Goal: Information Seeking & Learning: Learn about a topic

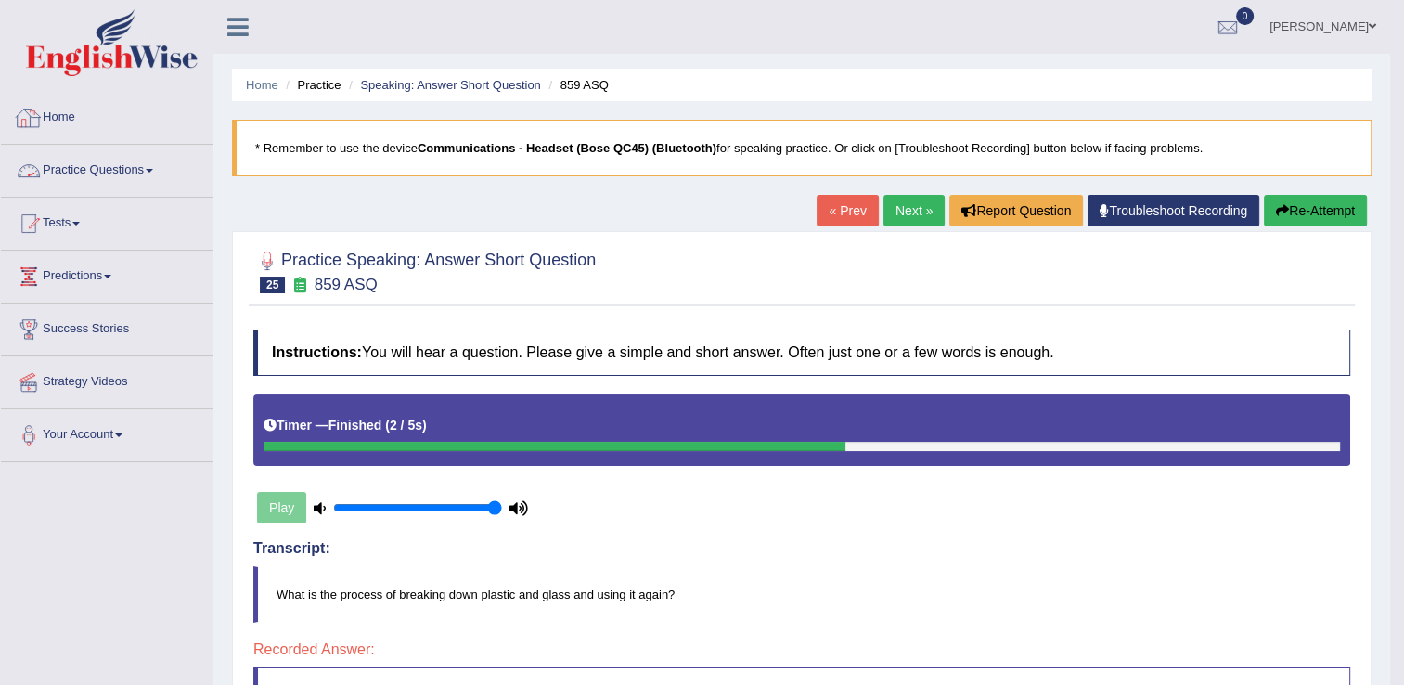
click at [137, 169] on link "Practice Questions" at bounding box center [107, 168] width 212 height 46
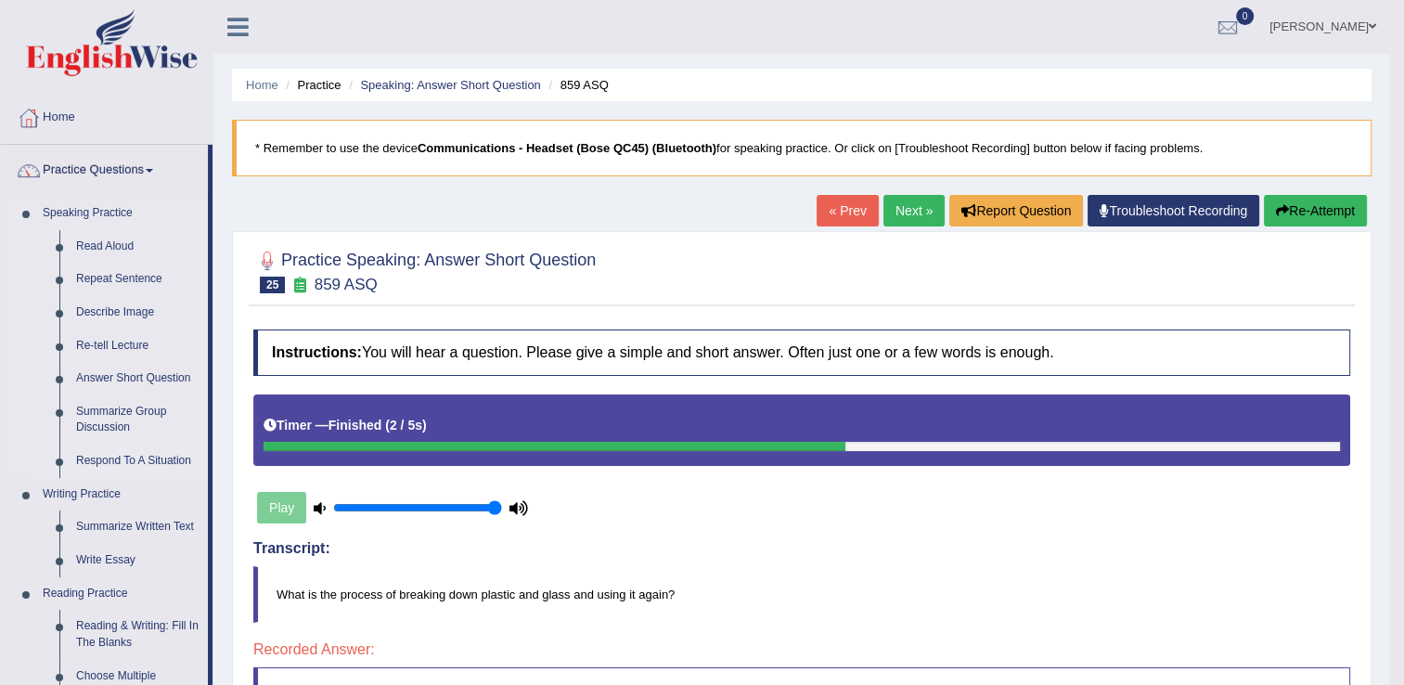
click at [120, 467] on link "Respond To A Situation" at bounding box center [138, 460] width 140 height 33
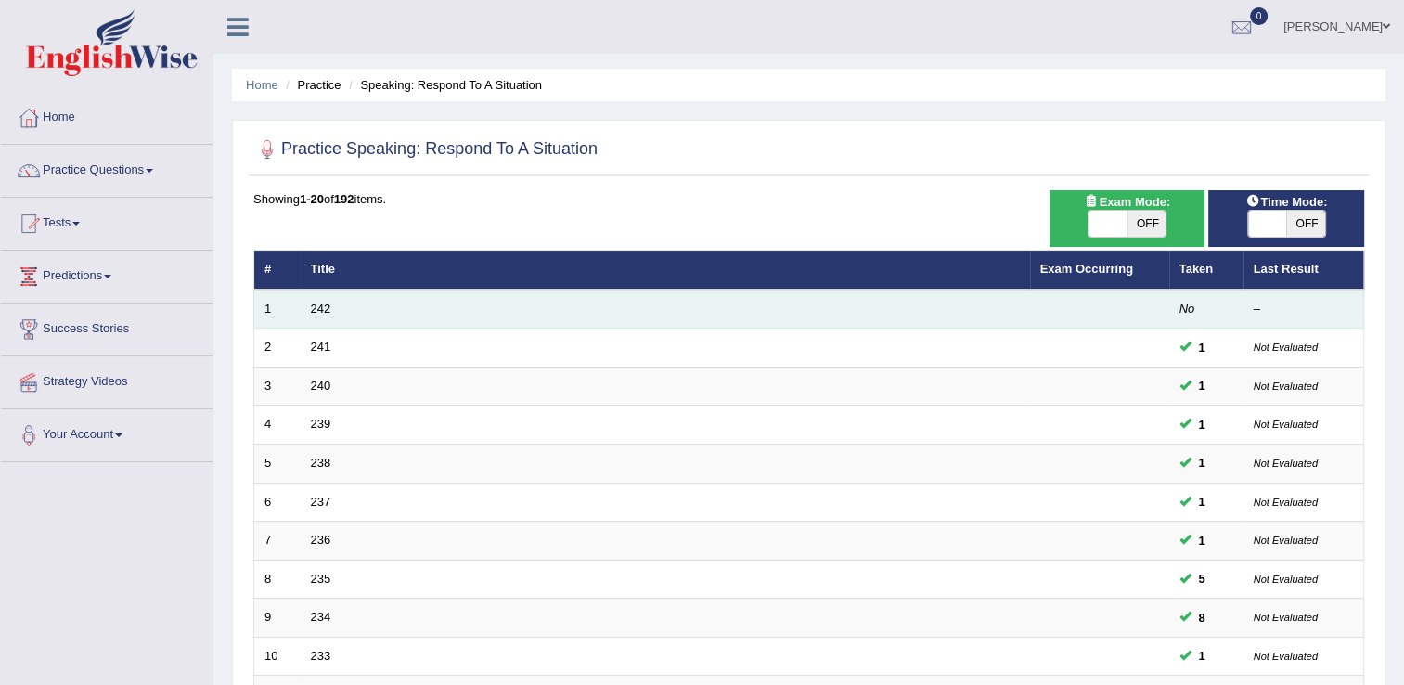
click at [323, 315] on td "242" at bounding box center [665, 309] width 729 height 39
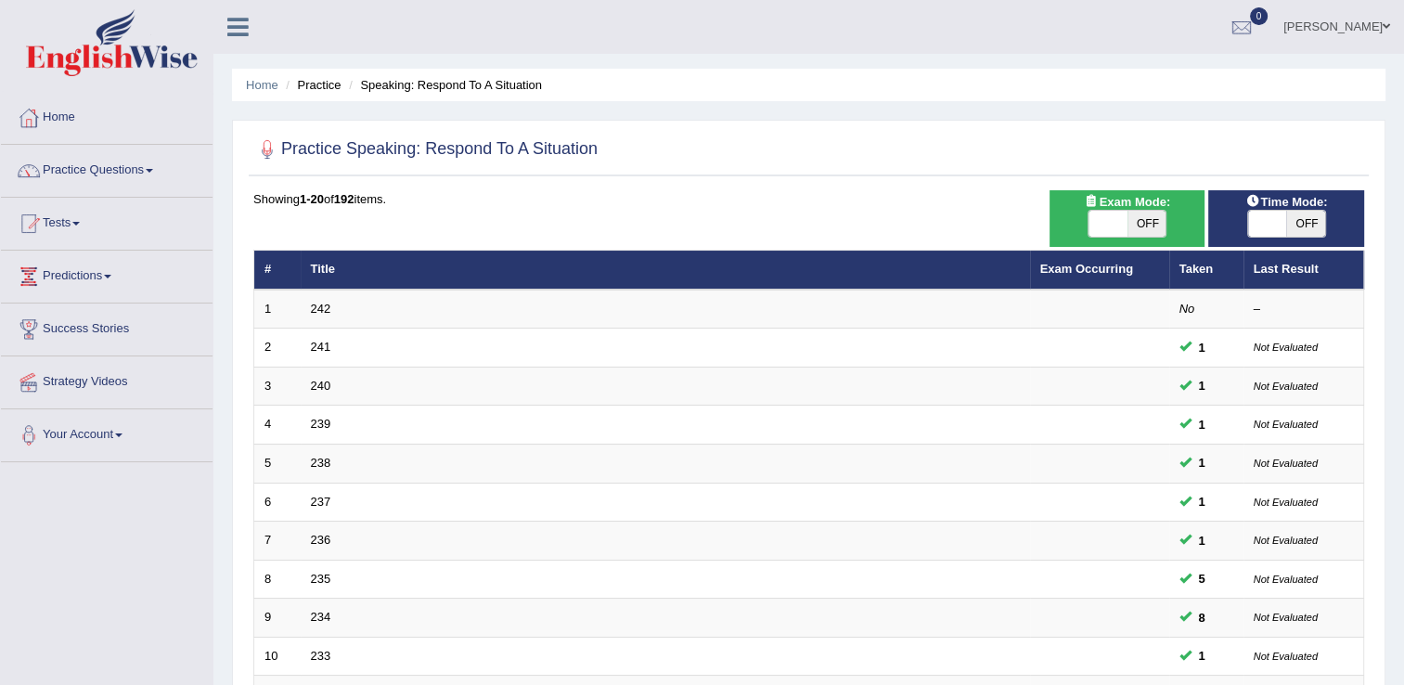
click at [1318, 225] on span "OFF" at bounding box center [1305, 224] width 39 height 26
checkbox input "true"
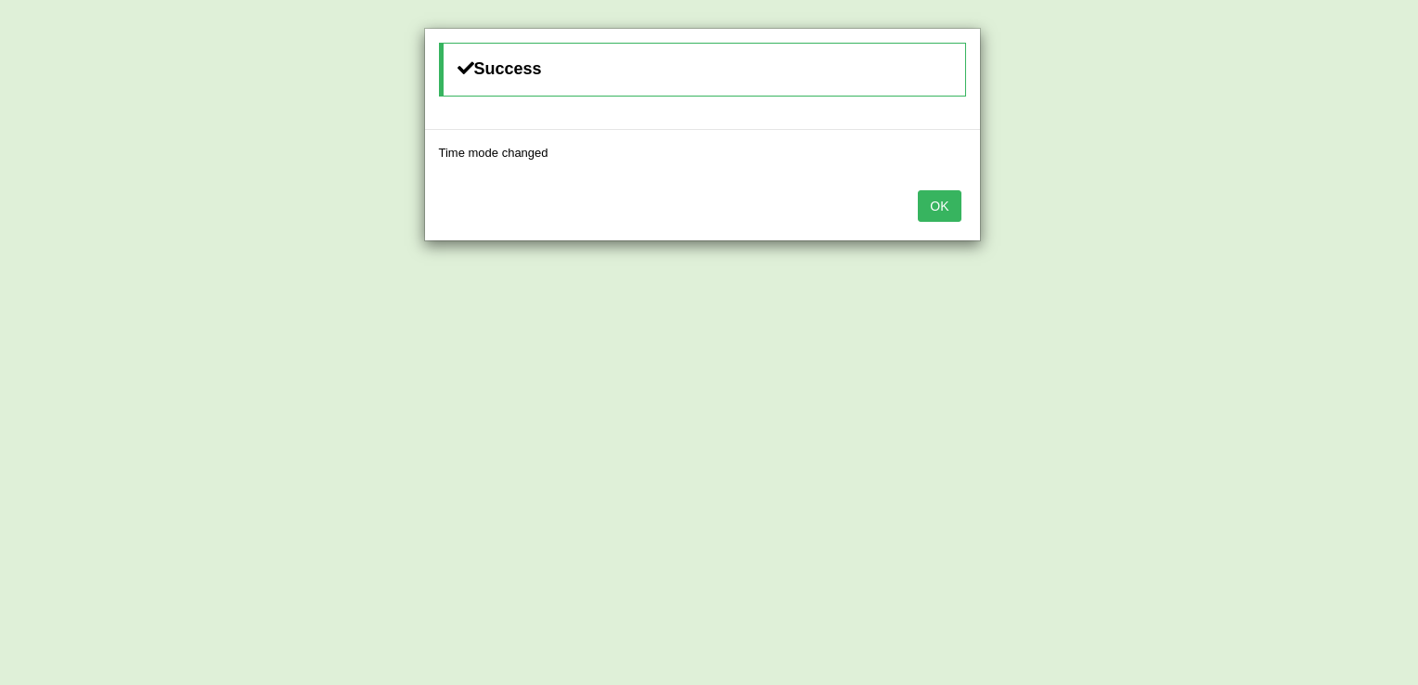
click at [939, 213] on button "OK" at bounding box center [939, 206] width 43 height 32
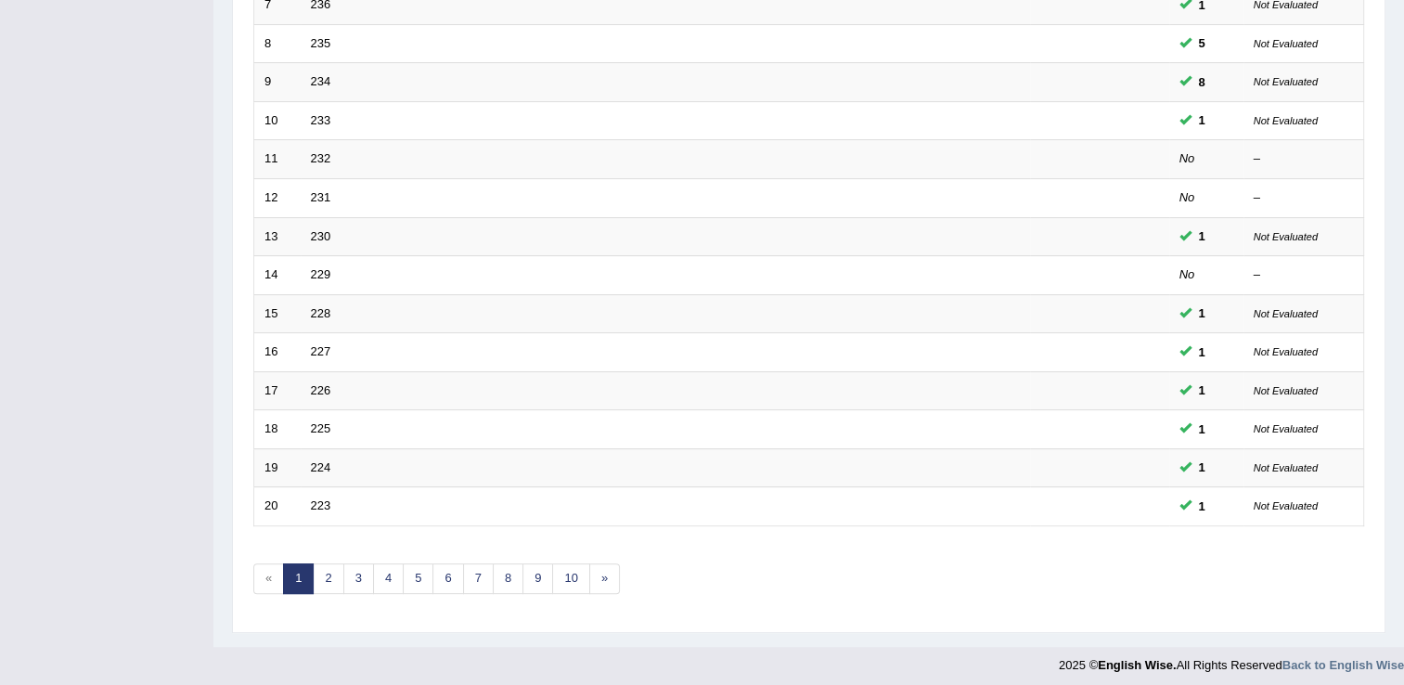
scroll to position [538, 0]
click at [538, 567] on link "9" at bounding box center [537, 575] width 31 height 31
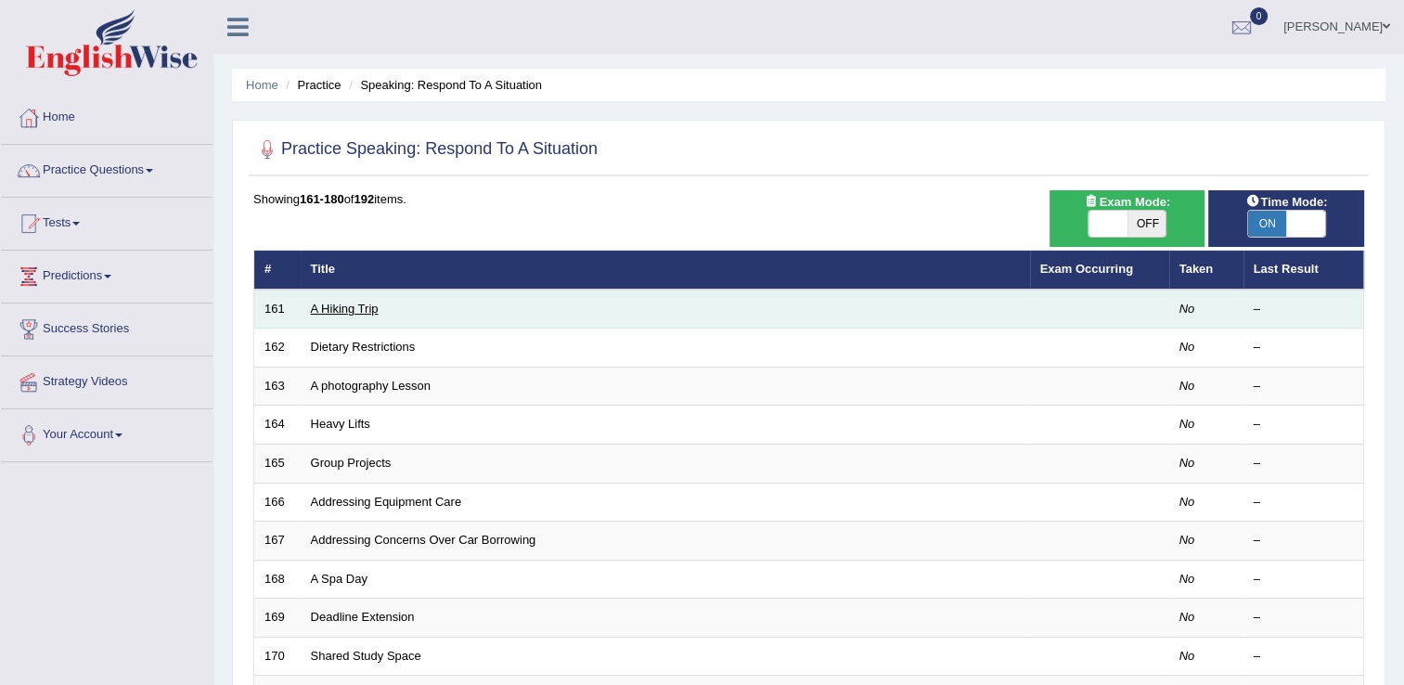
click at [334, 307] on link "A Hiking Trip" at bounding box center [345, 309] width 68 height 14
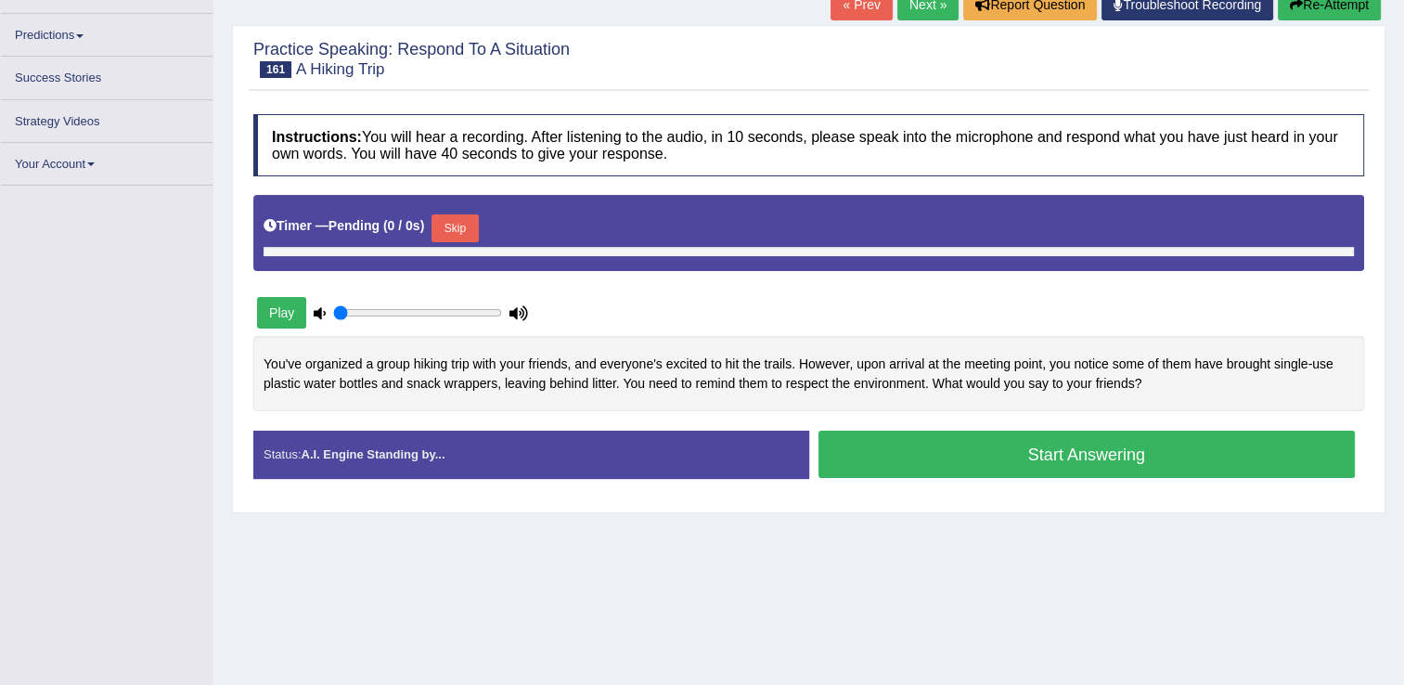
type input "1"
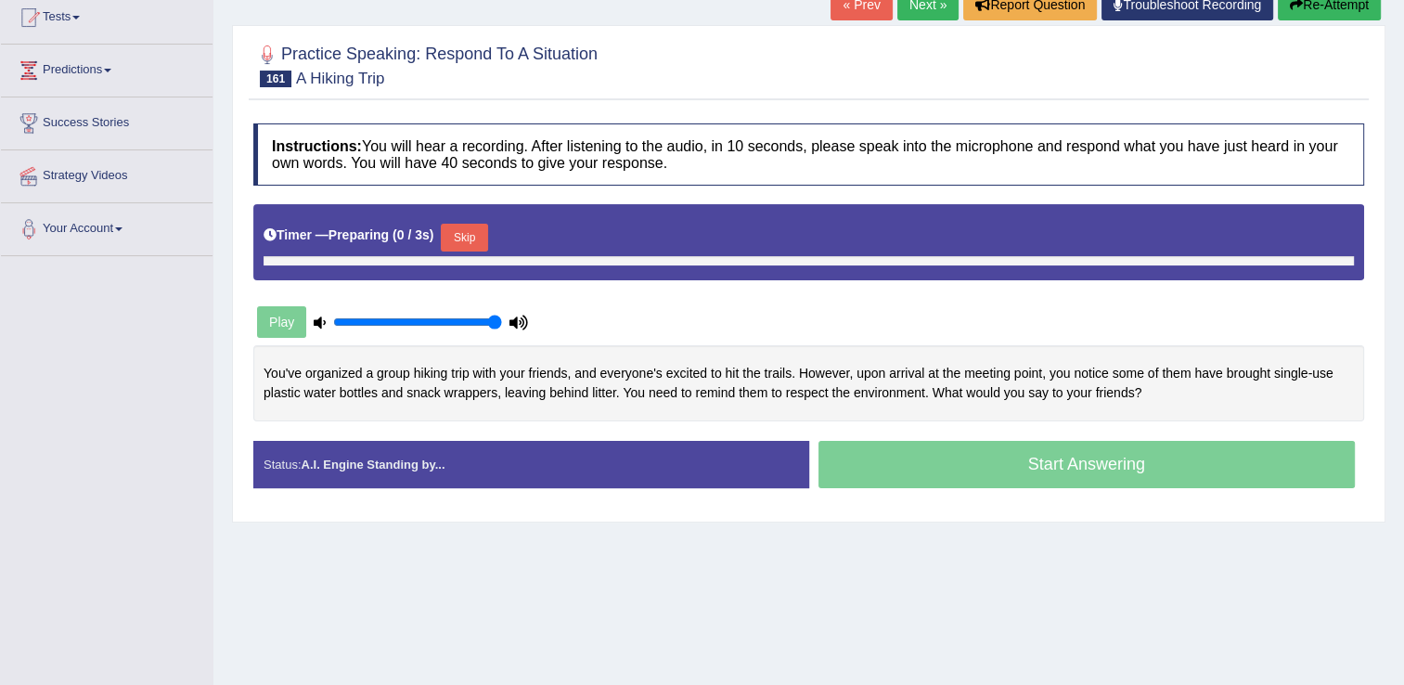
scroll to position [210, 0]
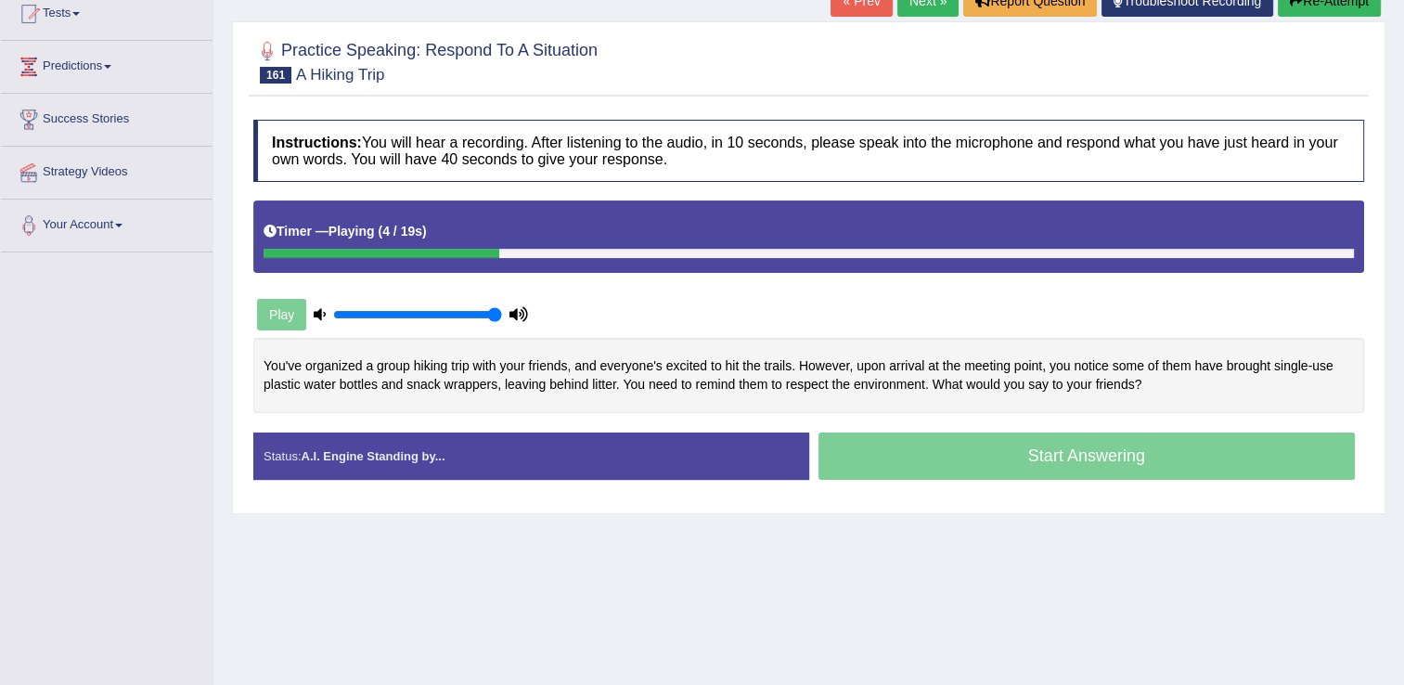
click at [294, 314] on div "Play" at bounding box center [392, 314] width 278 height 46
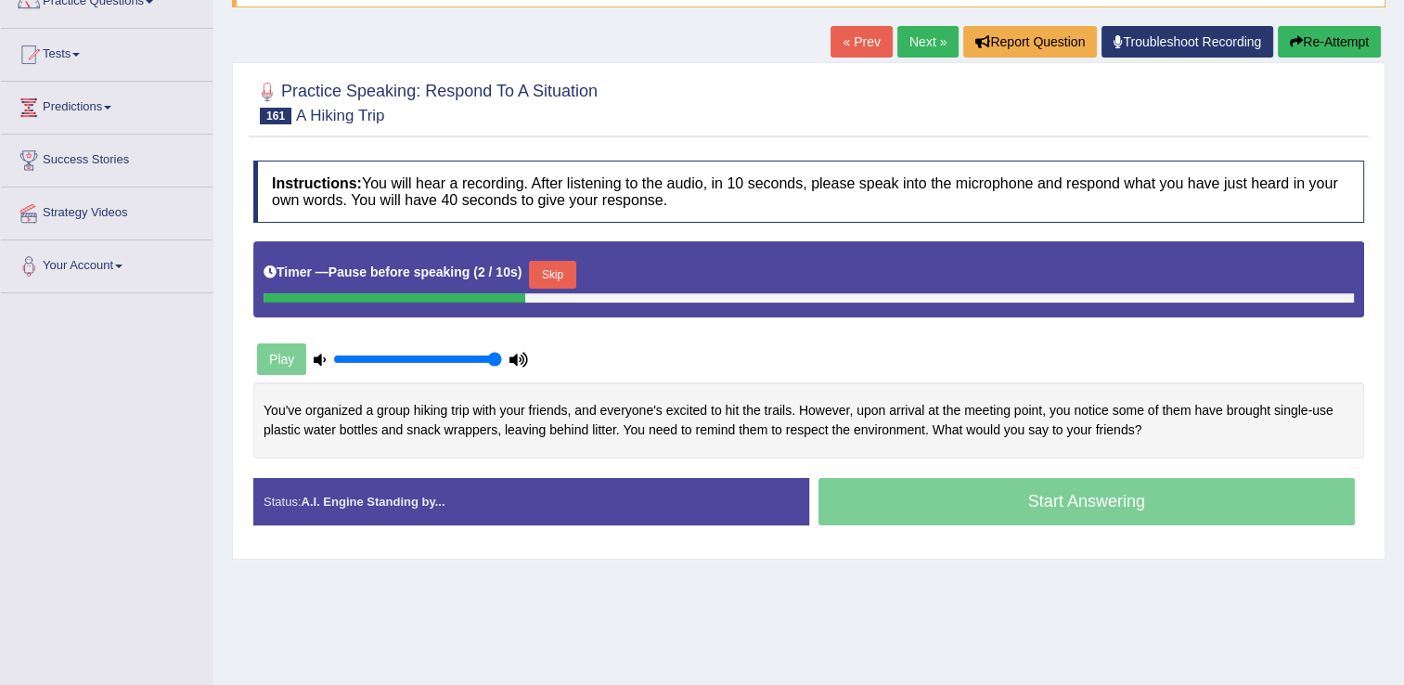
scroll to position [117, 0]
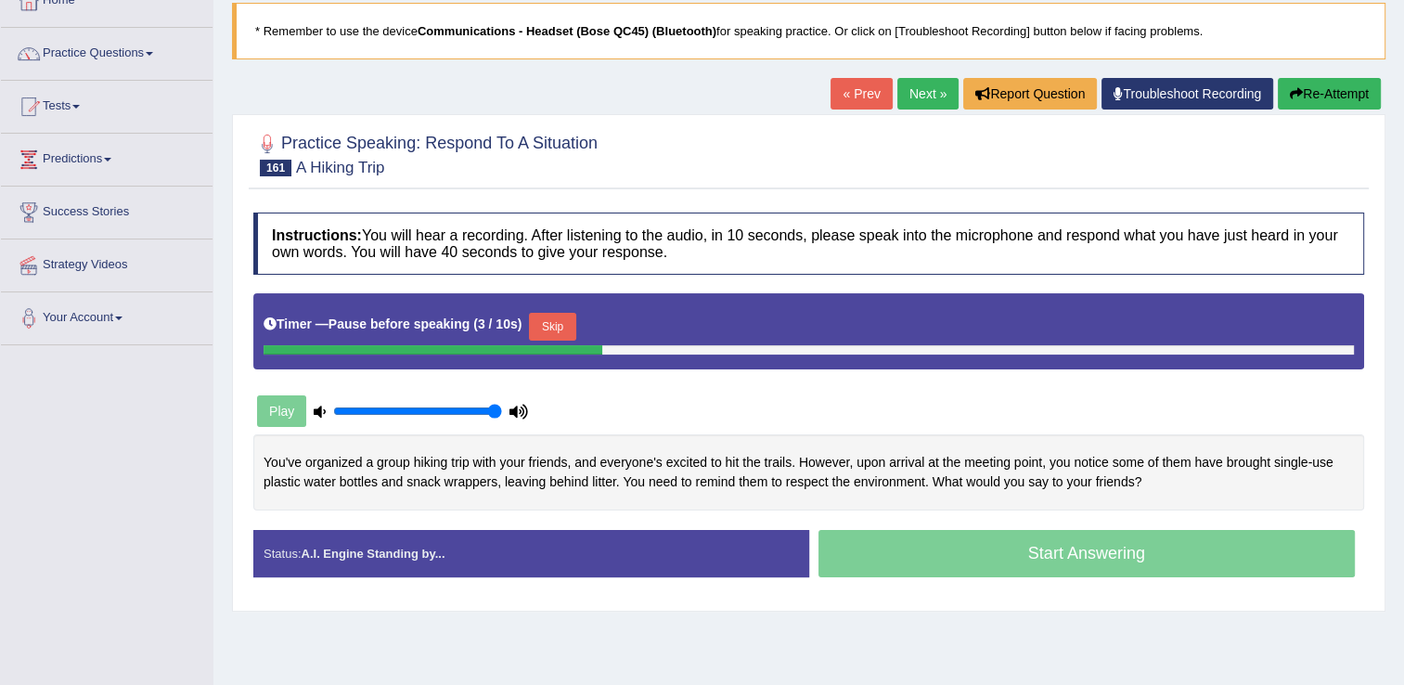
click at [1299, 98] on icon "button" at bounding box center [1296, 93] width 13 height 13
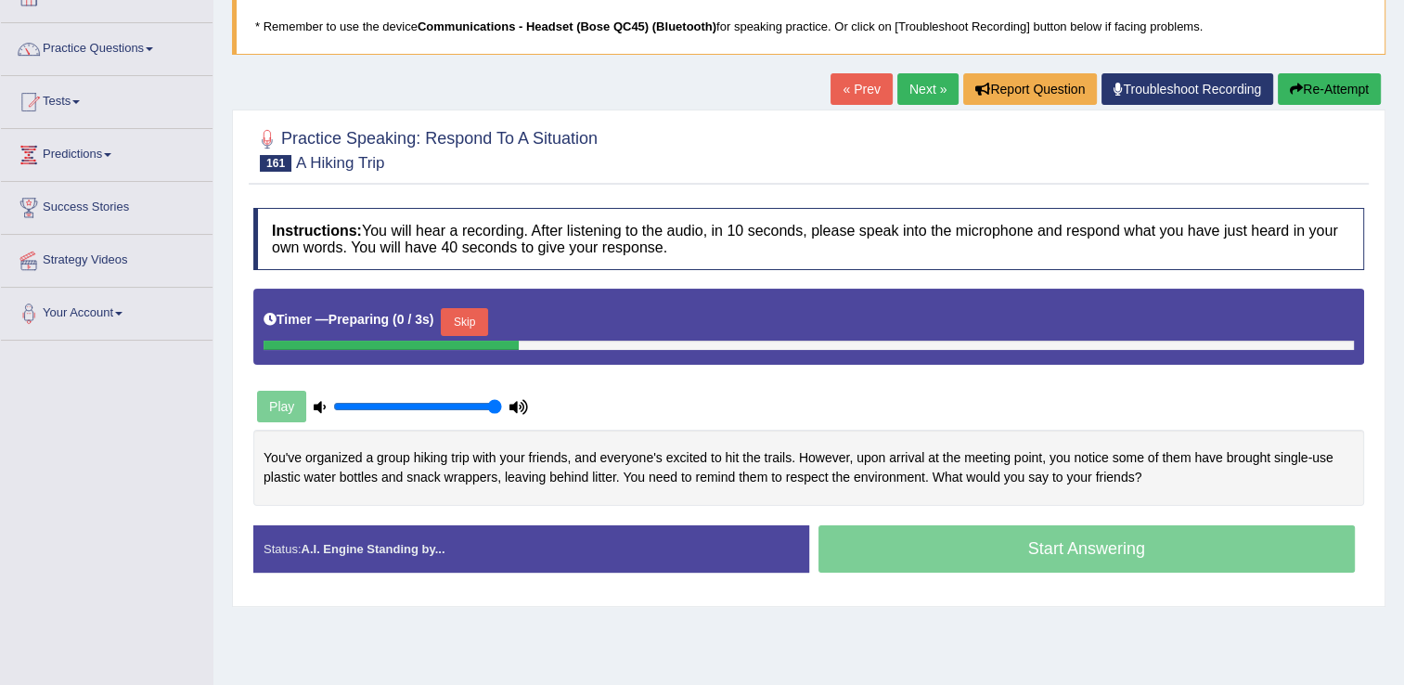
scroll to position [117, 0]
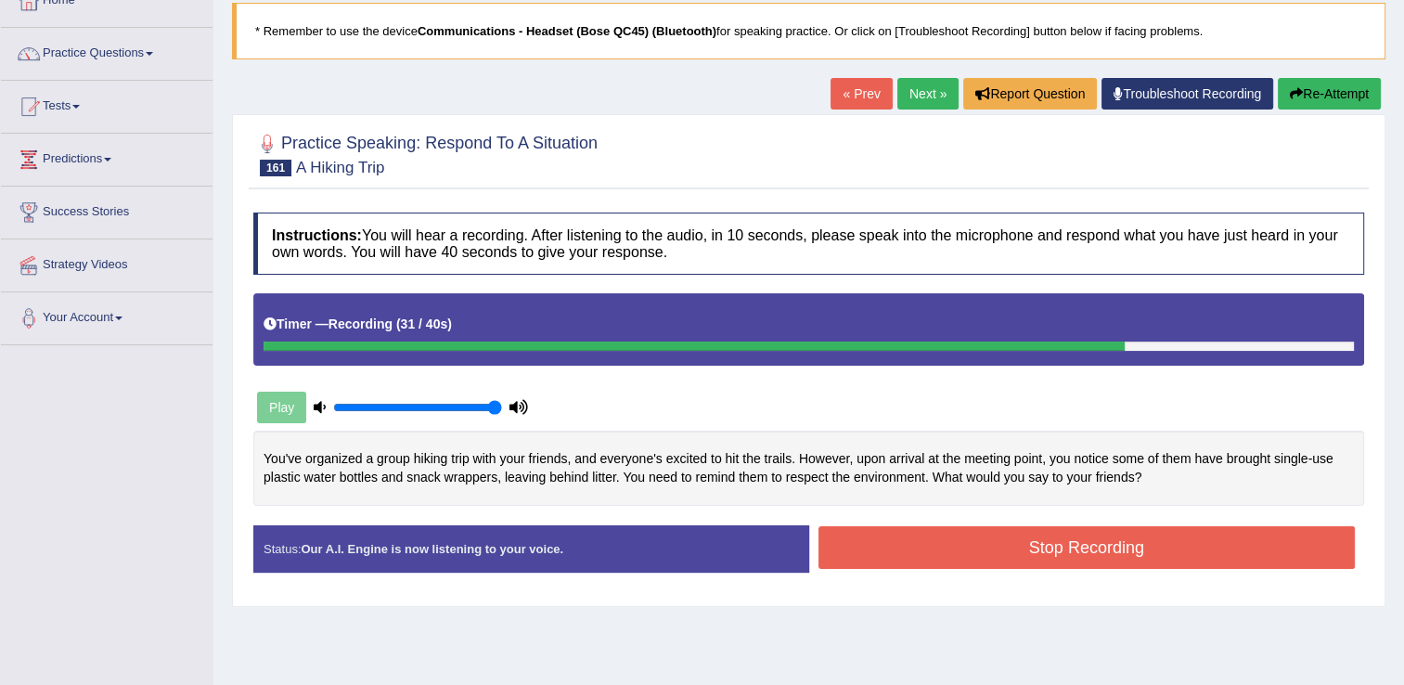
click at [1074, 550] on button "Stop Recording" at bounding box center [1086, 547] width 537 height 43
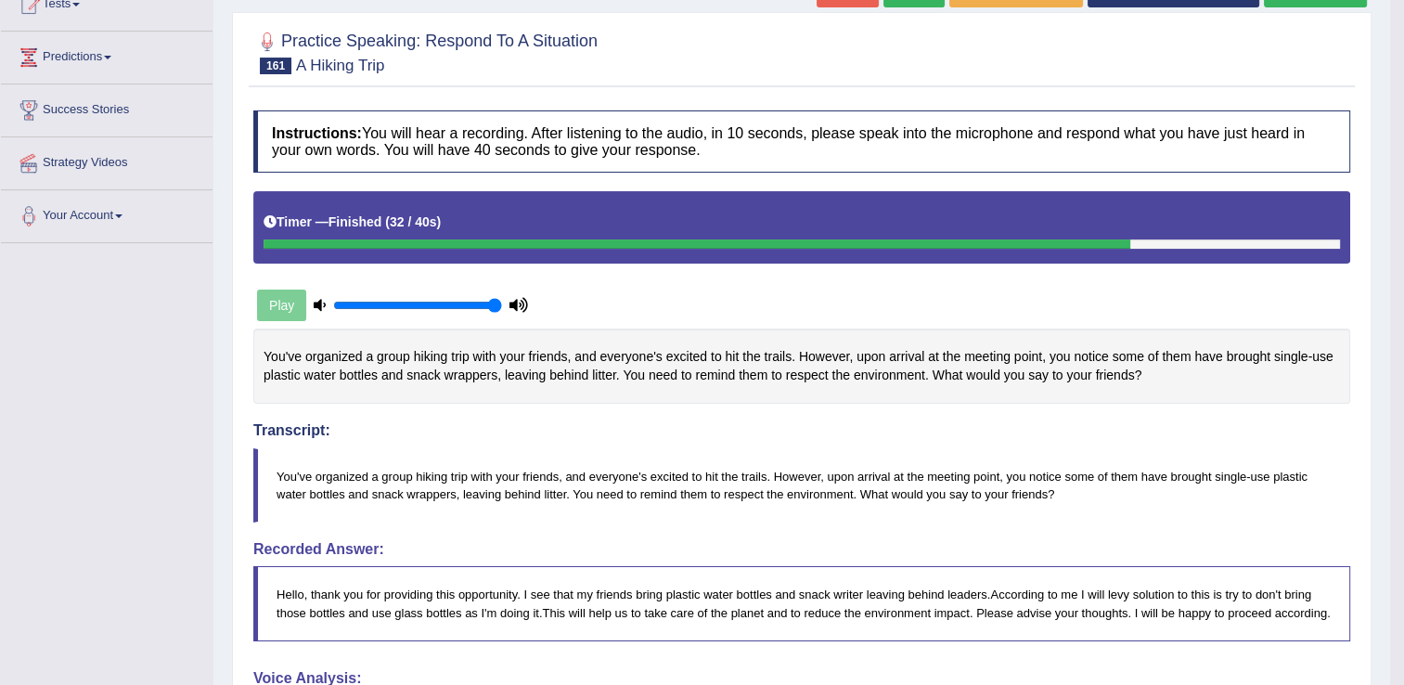
scroll to position [164, 0]
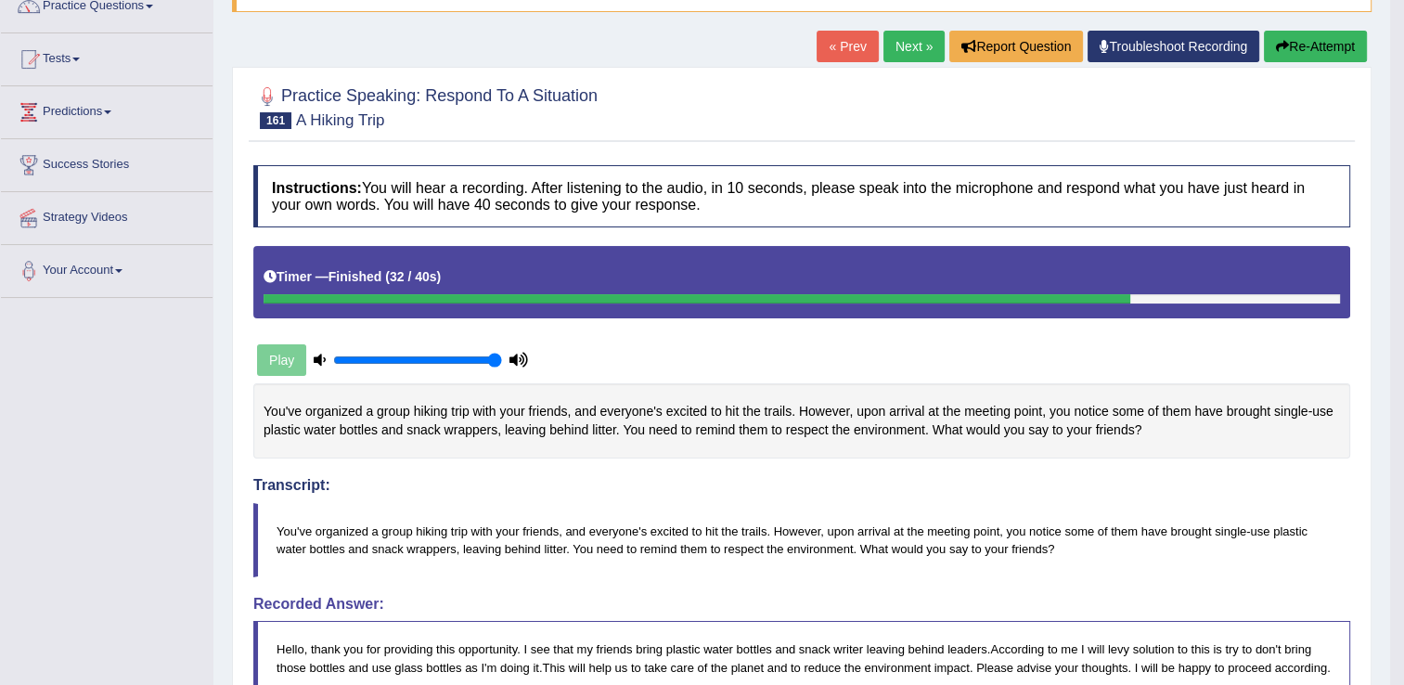
click at [921, 46] on link "Next »" at bounding box center [913, 47] width 61 height 32
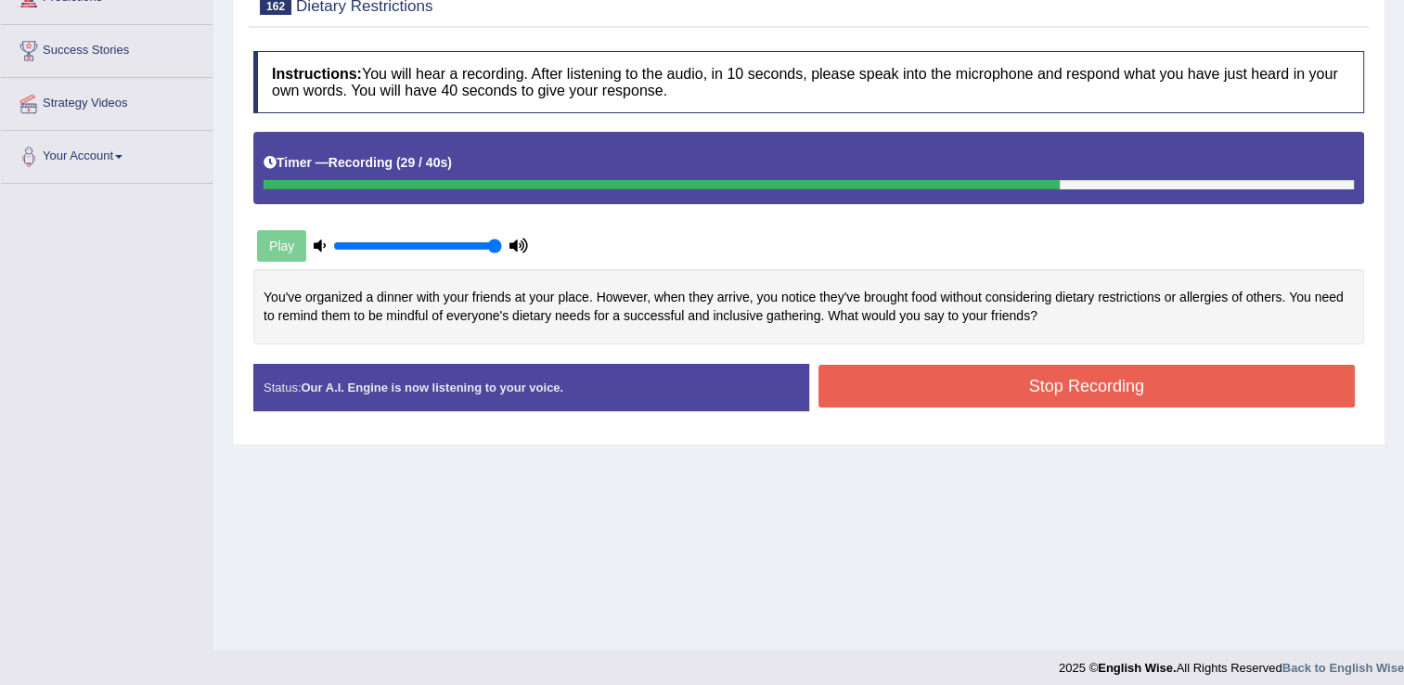
click at [946, 382] on button "Stop Recording" at bounding box center [1086, 386] width 537 height 43
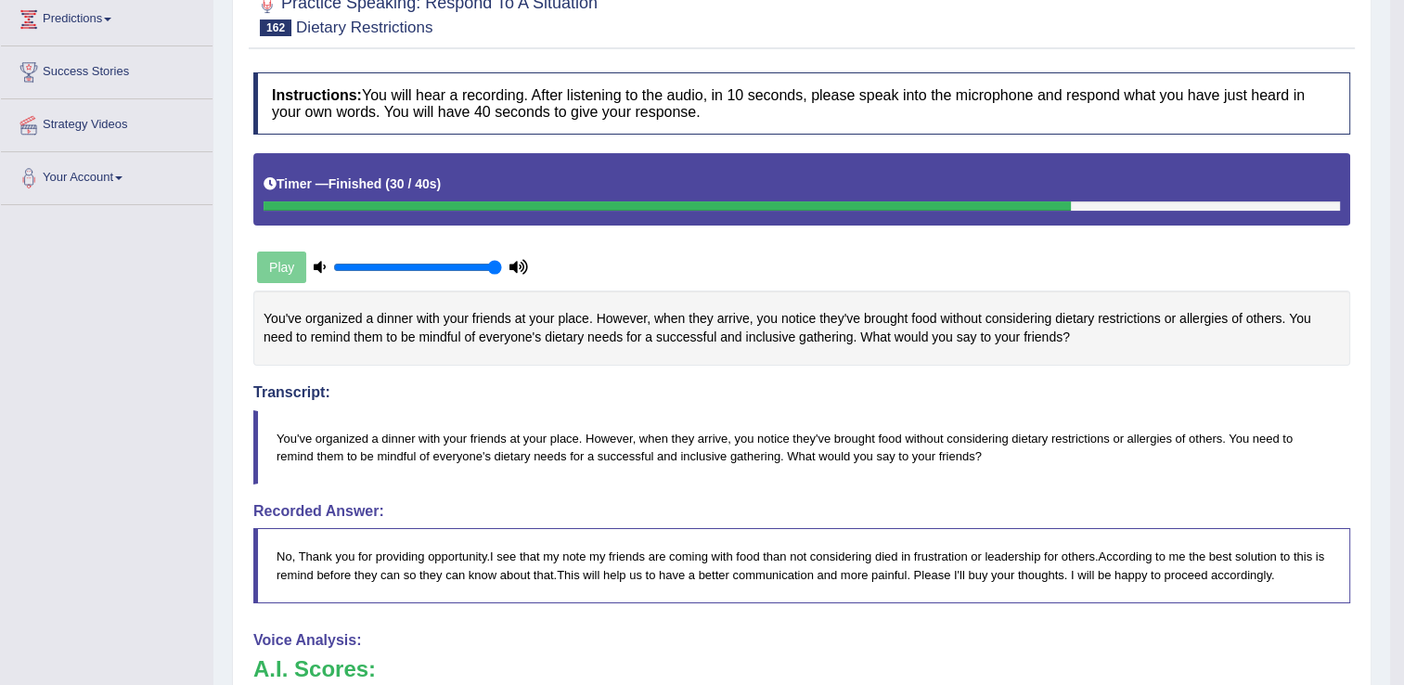
scroll to position [186, 0]
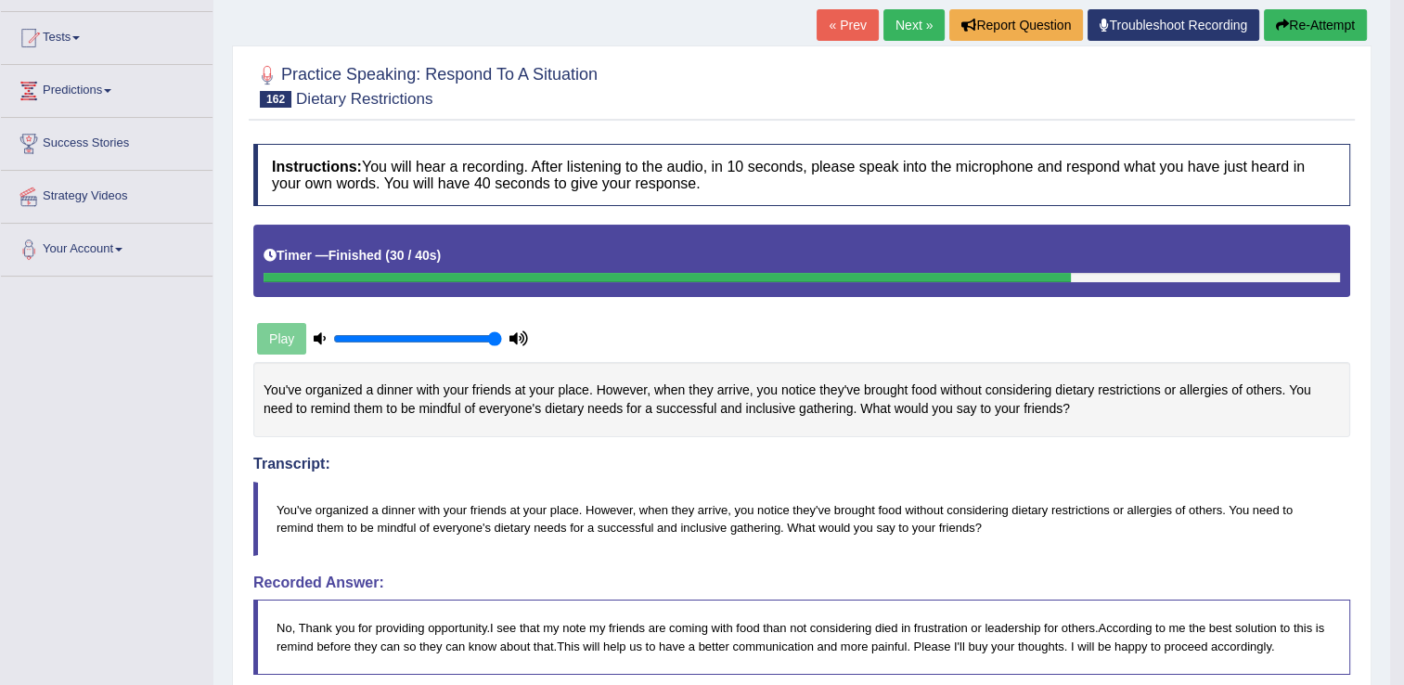
click at [898, 31] on link "Next »" at bounding box center [913, 25] width 61 height 32
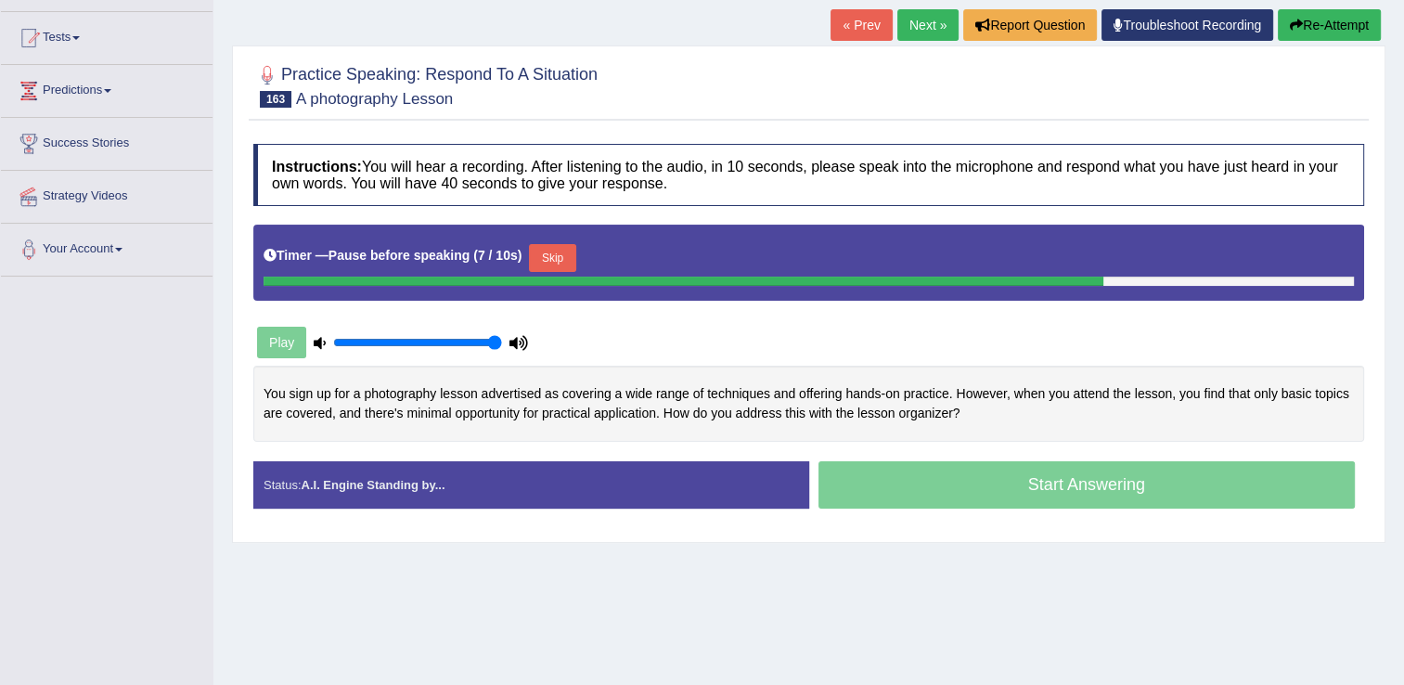
click at [915, 32] on link "Next »" at bounding box center [927, 25] width 61 height 32
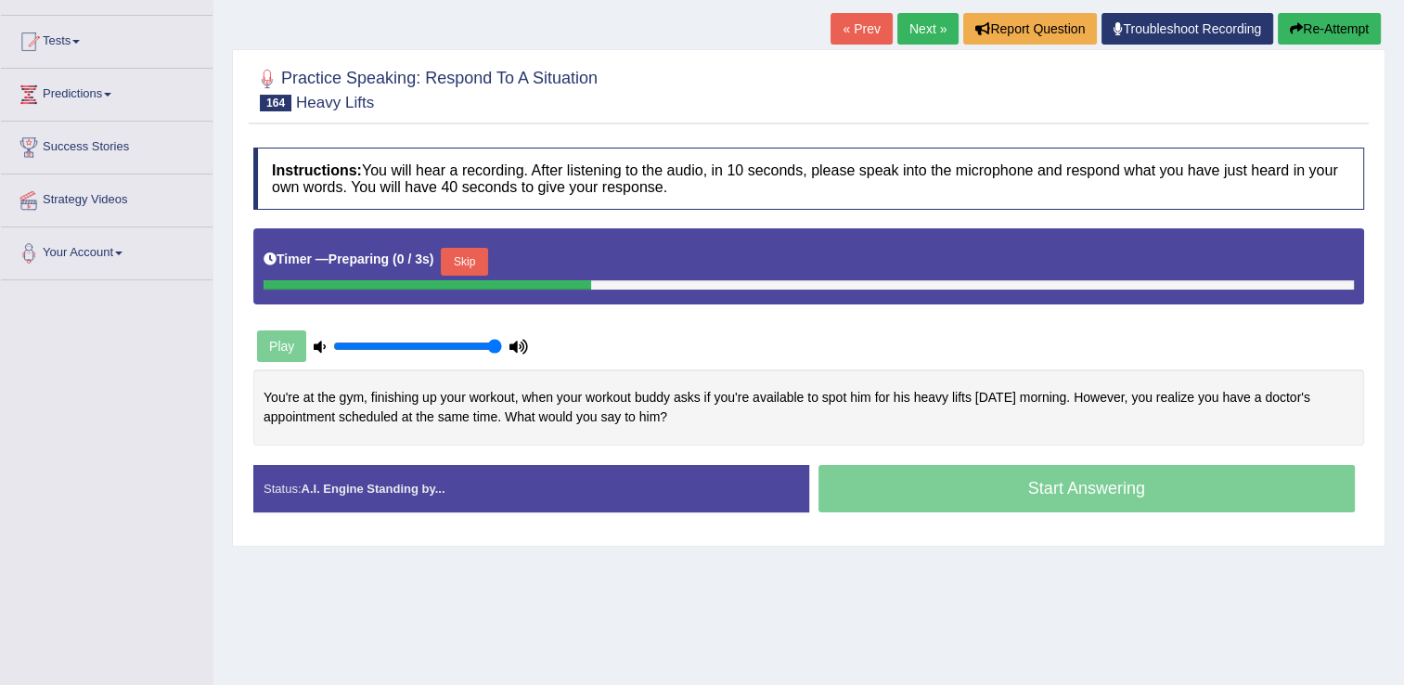
scroll to position [186, 0]
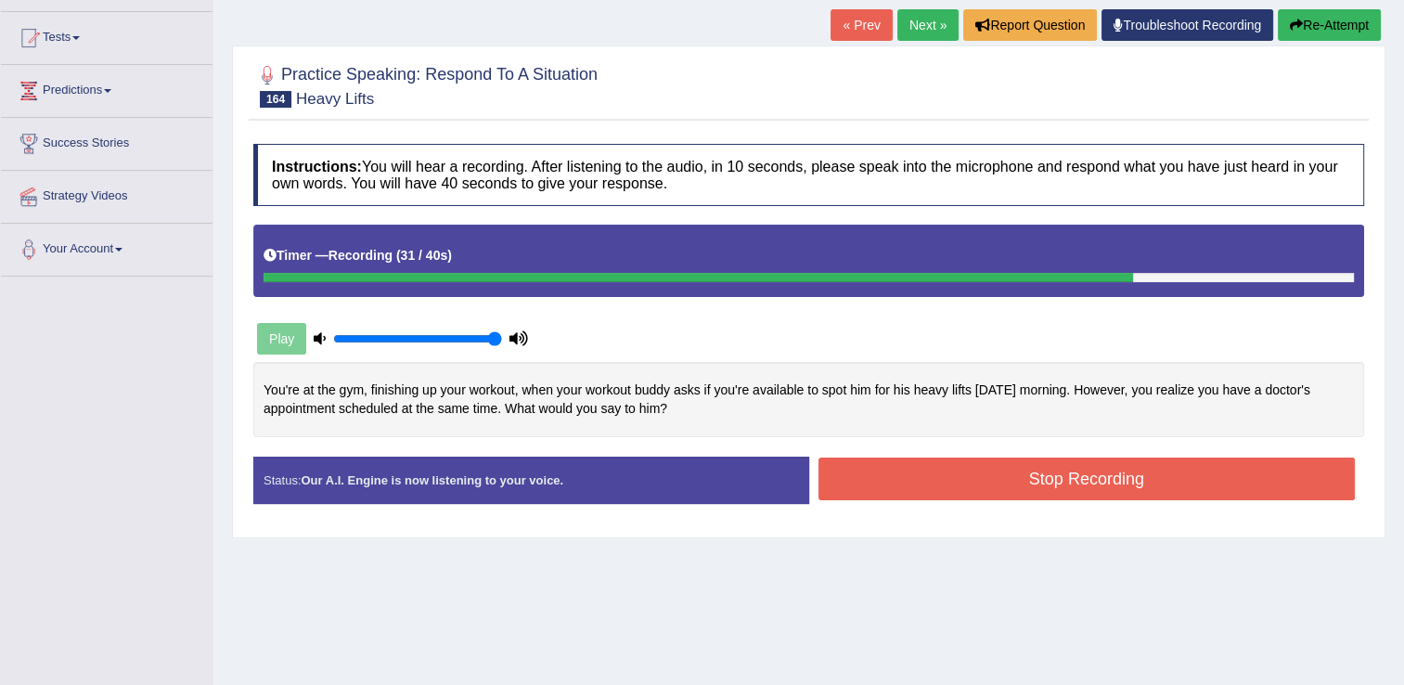
click at [989, 478] on button "Stop Recording" at bounding box center [1086, 478] width 537 height 43
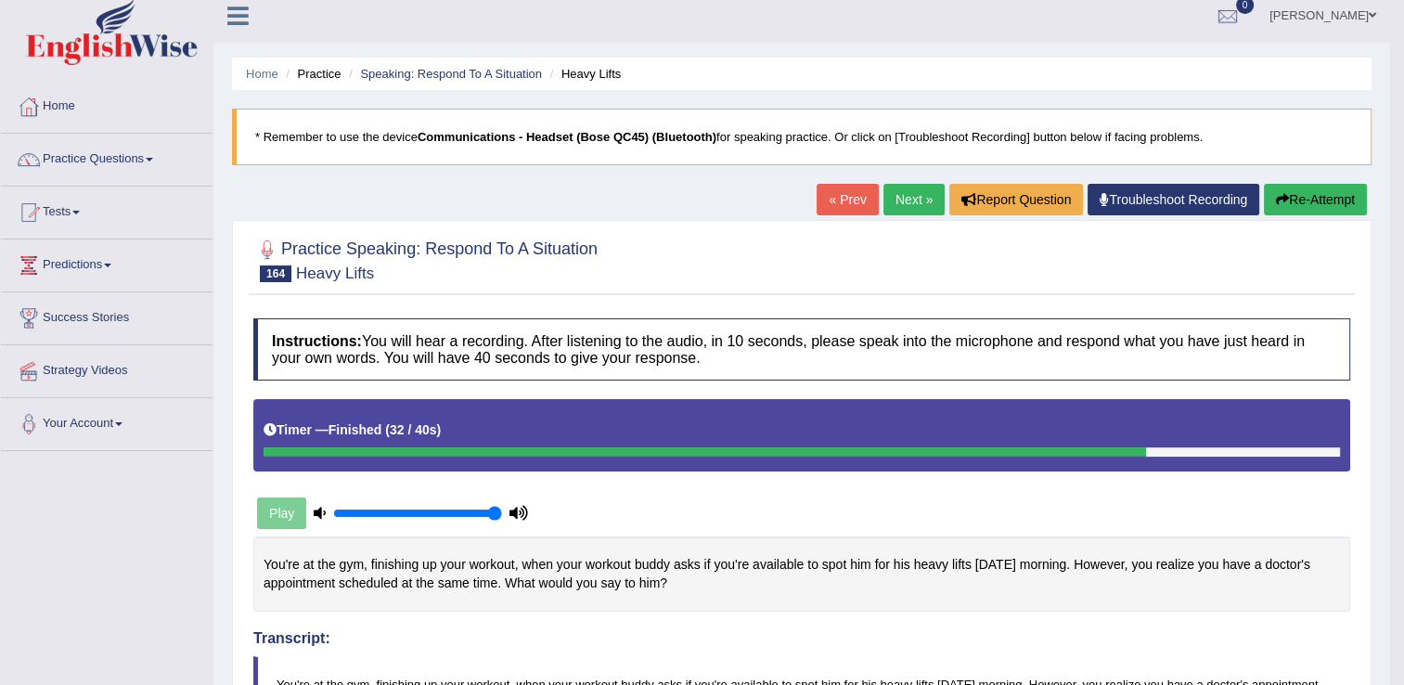
scroll to position [0, 0]
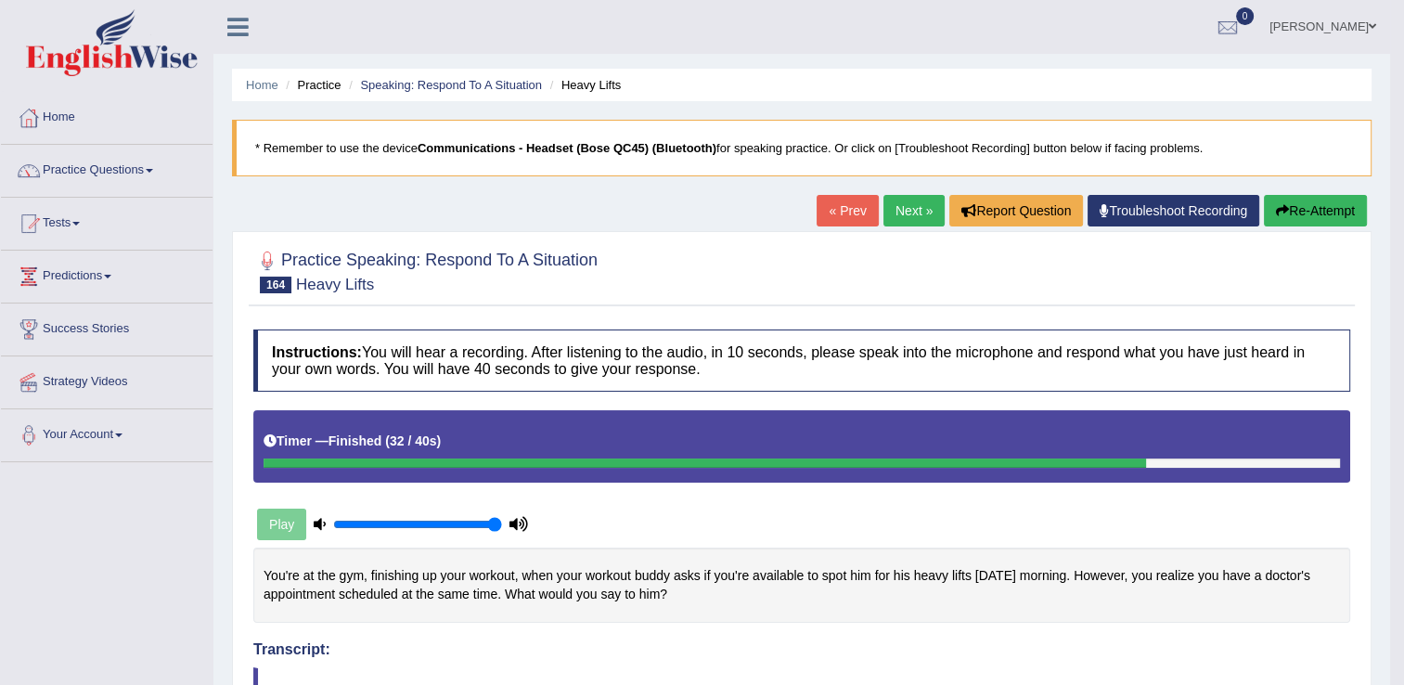
click at [911, 197] on link "Next »" at bounding box center [913, 211] width 61 height 32
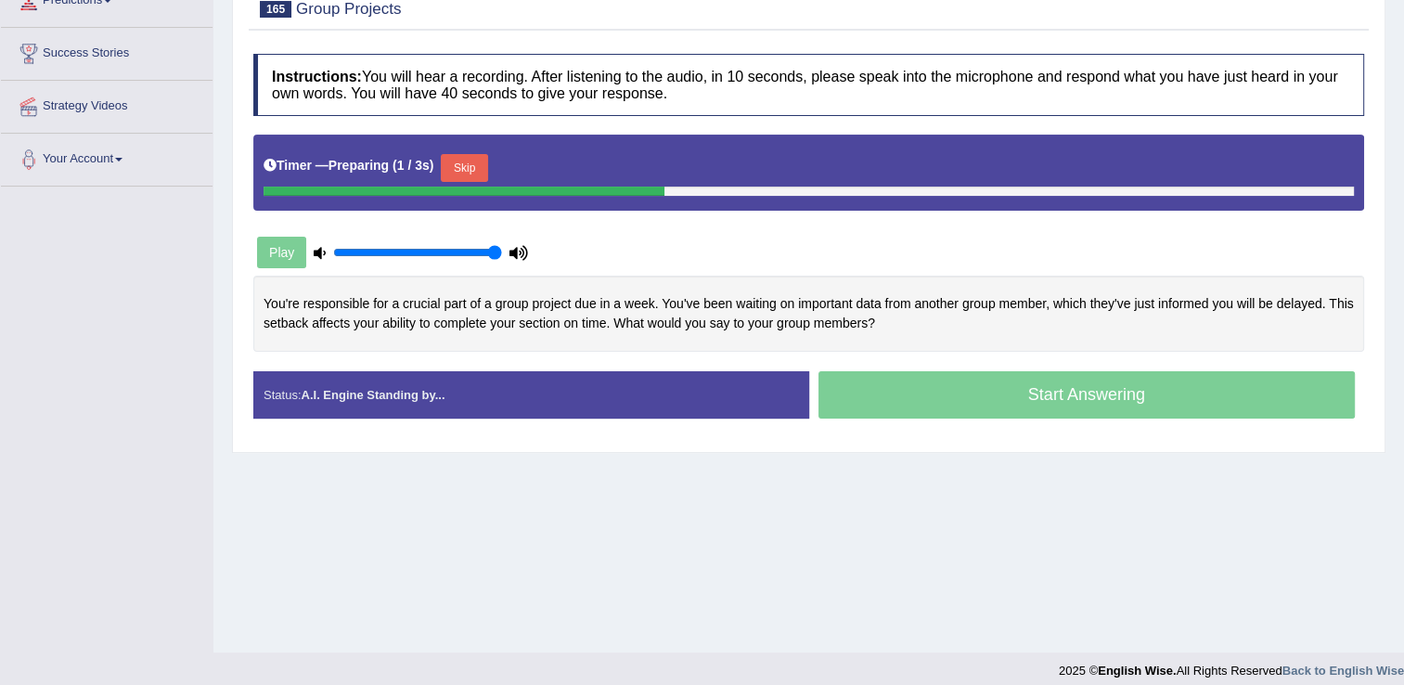
scroll to position [278, 0]
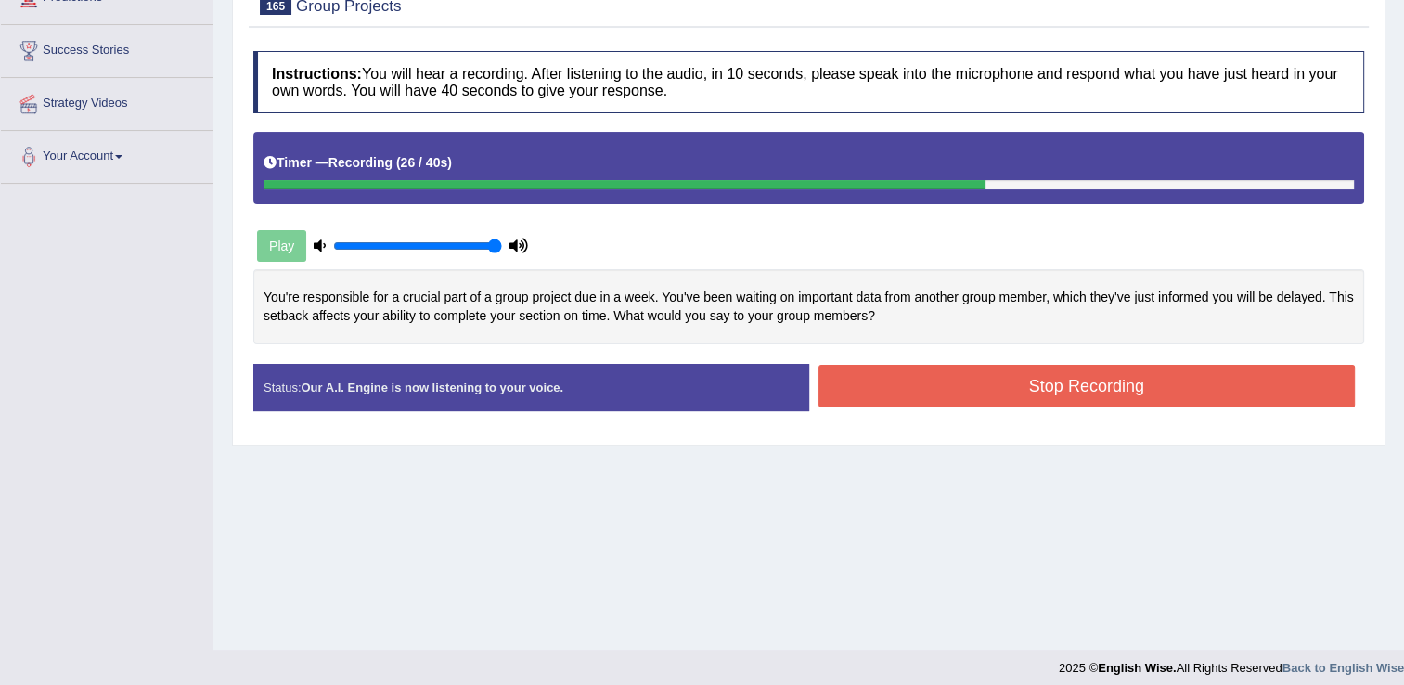
click at [895, 393] on button "Stop Recording" at bounding box center [1086, 386] width 537 height 43
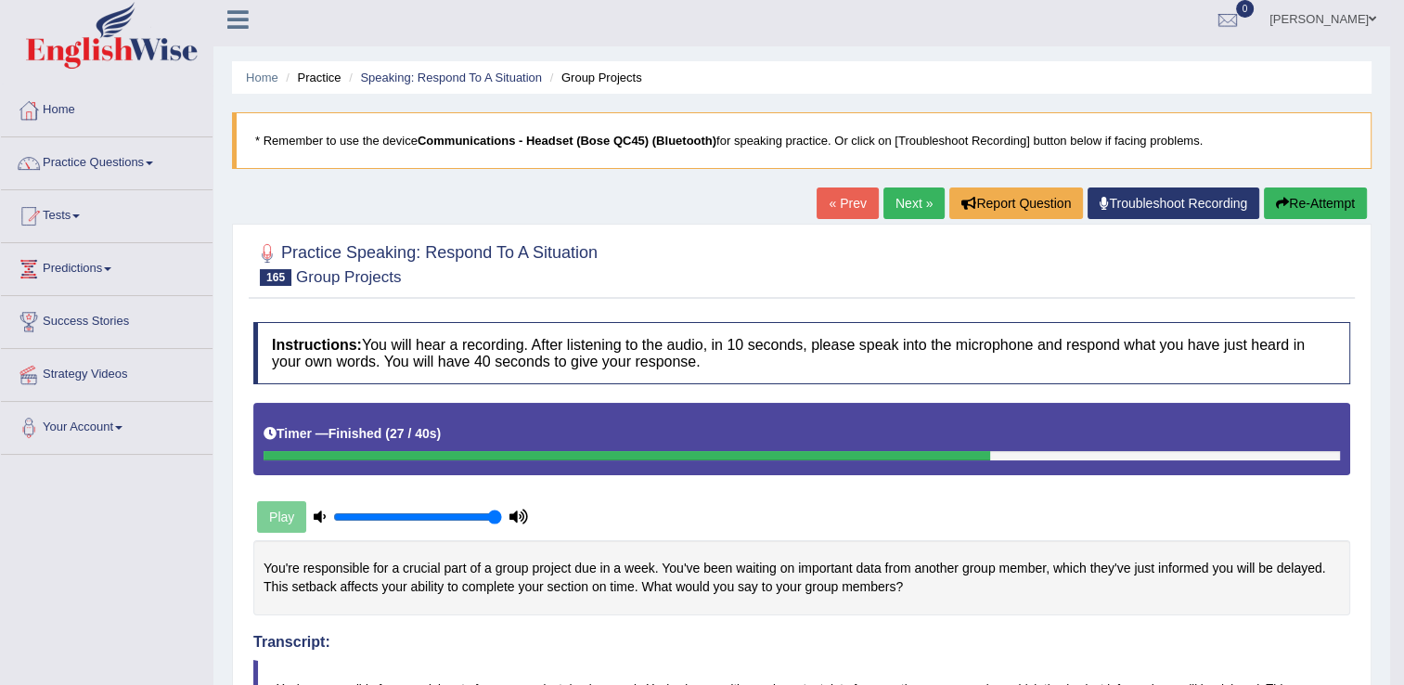
scroll to position [0, 0]
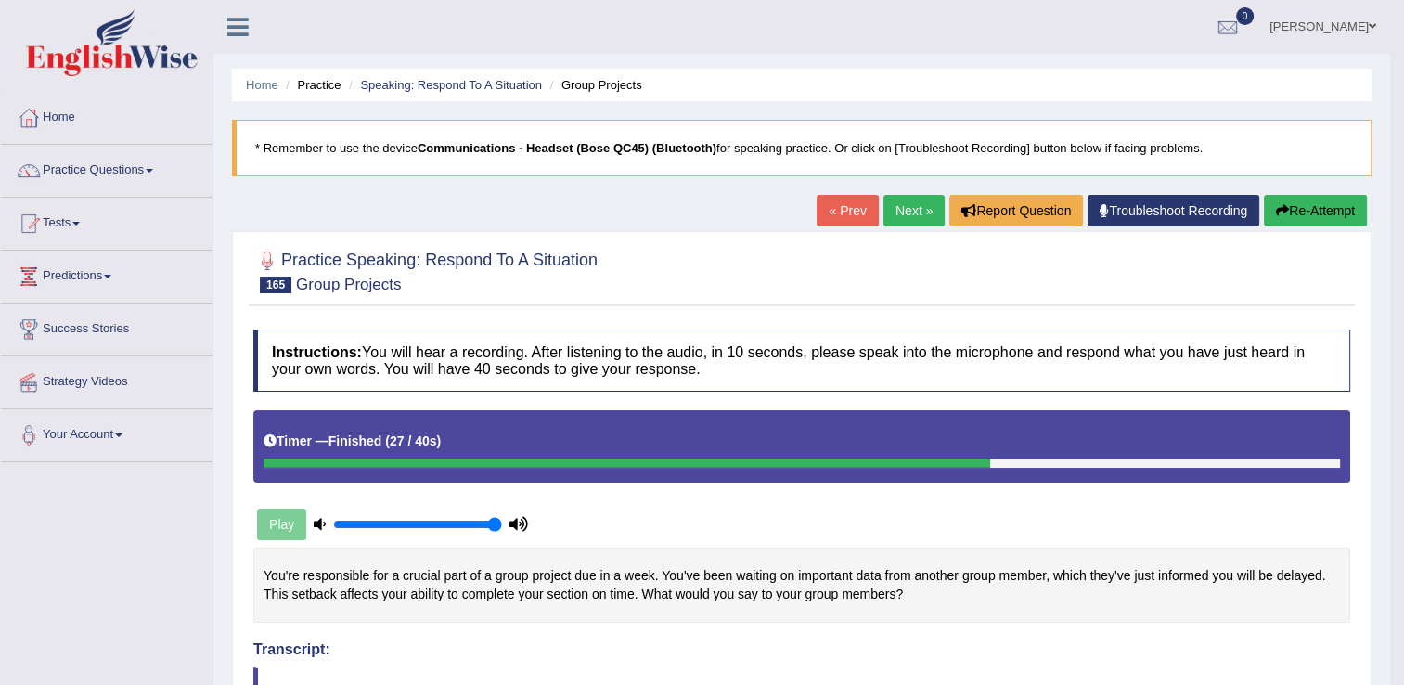
click at [898, 215] on link "Next »" at bounding box center [913, 211] width 61 height 32
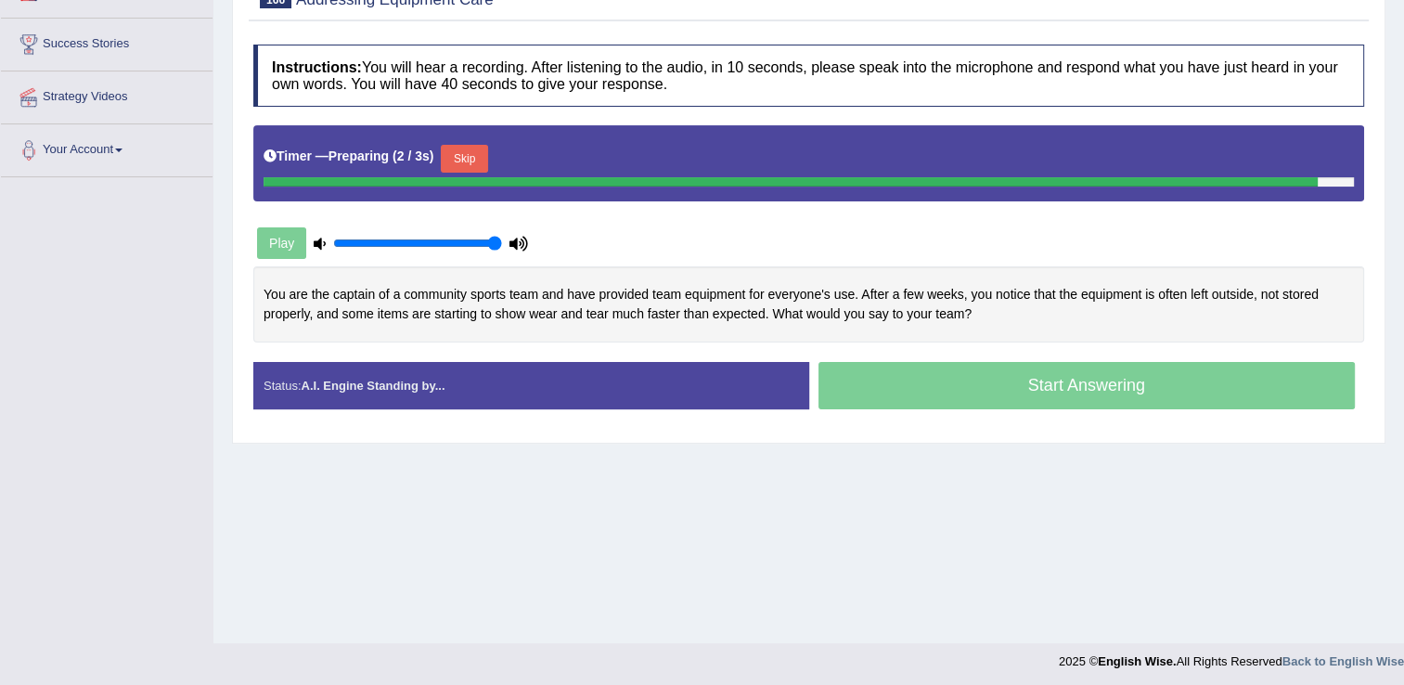
scroll to position [290, 0]
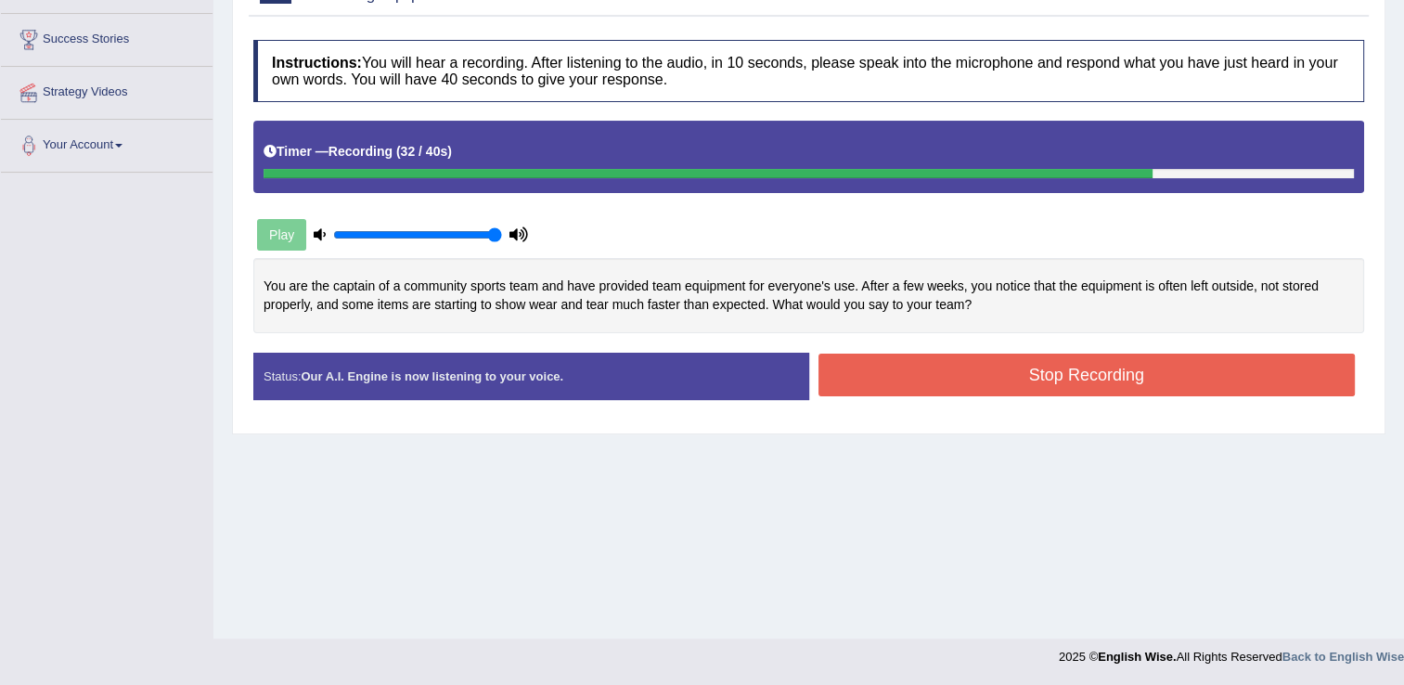
click at [928, 379] on button "Stop Recording" at bounding box center [1086, 375] width 537 height 43
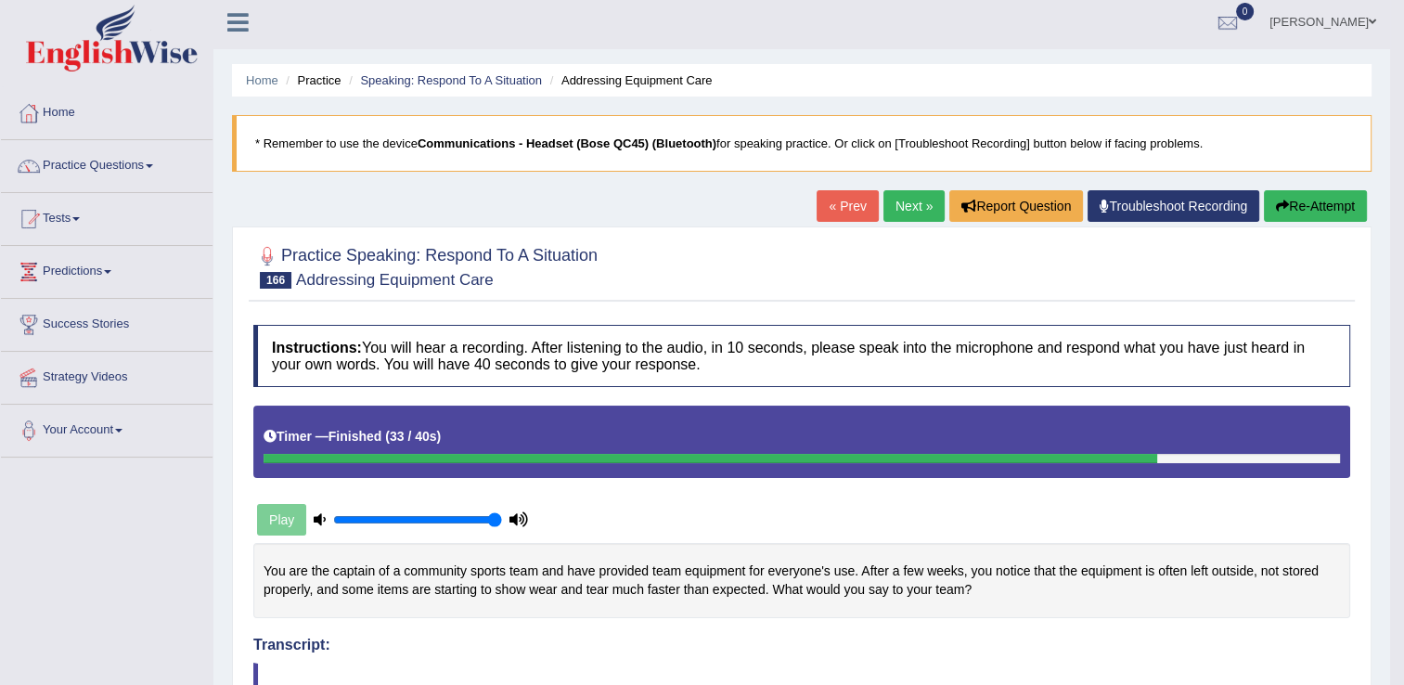
scroll to position [0, 0]
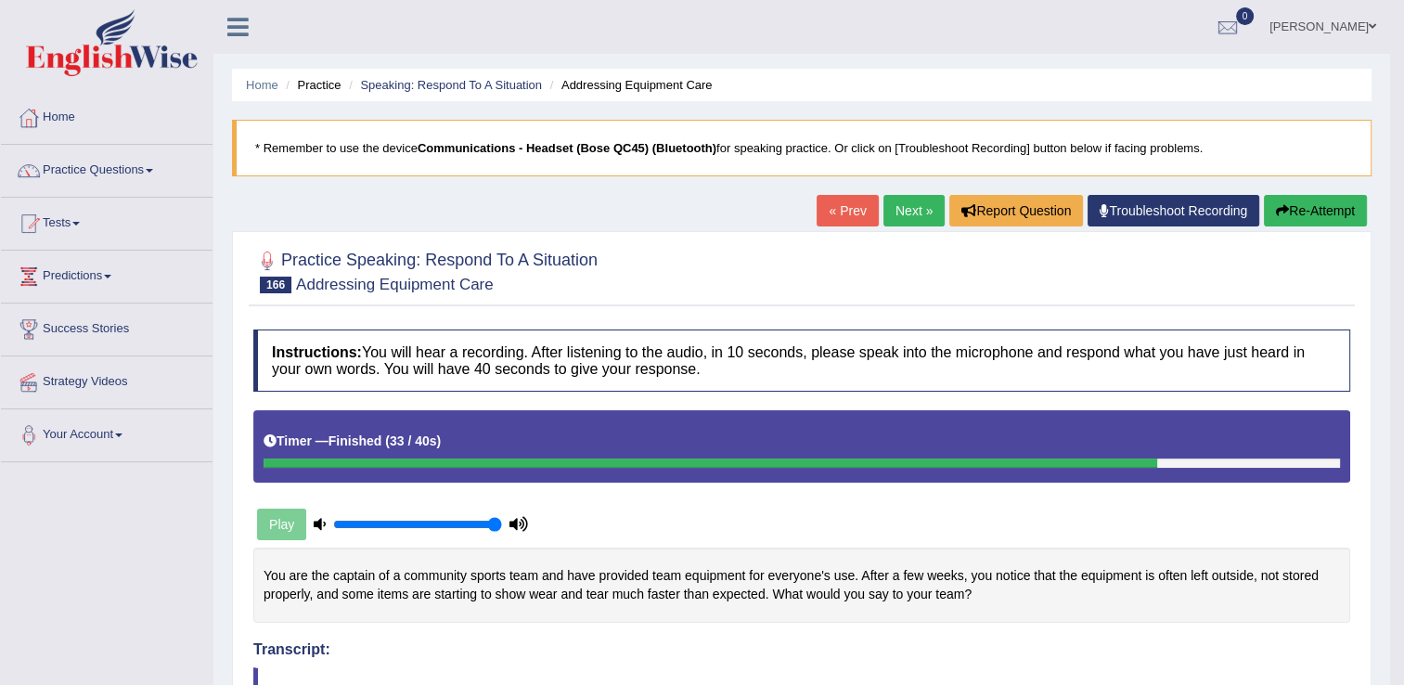
click at [908, 209] on link "Next »" at bounding box center [913, 211] width 61 height 32
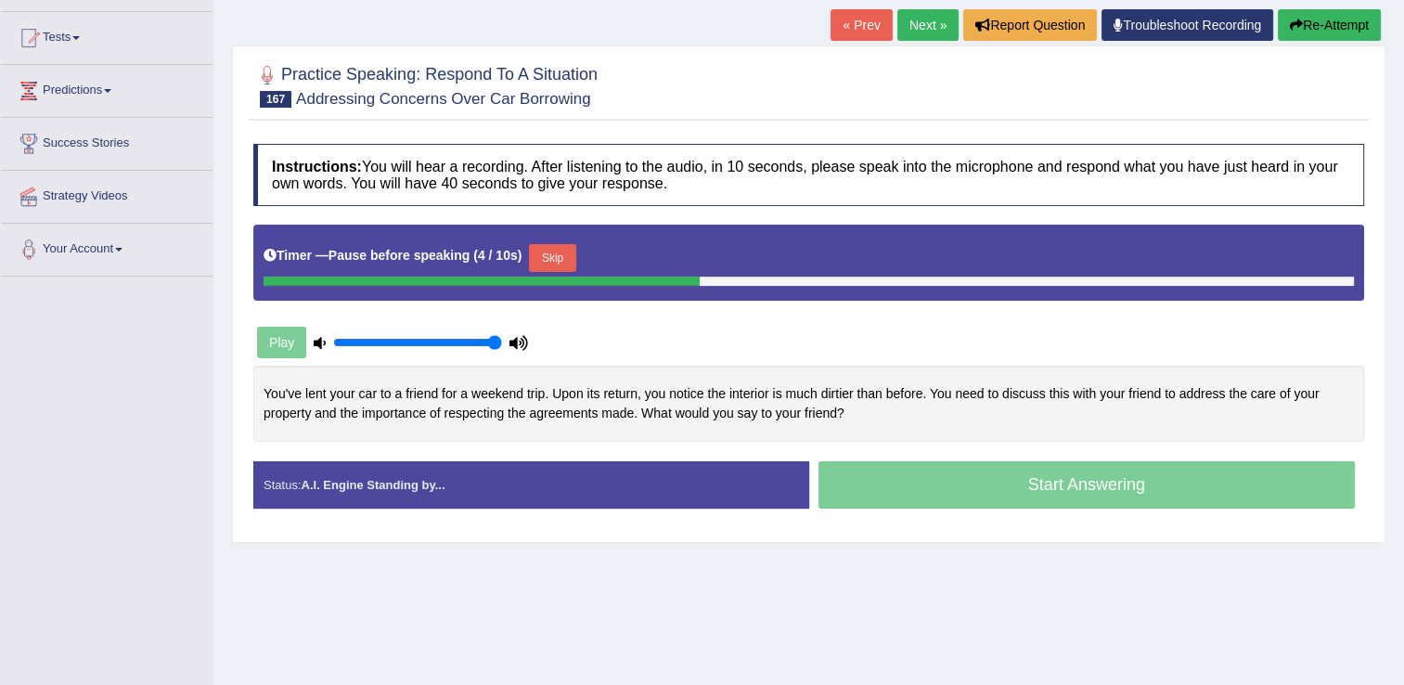
click at [559, 262] on button "Skip" at bounding box center [552, 258] width 46 height 28
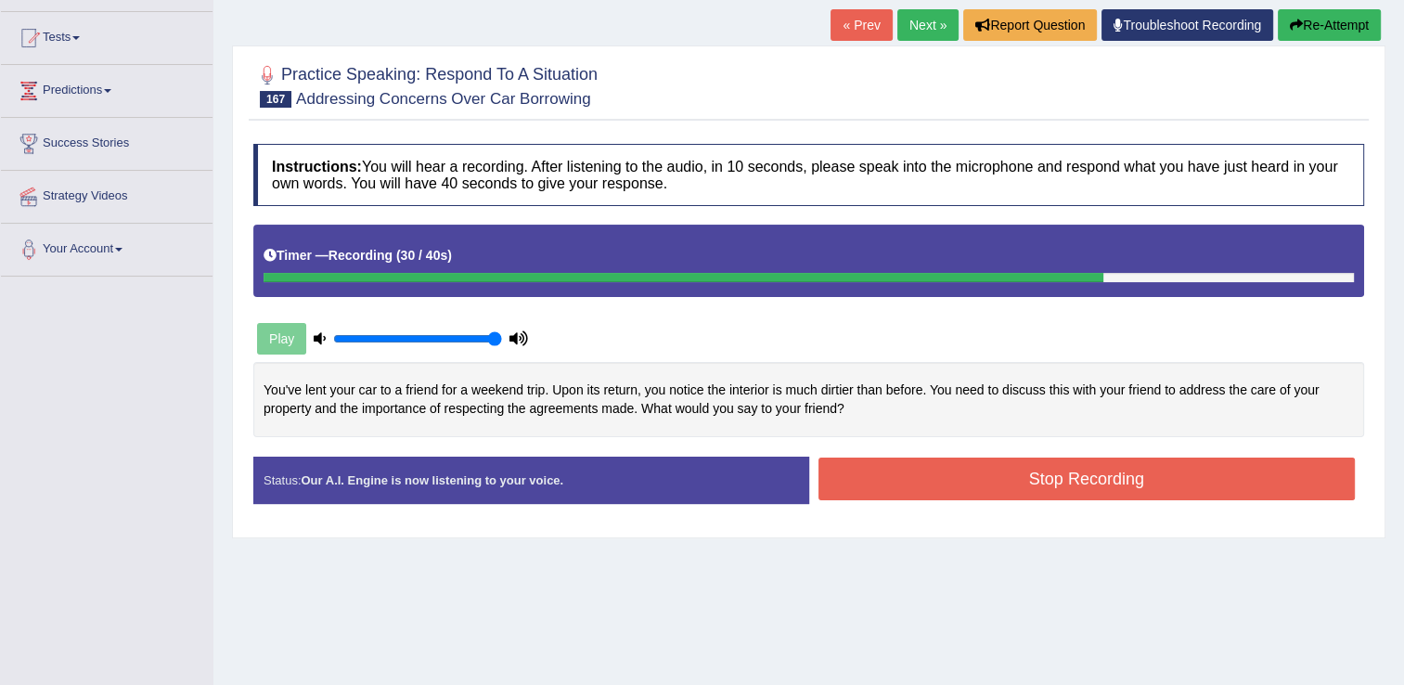
click at [1122, 488] on button "Stop Recording" at bounding box center [1086, 478] width 537 height 43
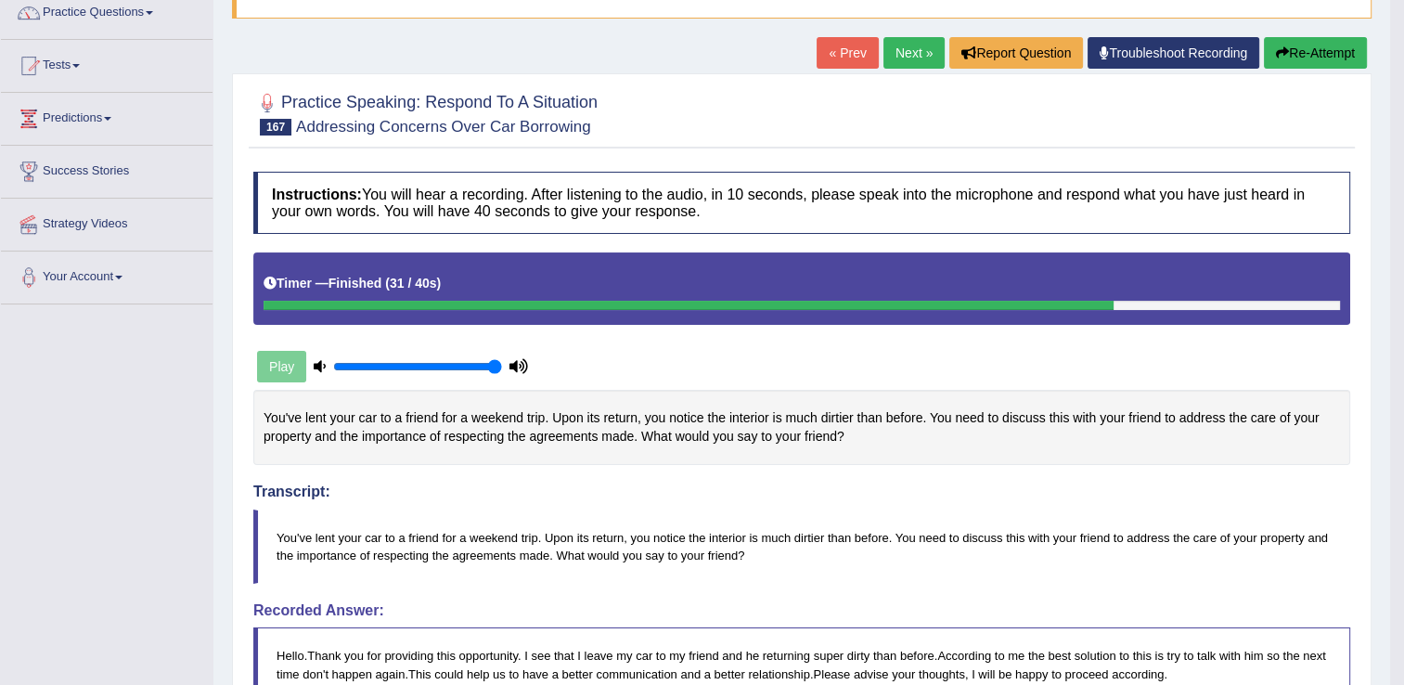
scroll to position [152, 0]
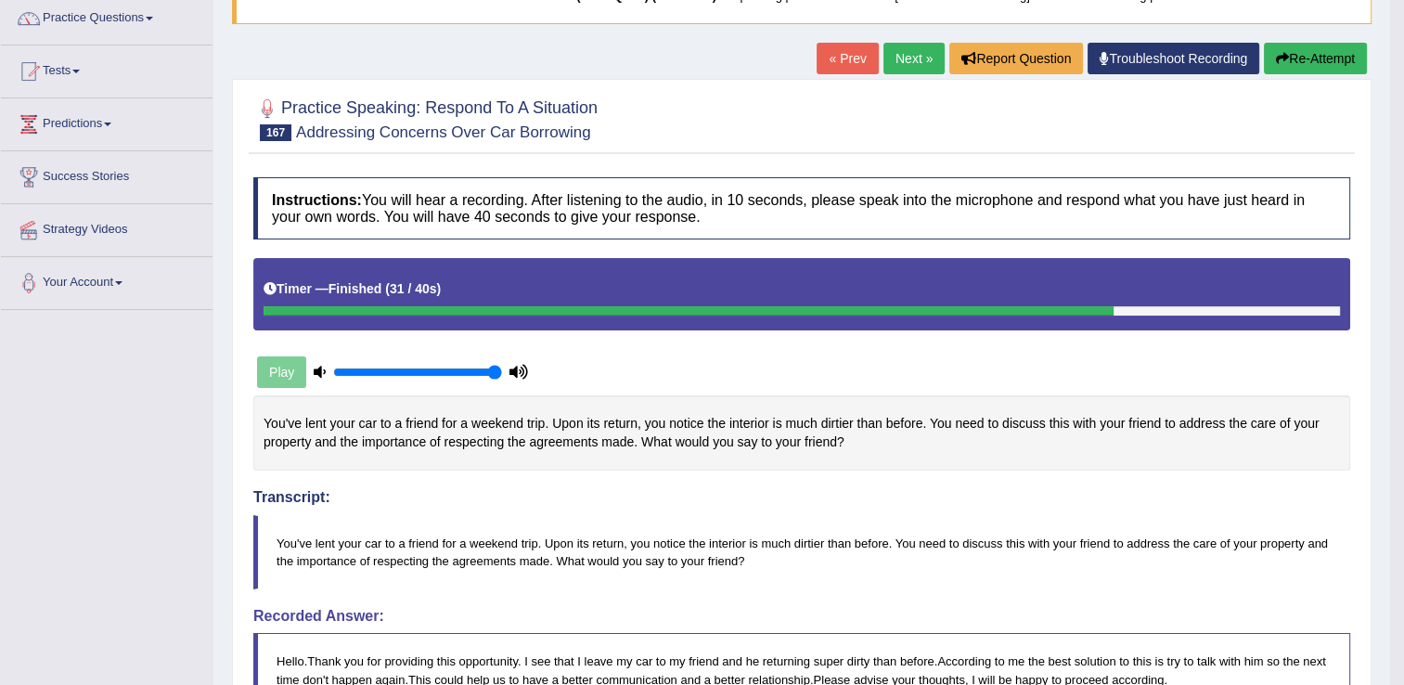
click at [897, 50] on link "Next »" at bounding box center [913, 59] width 61 height 32
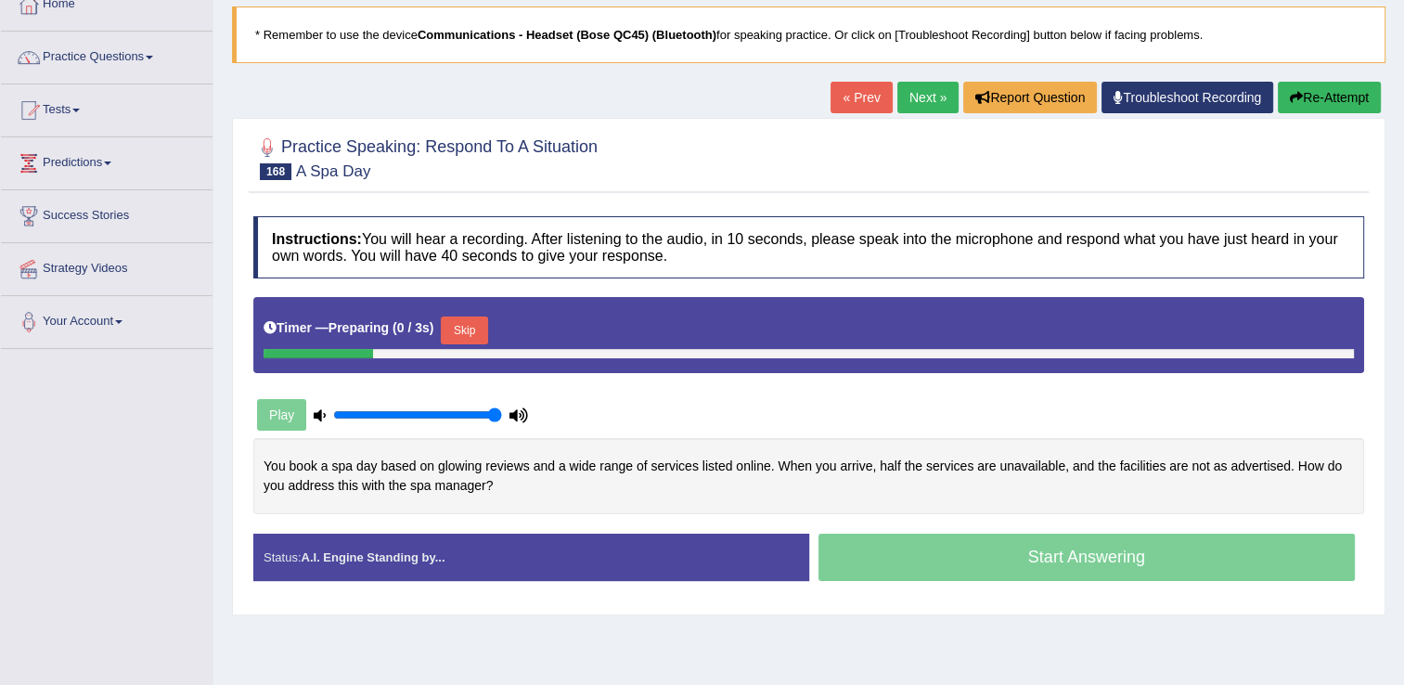
scroll to position [186, 0]
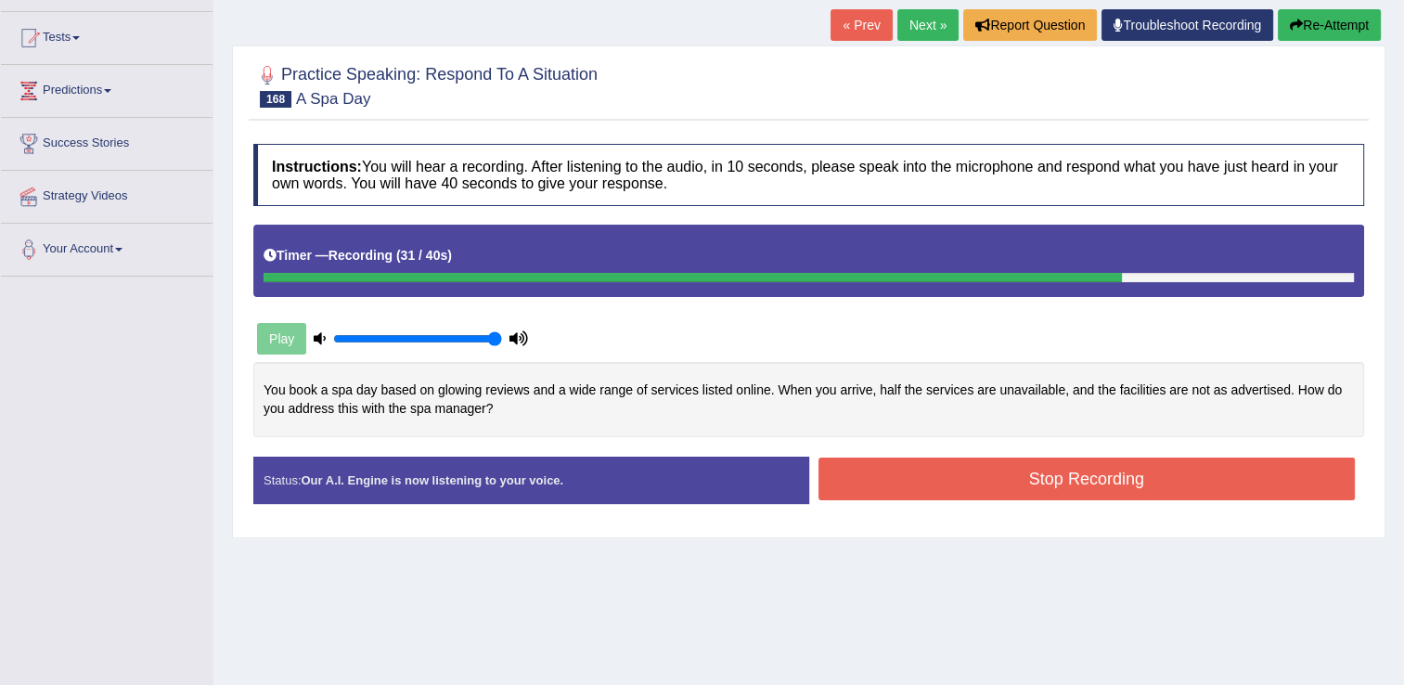
click at [1180, 484] on button "Stop Recording" at bounding box center [1086, 478] width 537 height 43
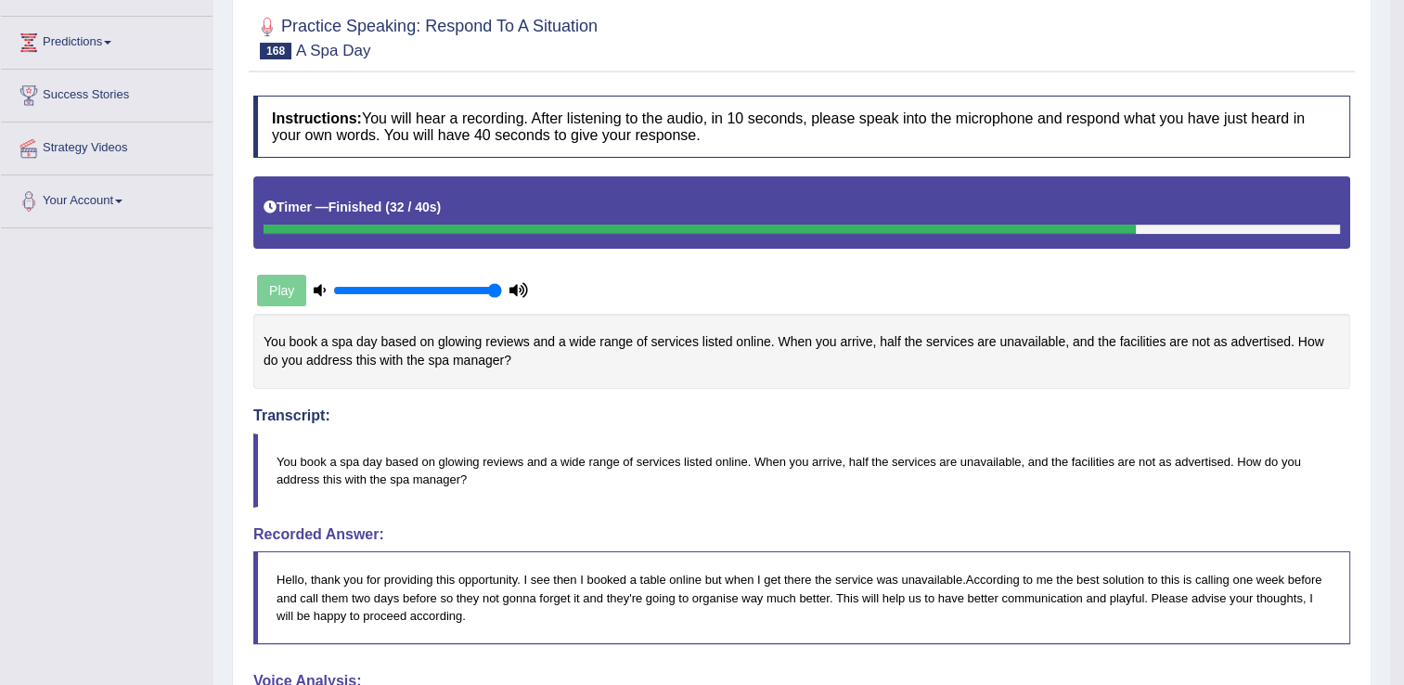
scroll to position [171, 0]
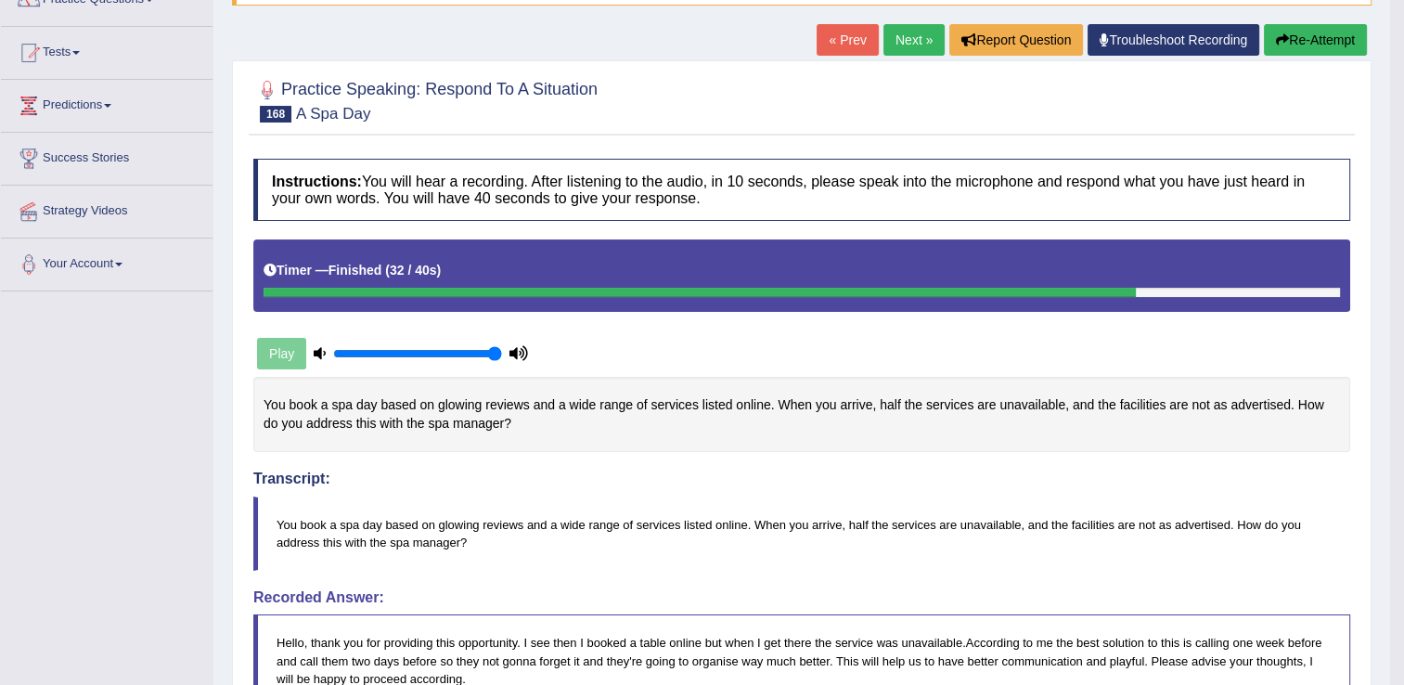
click at [905, 39] on link "Next »" at bounding box center [913, 40] width 61 height 32
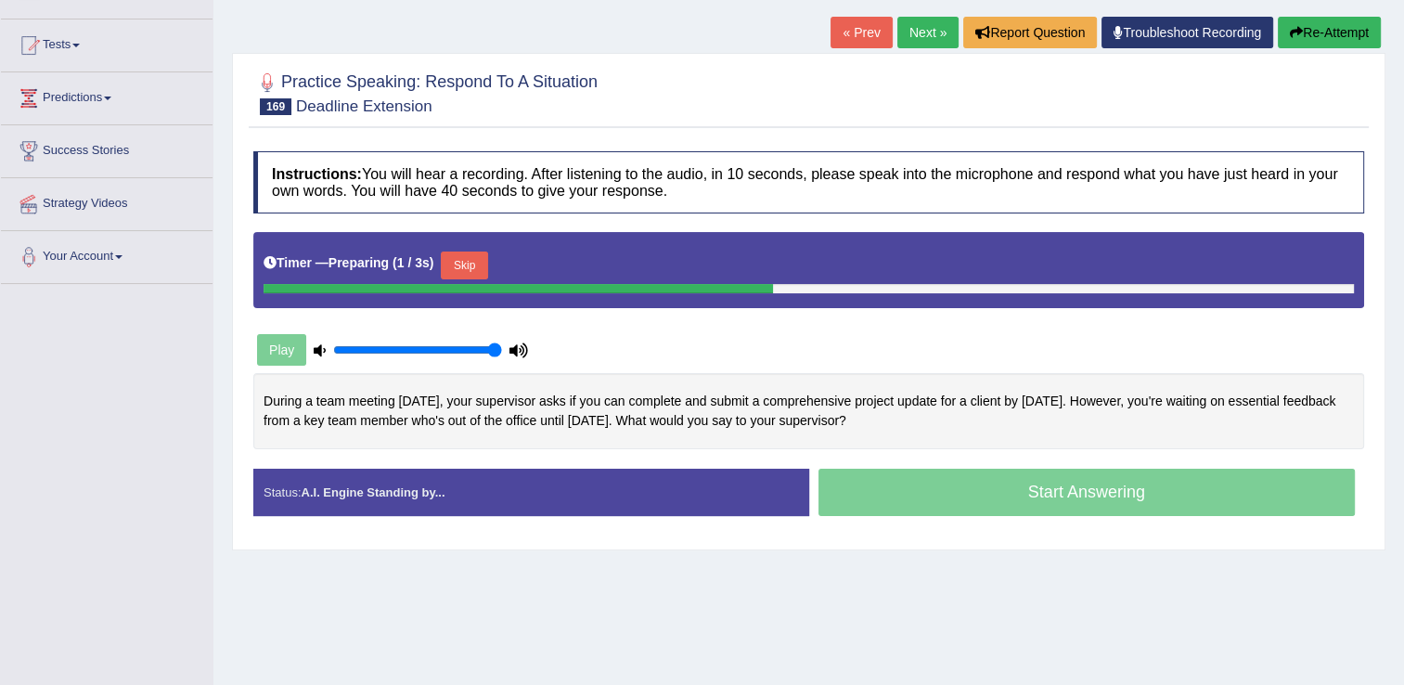
scroll to position [186, 0]
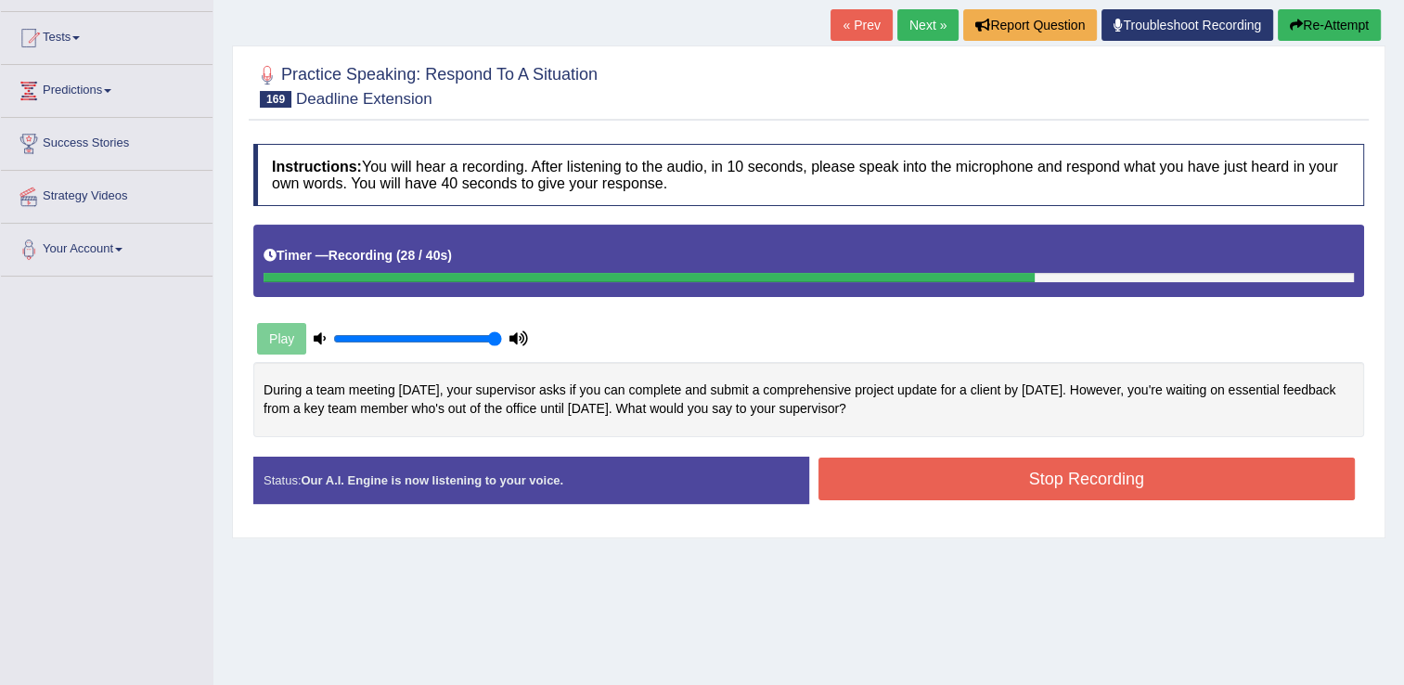
click at [1153, 481] on button "Stop Recording" at bounding box center [1086, 478] width 537 height 43
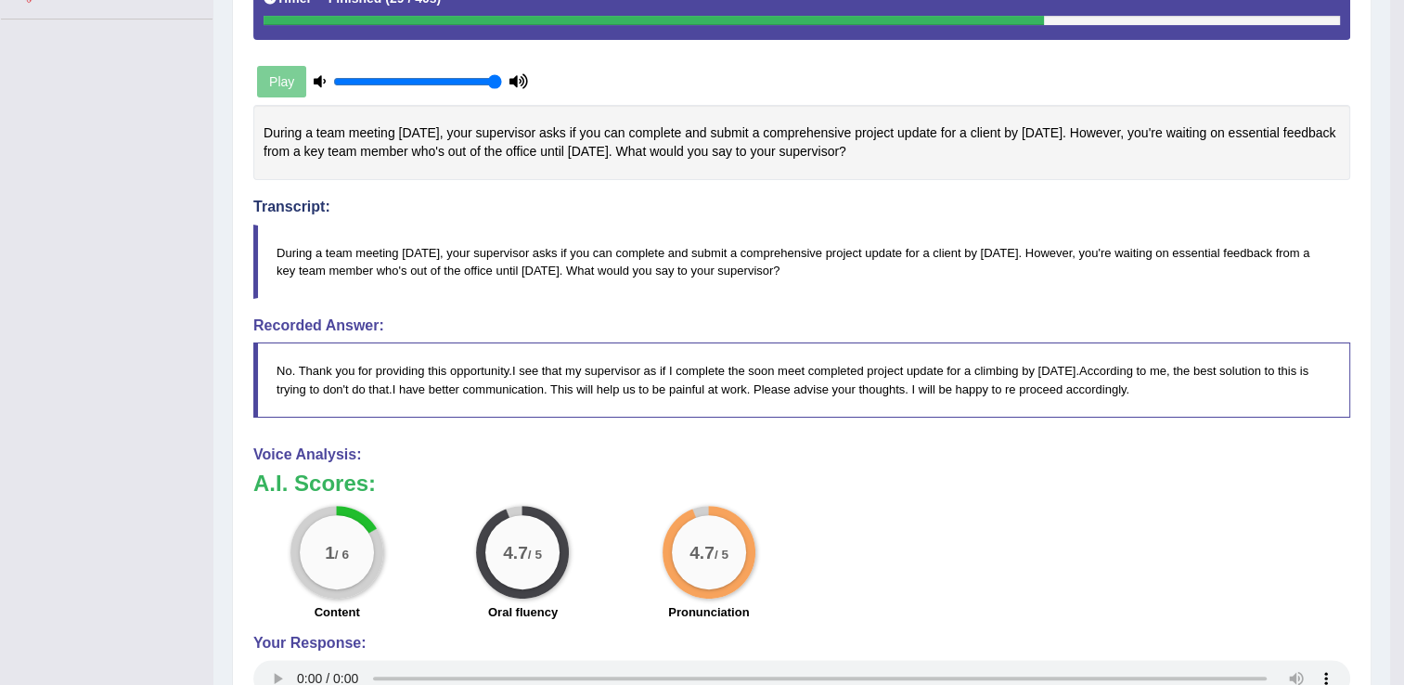
scroll to position [0, 0]
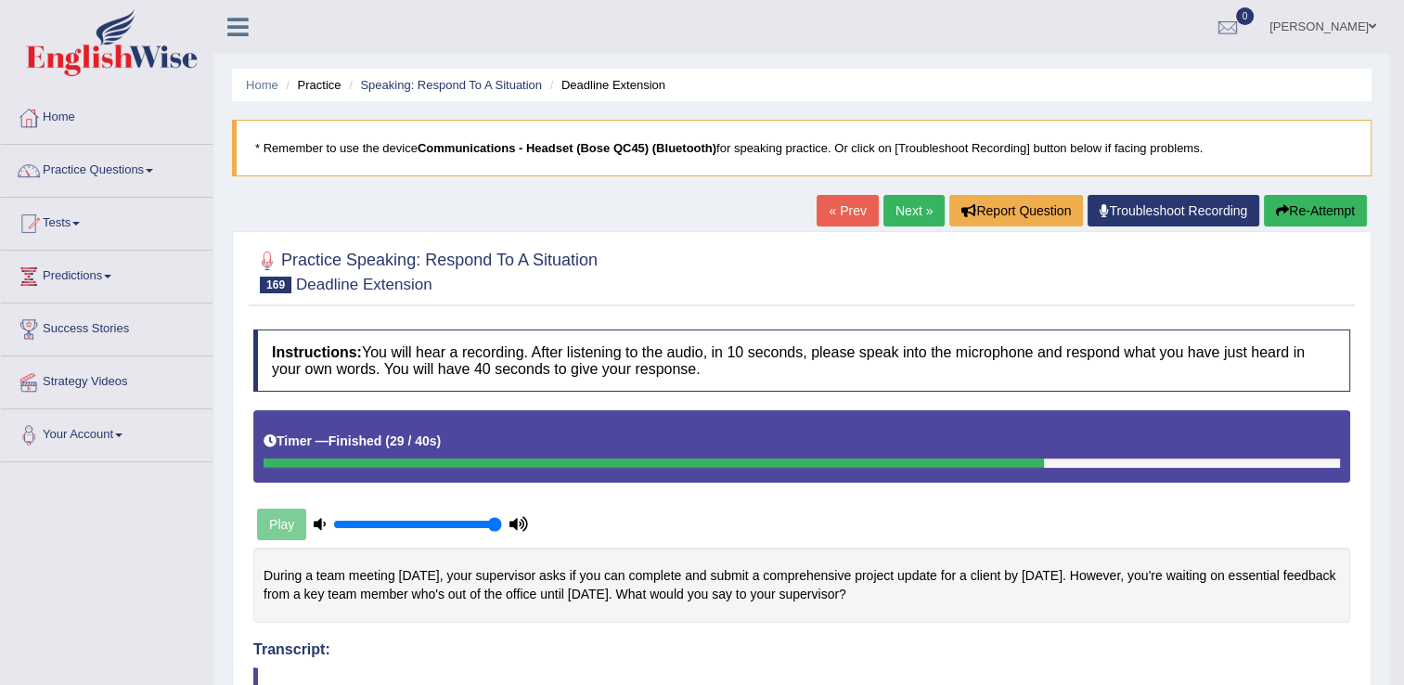
click at [918, 206] on link "Next »" at bounding box center [913, 211] width 61 height 32
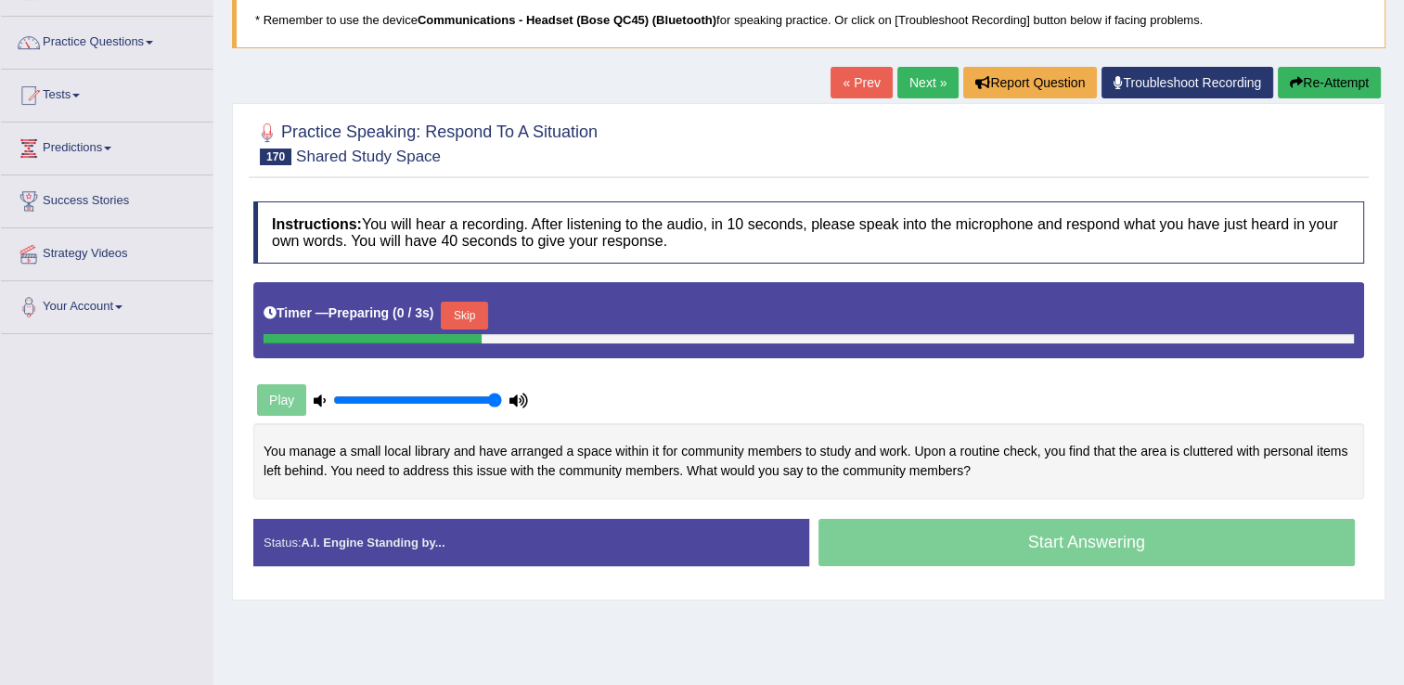
scroll to position [186, 0]
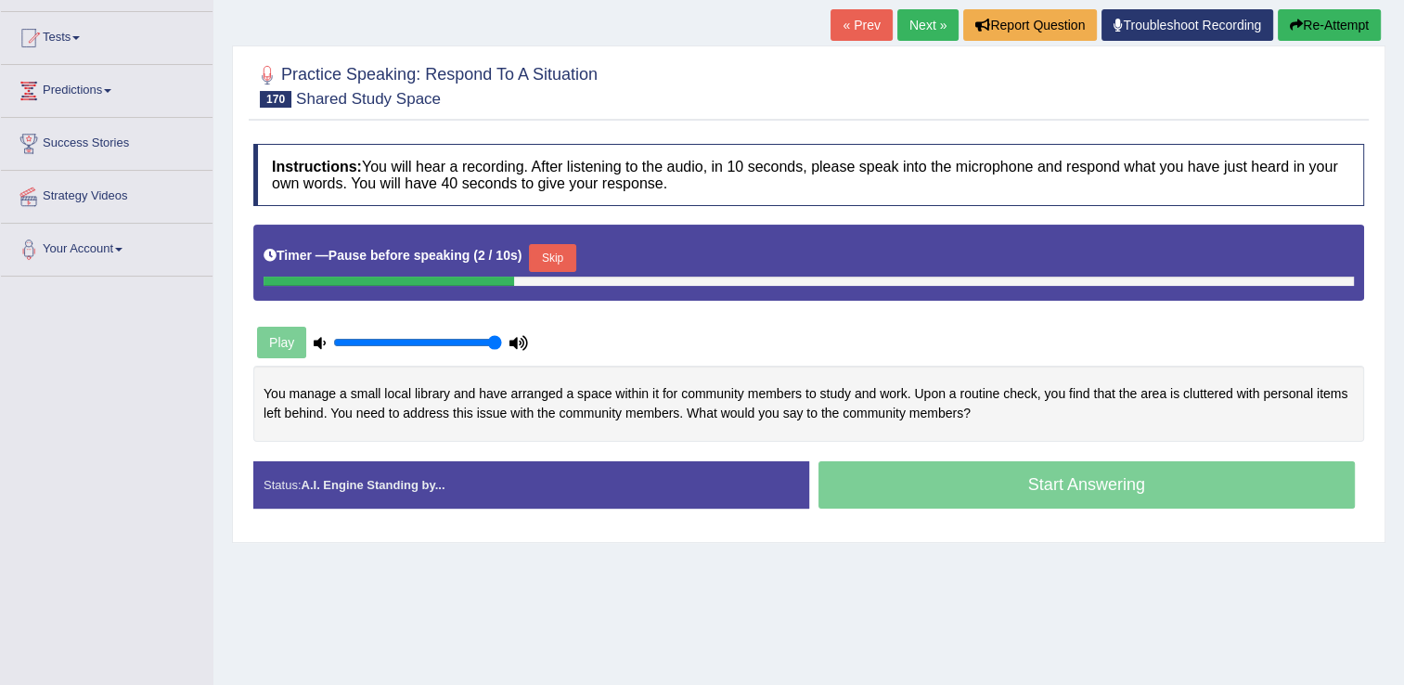
click at [553, 252] on button "Skip" at bounding box center [552, 258] width 46 height 28
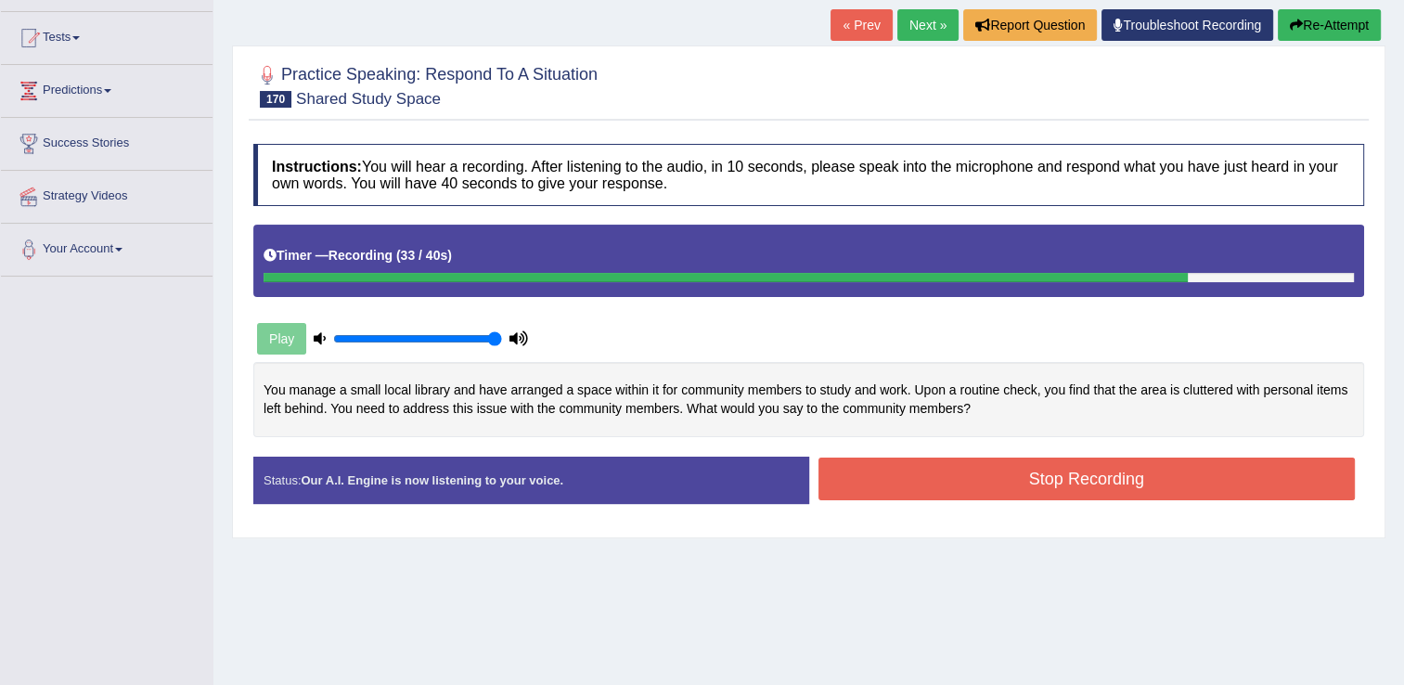
click at [972, 483] on button "Stop Recording" at bounding box center [1086, 478] width 537 height 43
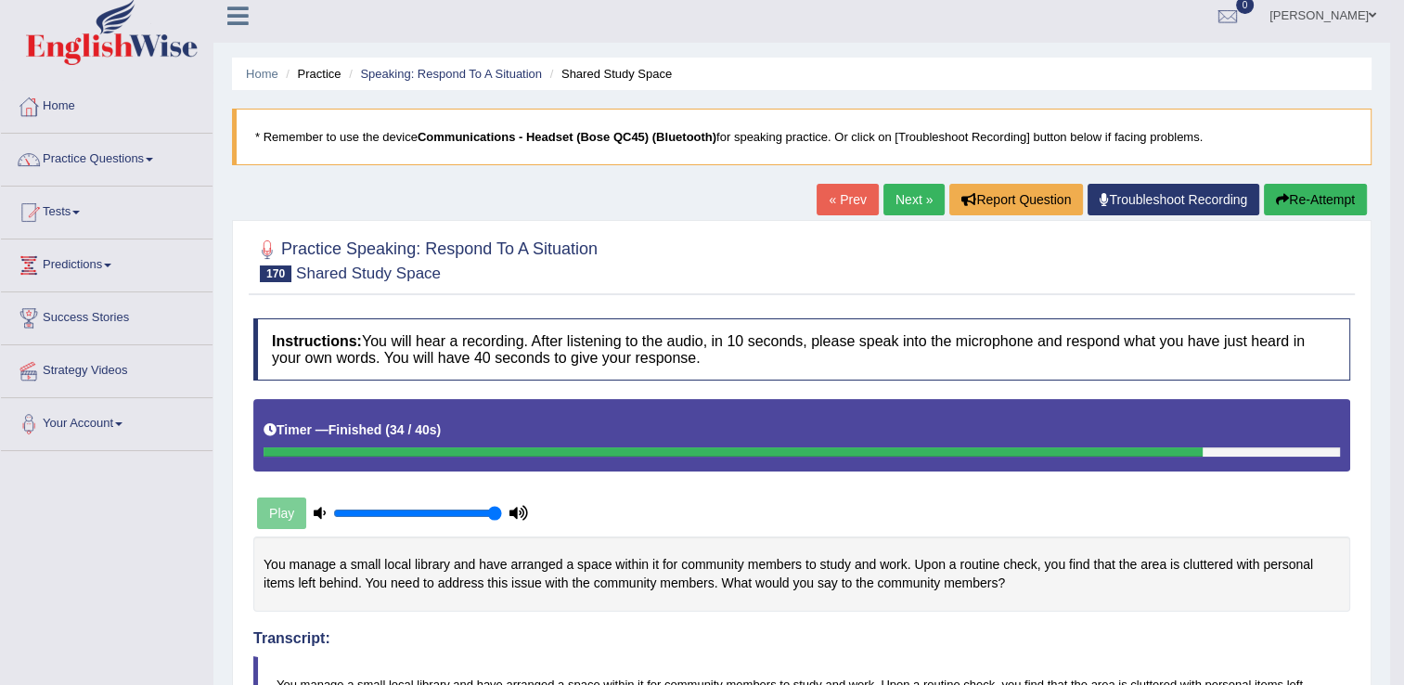
scroll to position [0, 0]
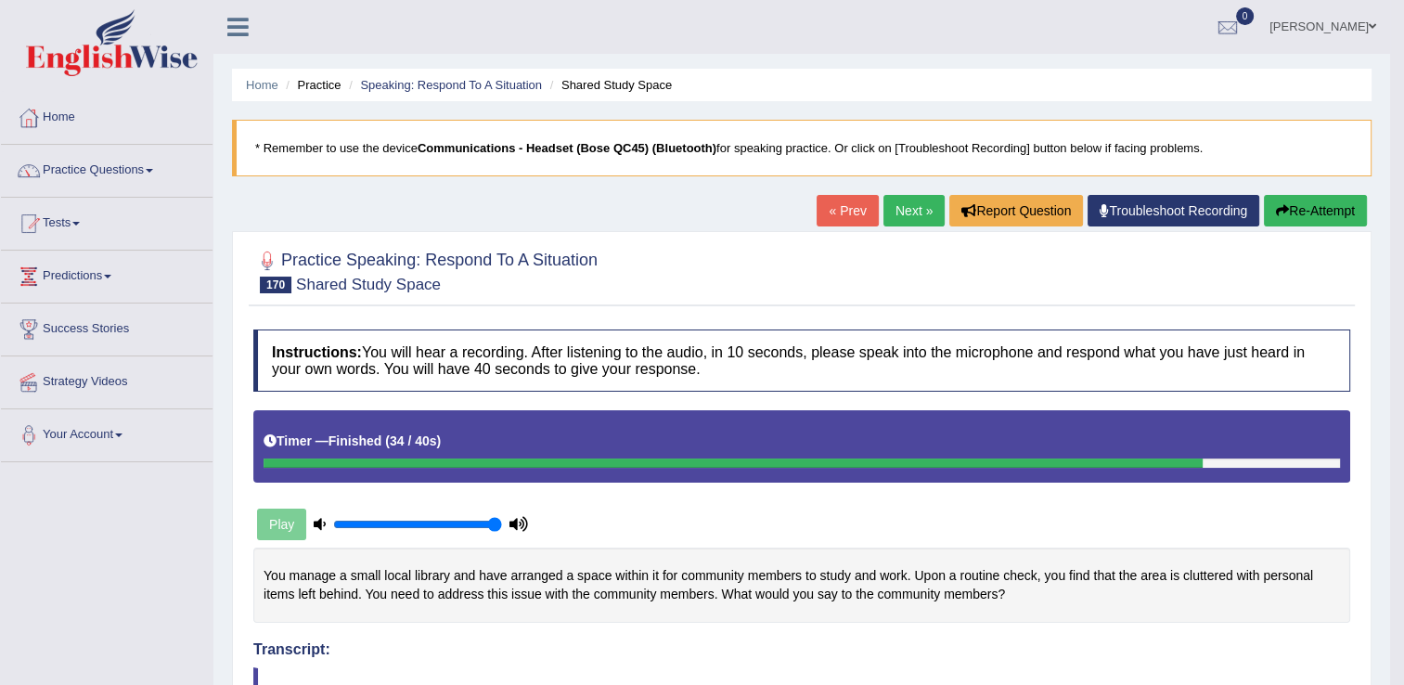
click at [918, 207] on link "Next »" at bounding box center [913, 211] width 61 height 32
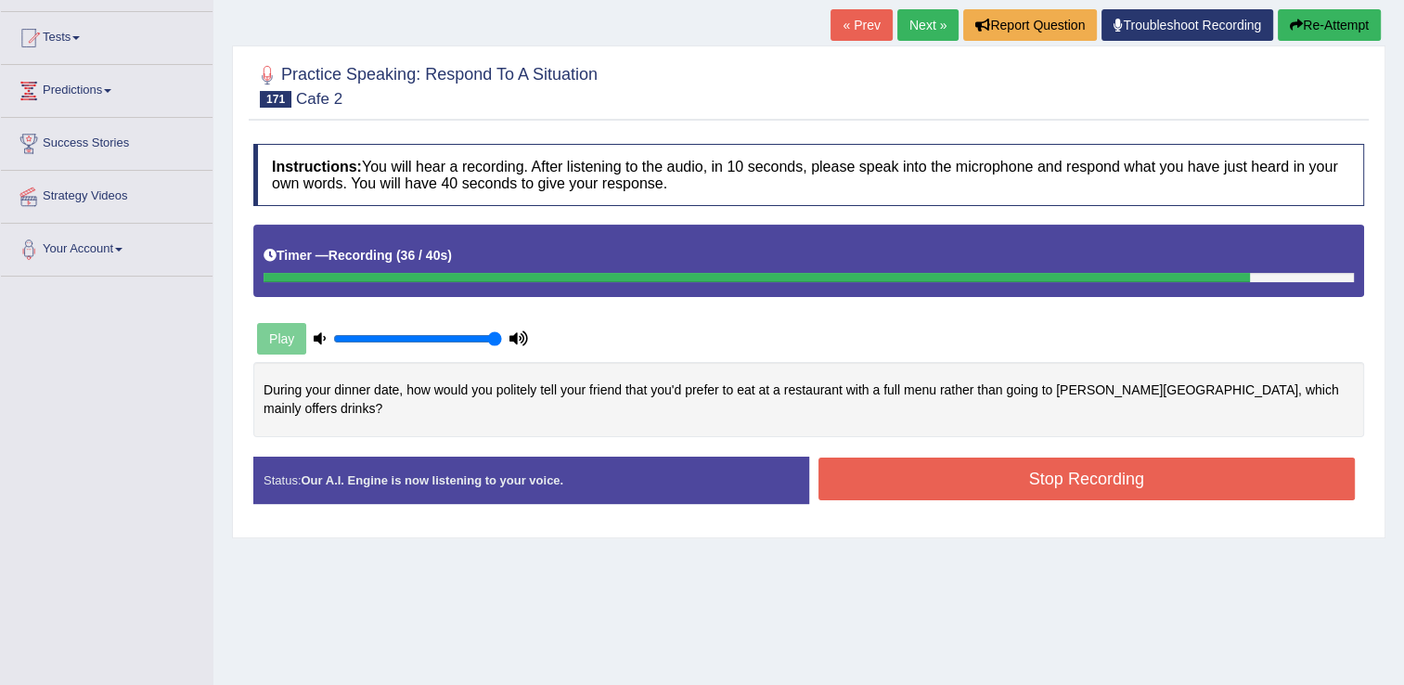
click at [1054, 463] on button "Stop Recording" at bounding box center [1086, 478] width 537 height 43
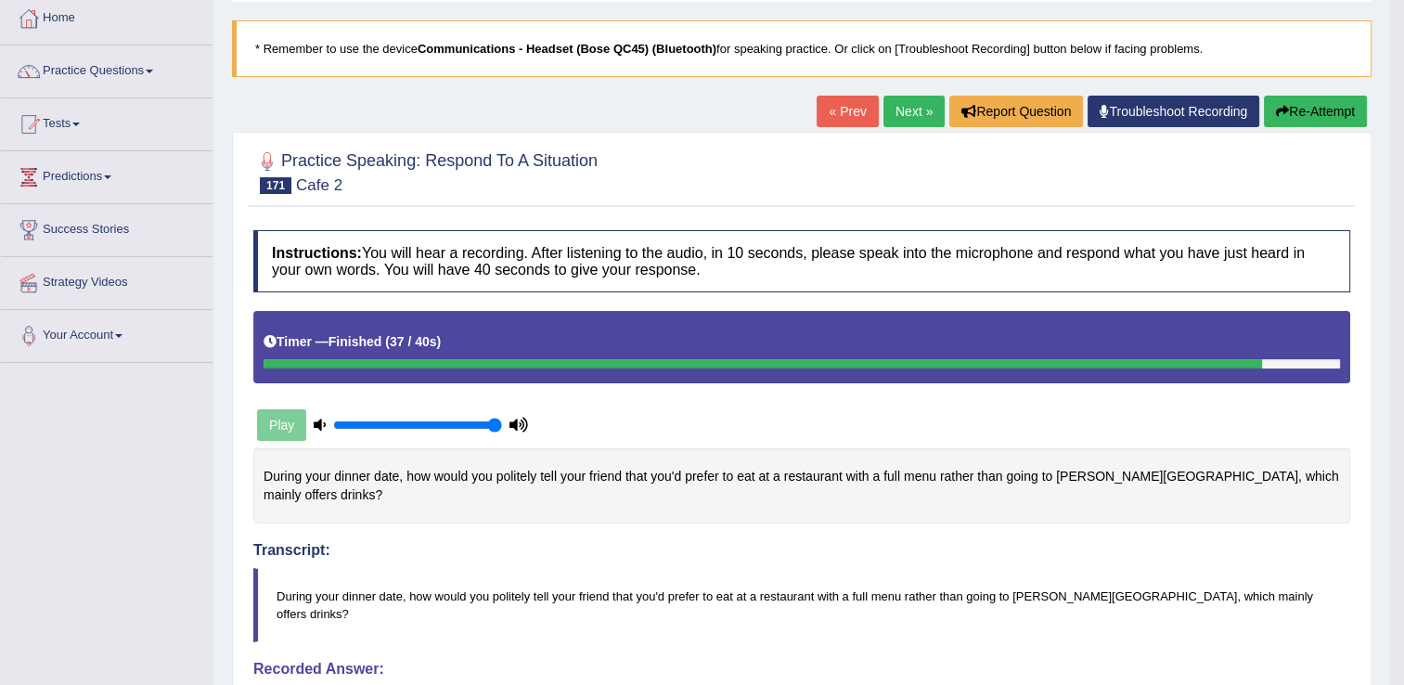
scroll to position [93, 0]
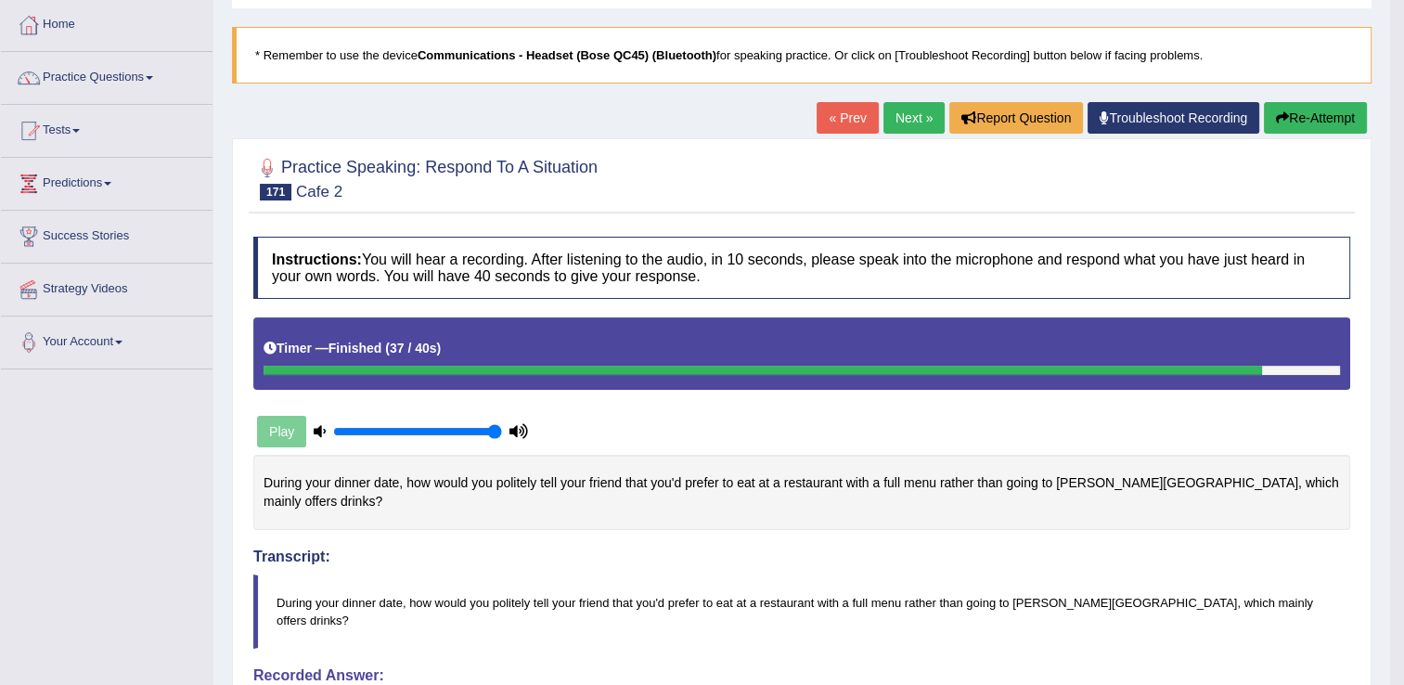
click at [911, 117] on link "Next »" at bounding box center [913, 118] width 61 height 32
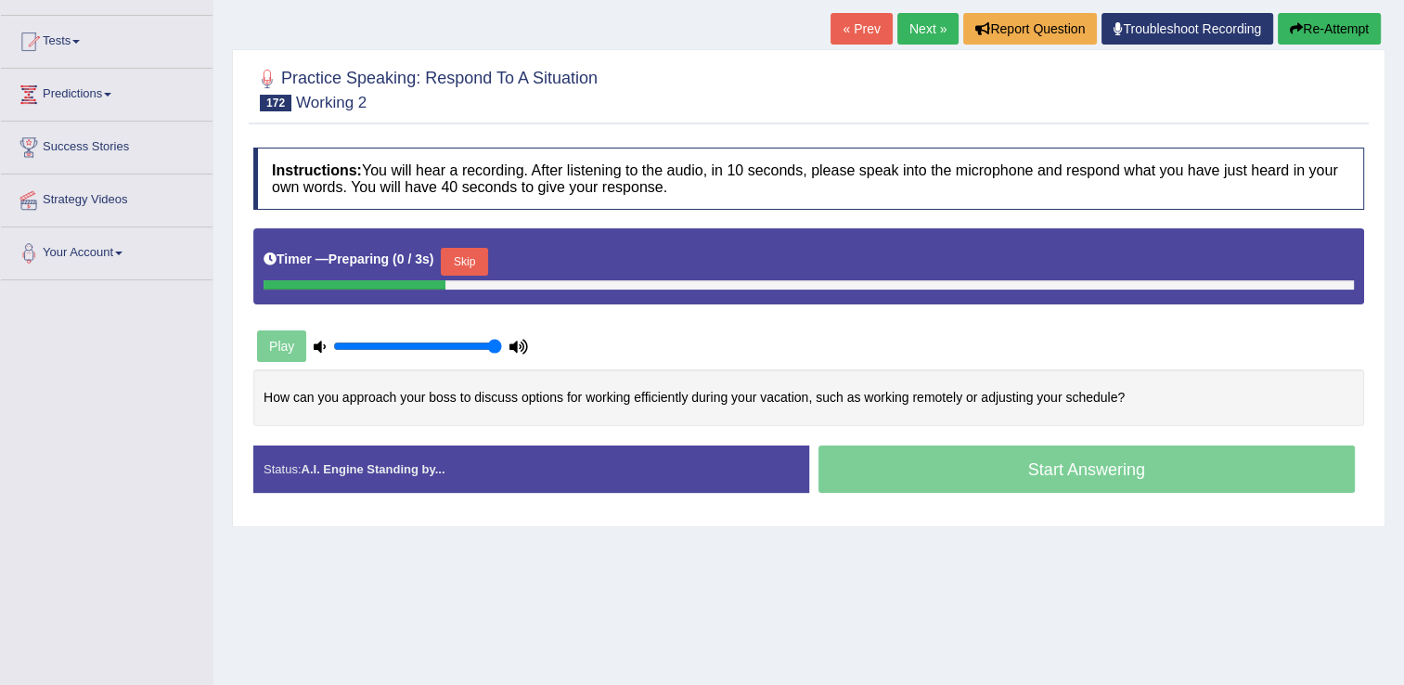
scroll to position [186, 0]
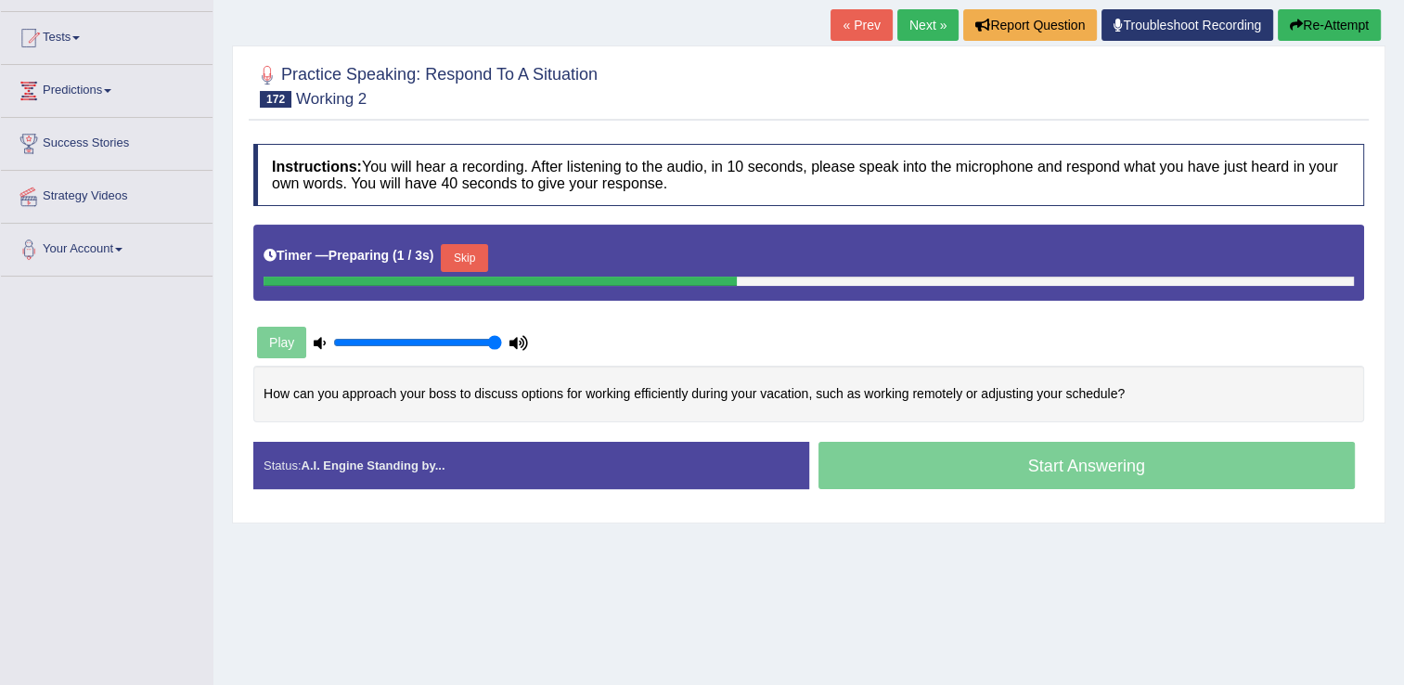
click at [450, 263] on button "Skip" at bounding box center [464, 258] width 46 height 28
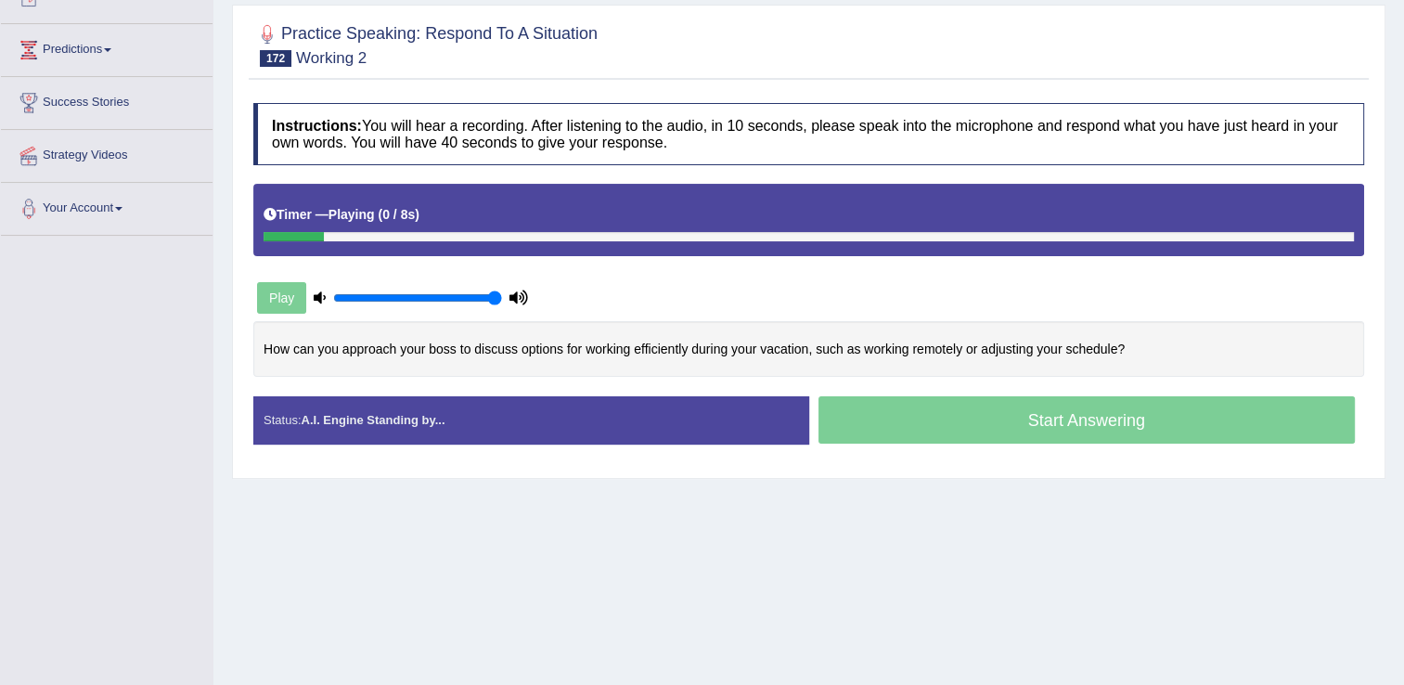
scroll to position [278, 0]
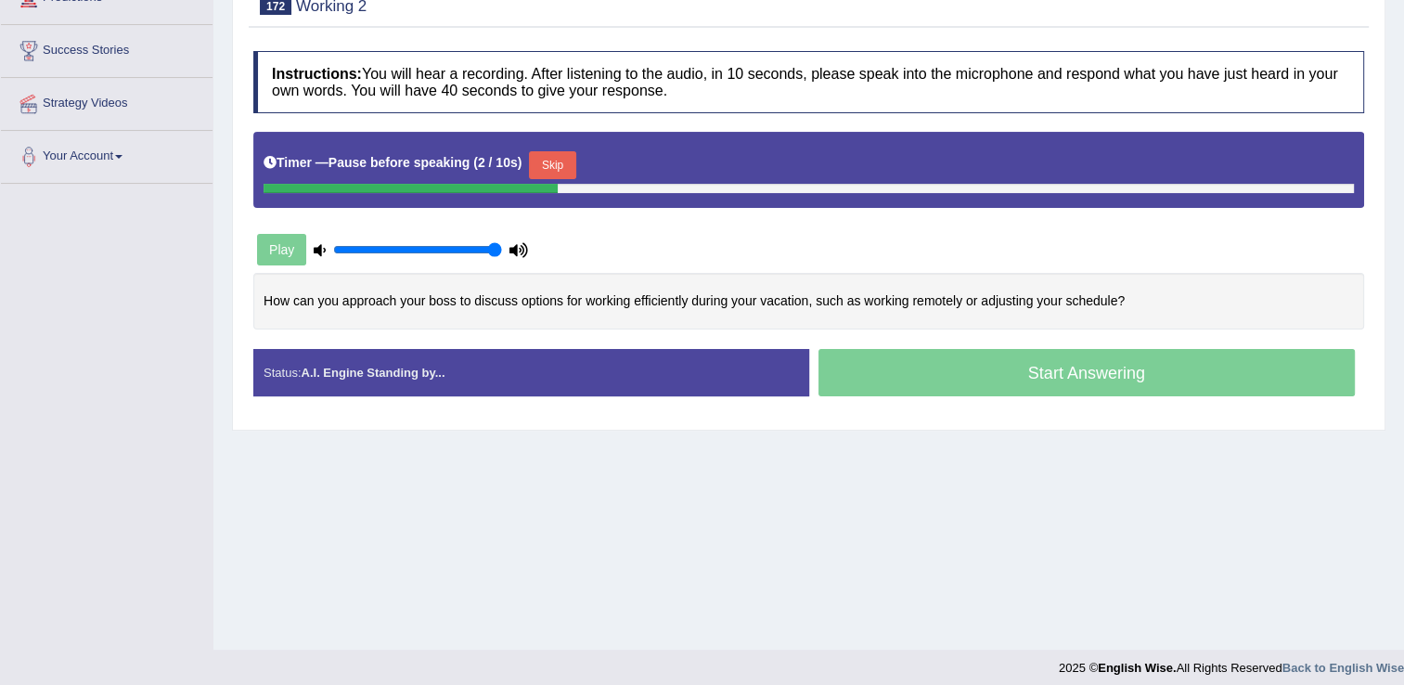
click at [542, 166] on button "Skip" at bounding box center [552, 165] width 46 height 28
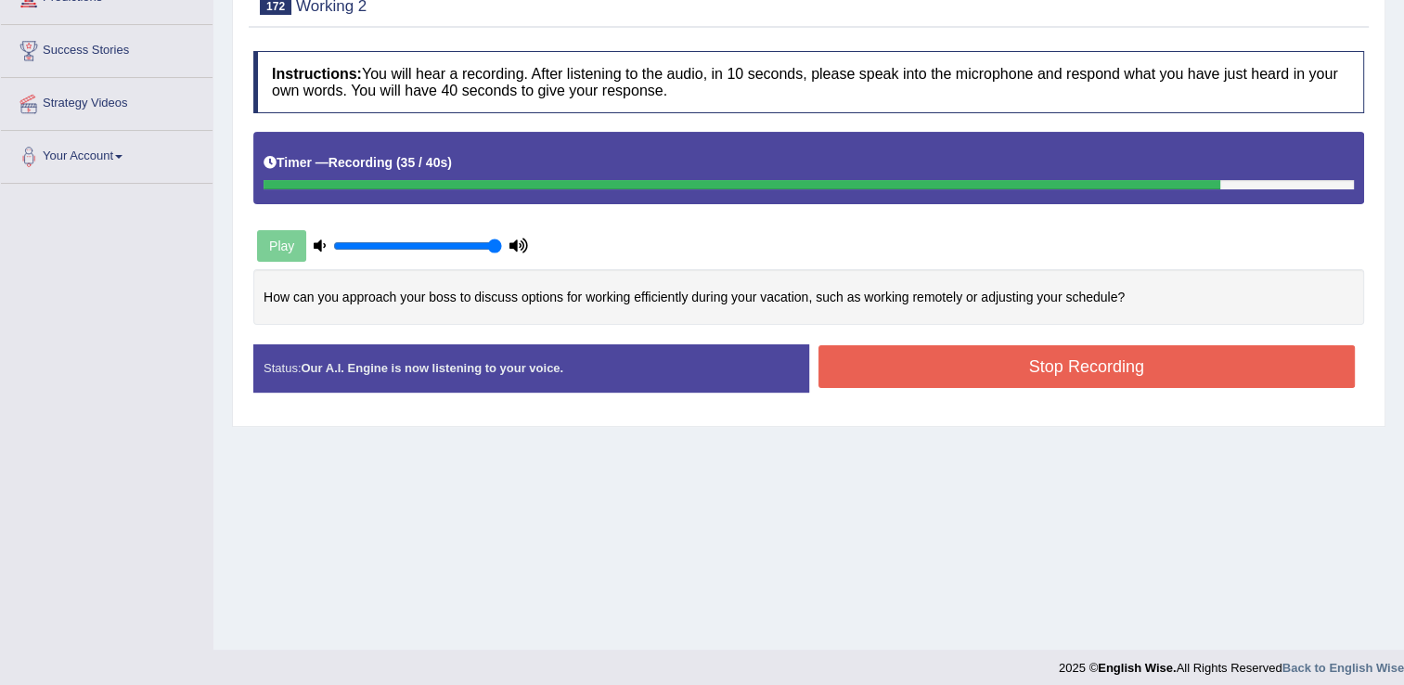
click at [910, 369] on button "Stop Recording" at bounding box center [1086, 366] width 537 height 43
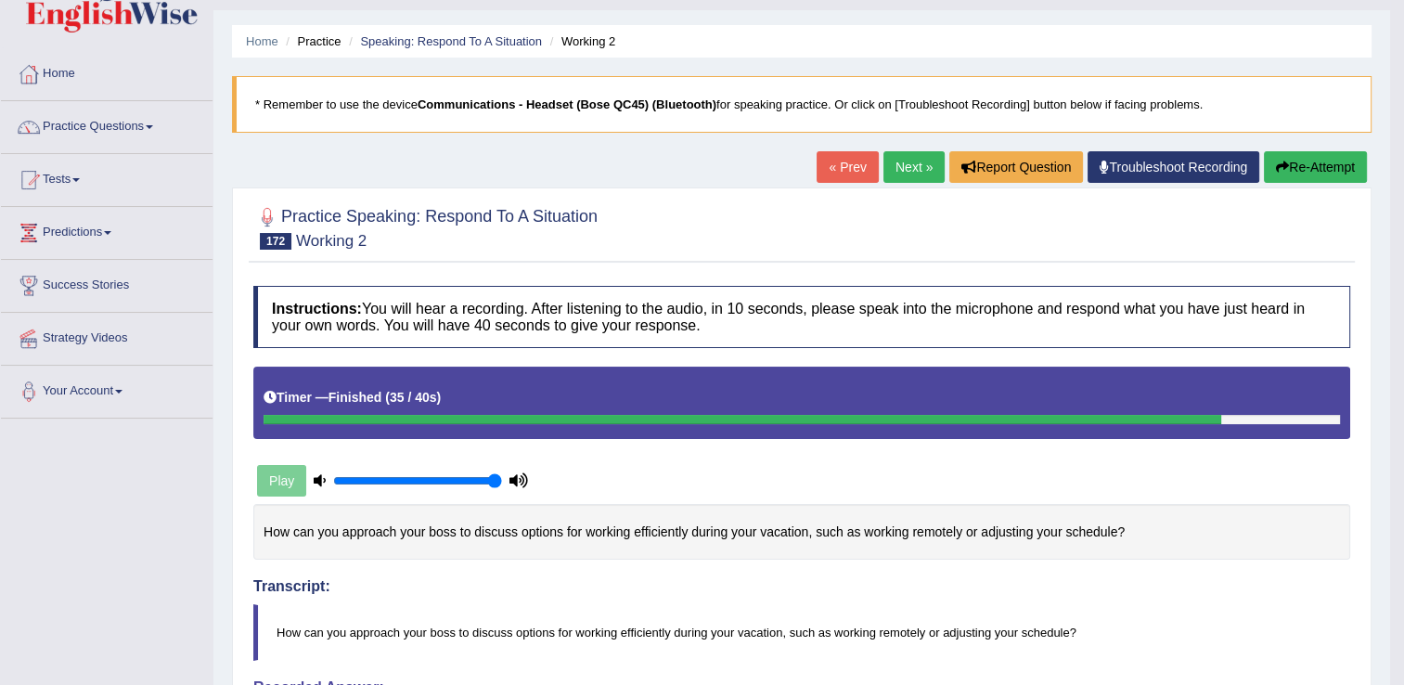
scroll to position [0, 0]
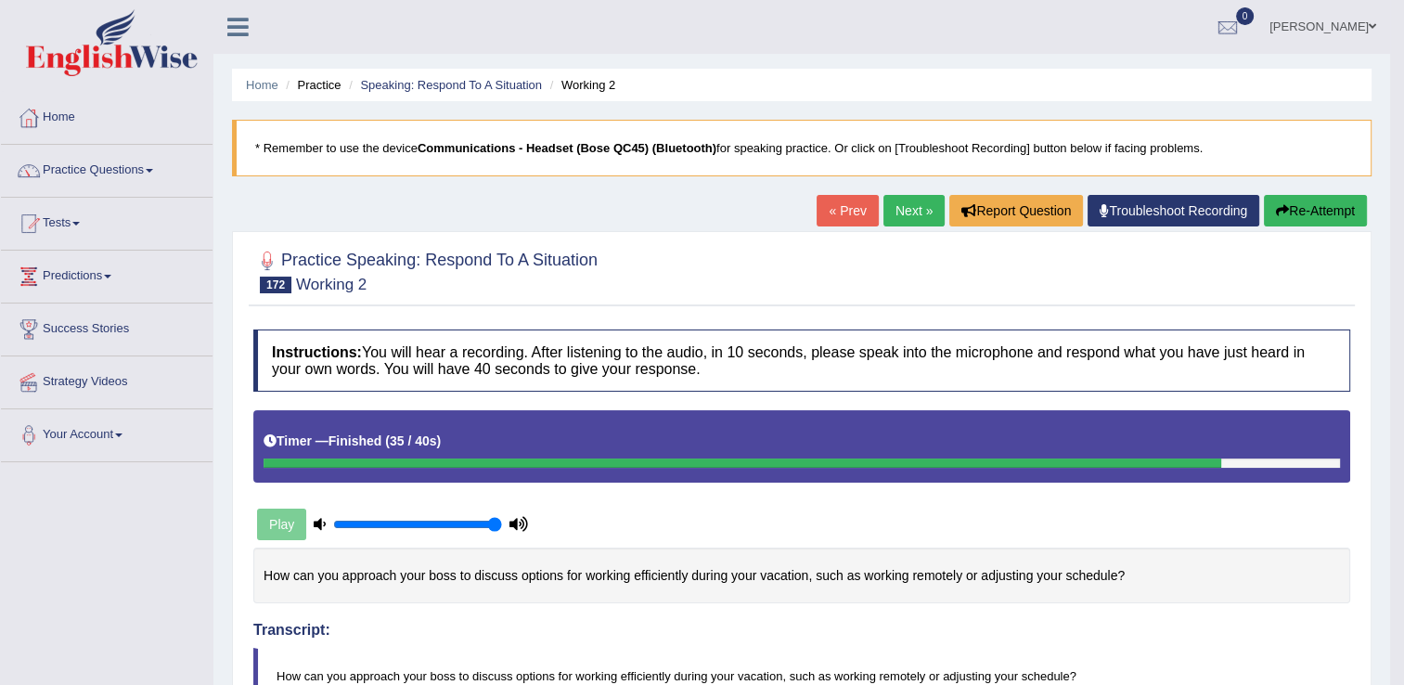
click at [913, 214] on link "Next »" at bounding box center [913, 211] width 61 height 32
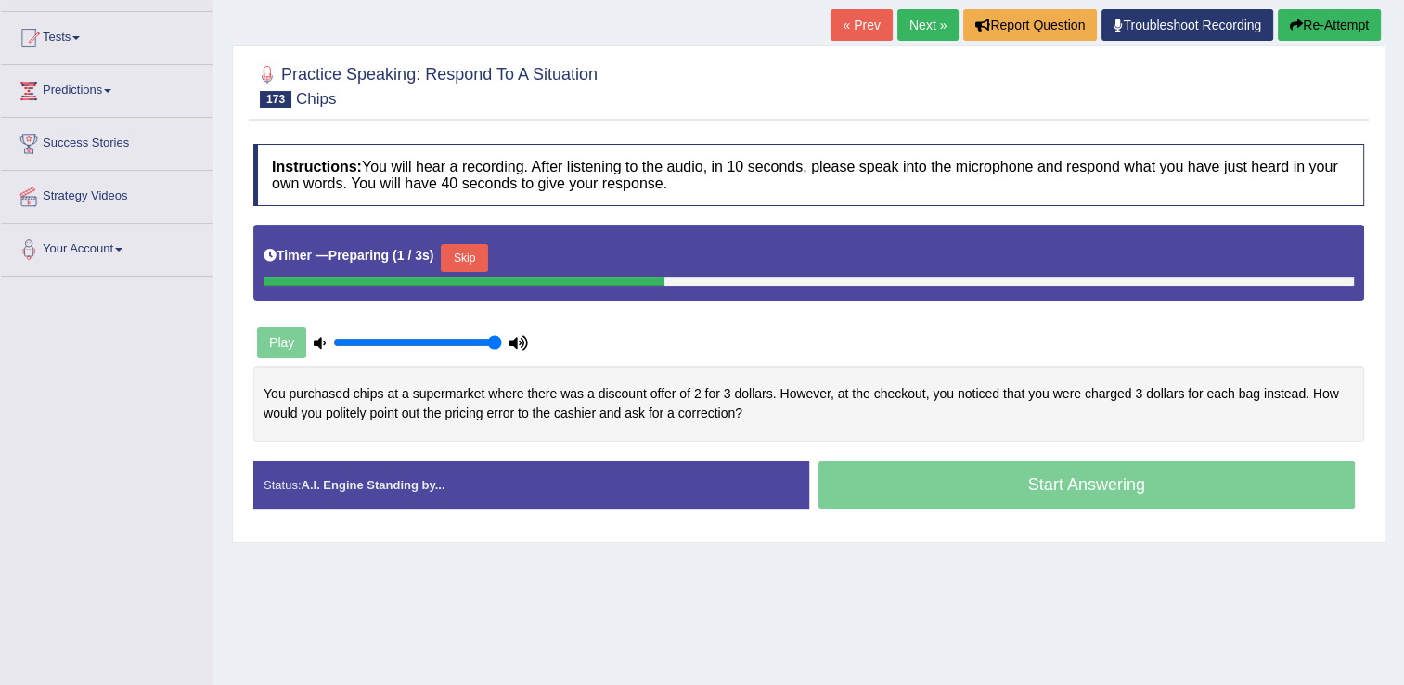
click at [464, 259] on button "Skip" at bounding box center [464, 258] width 46 height 28
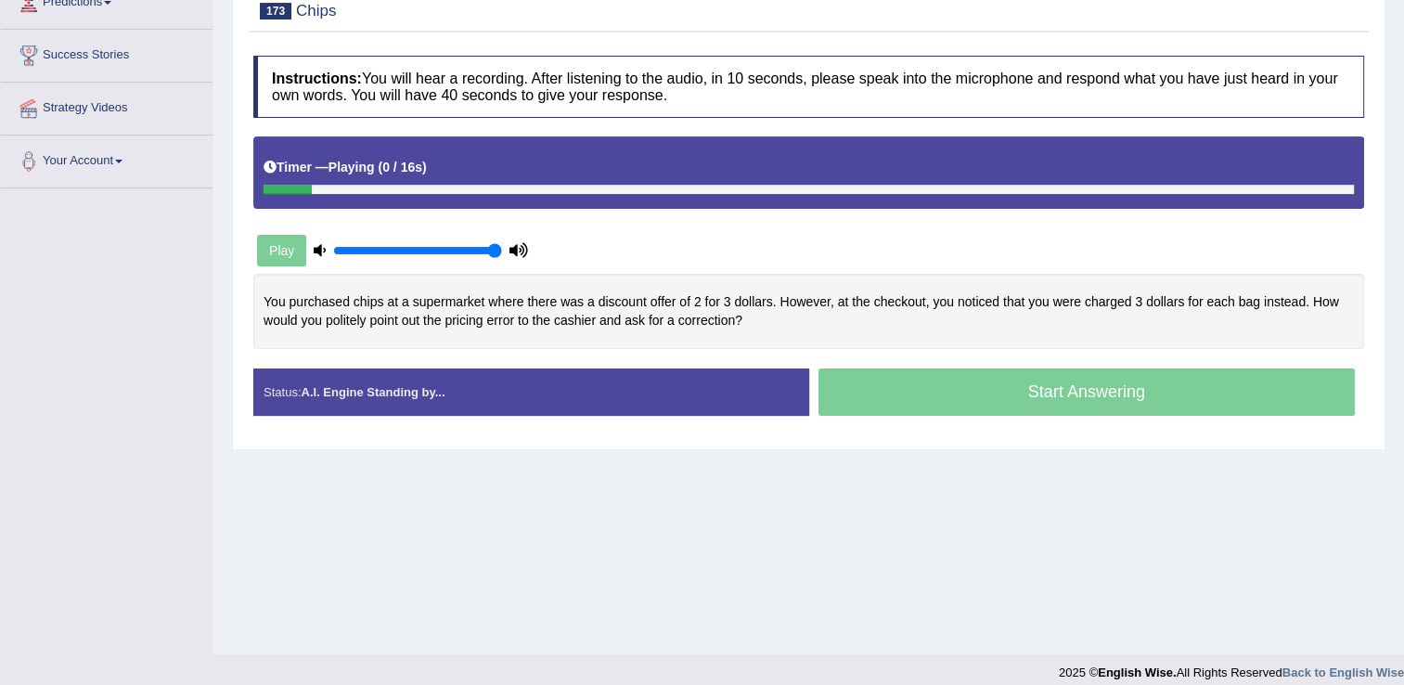
scroll to position [278, 0]
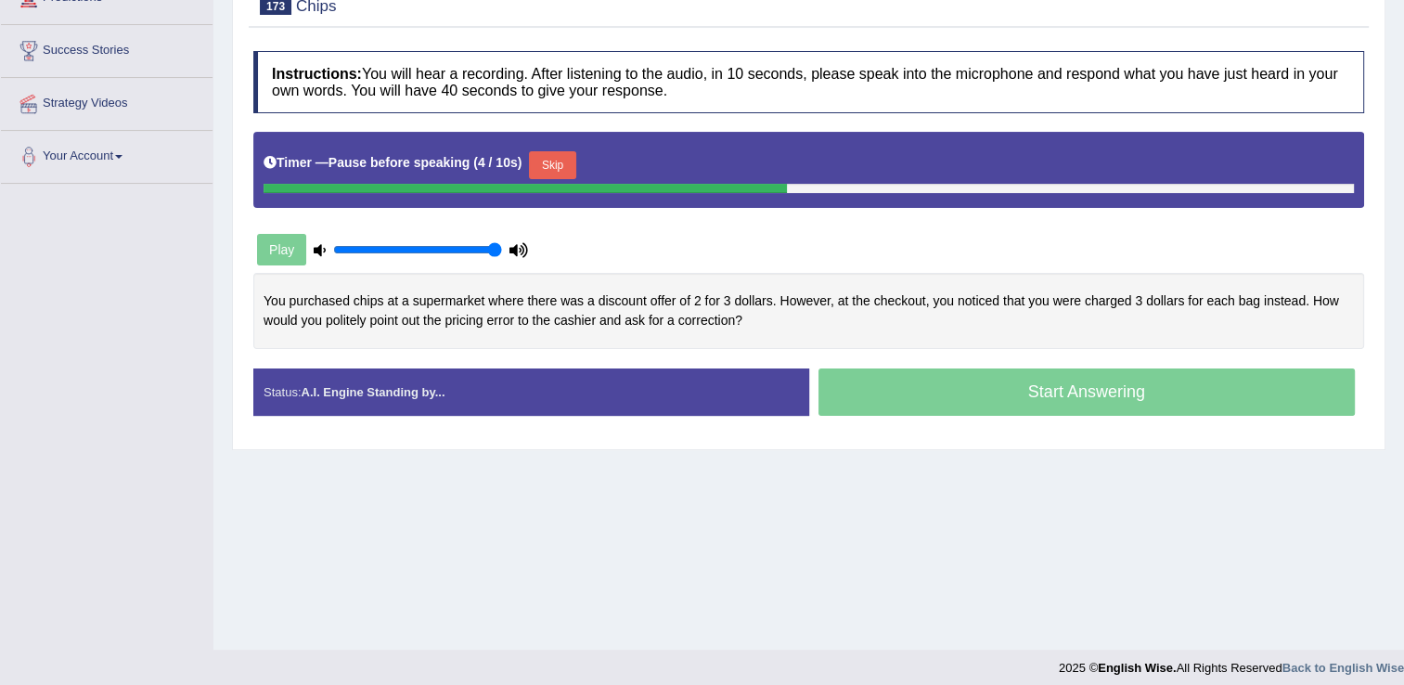
click at [559, 165] on button "Skip" at bounding box center [552, 165] width 46 height 28
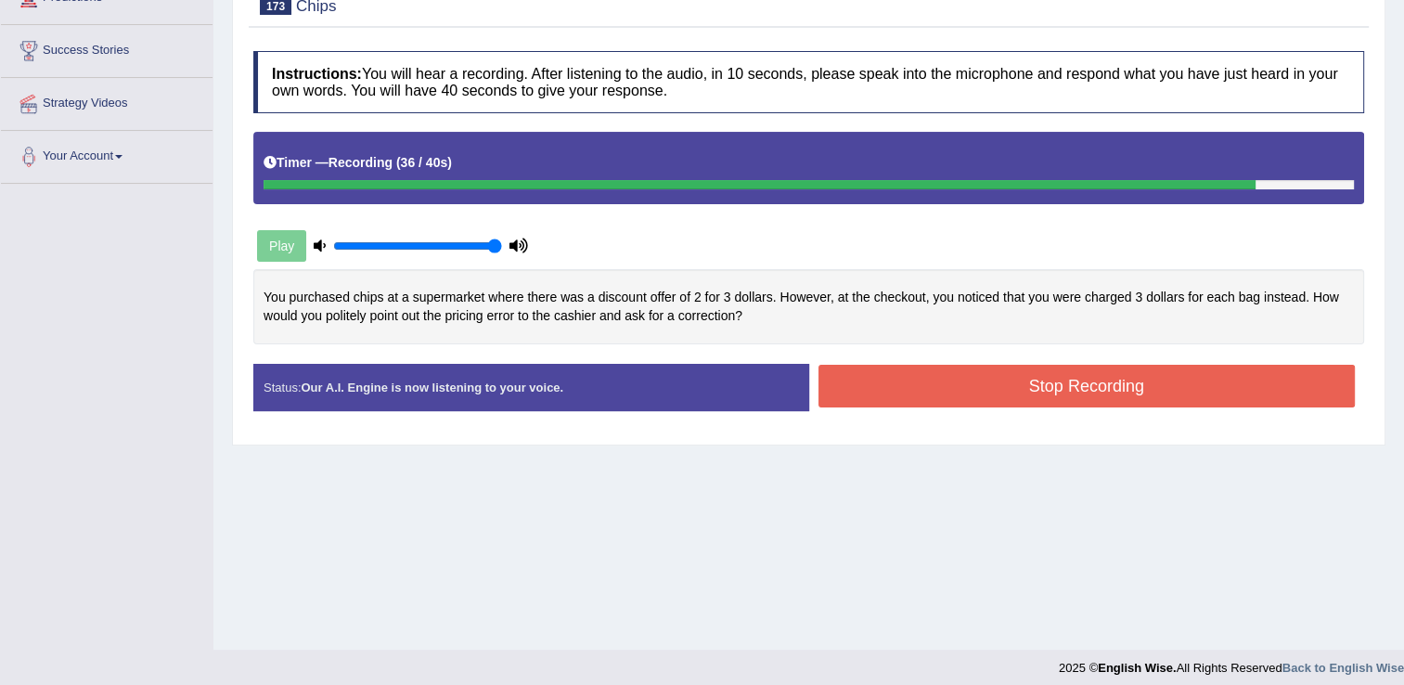
click at [947, 395] on button "Stop Recording" at bounding box center [1086, 386] width 537 height 43
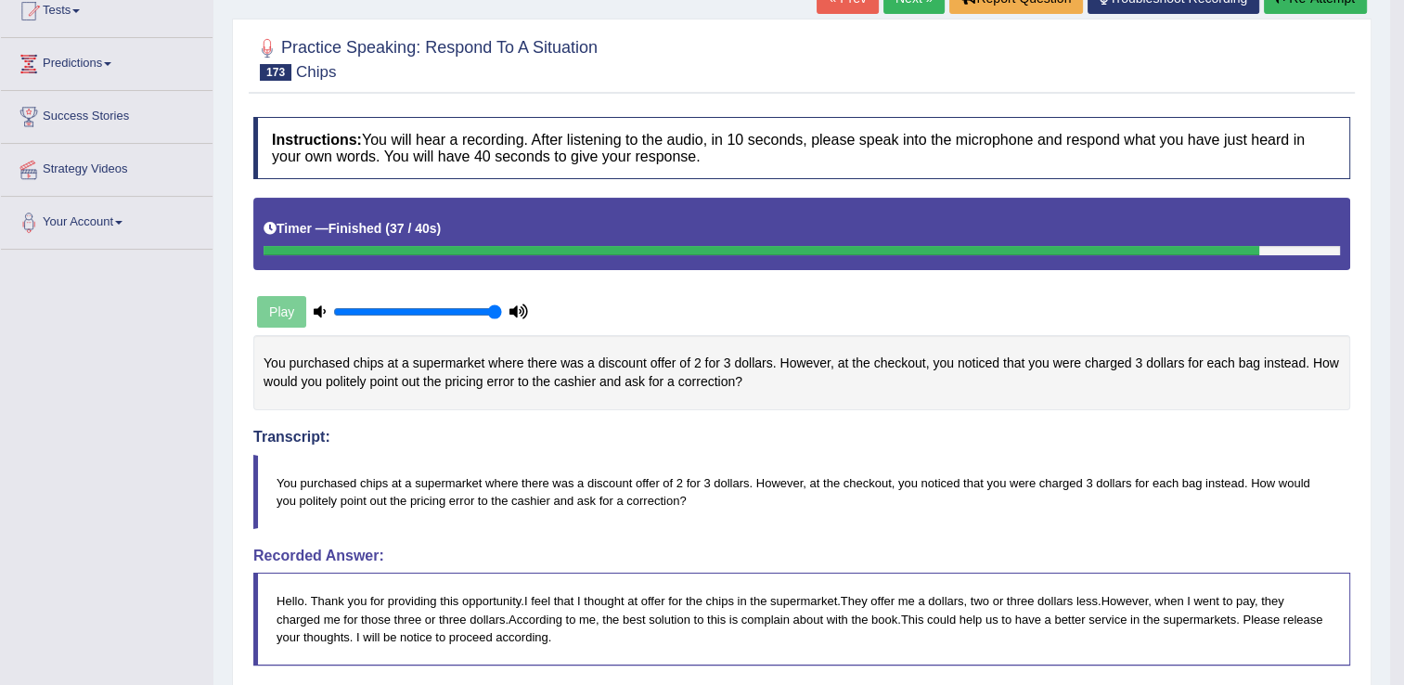
scroll to position [186, 0]
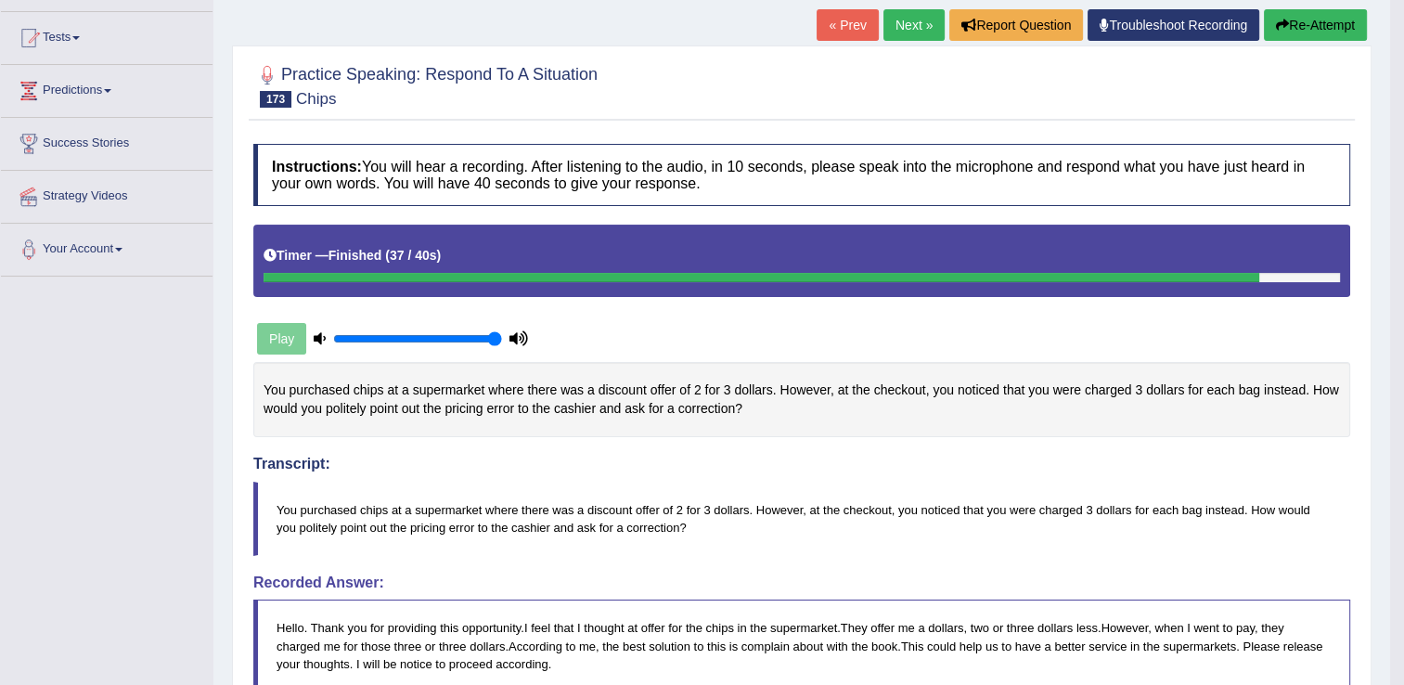
click at [906, 13] on link "Next »" at bounding box center [913, 25] width 61 height 32
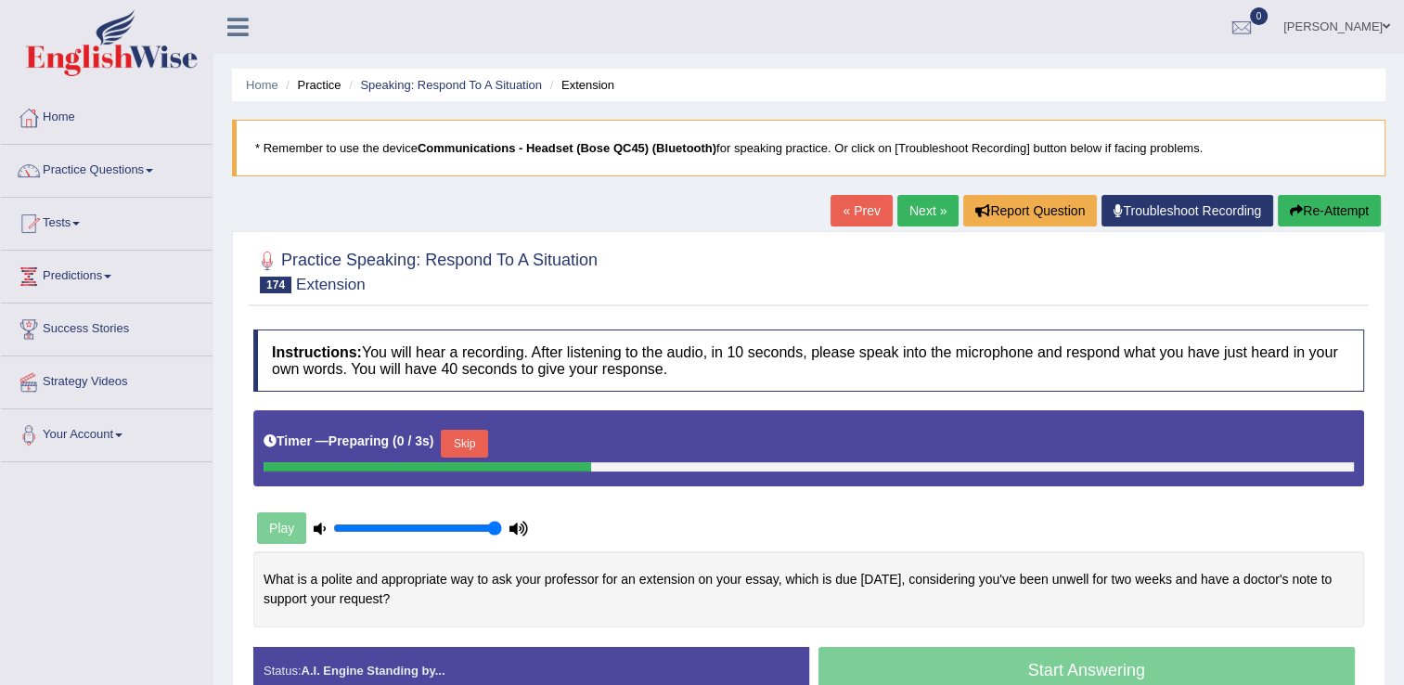
click at [470, 443] on button "Skip" at bounding box center [464, 444] width 46 height 28
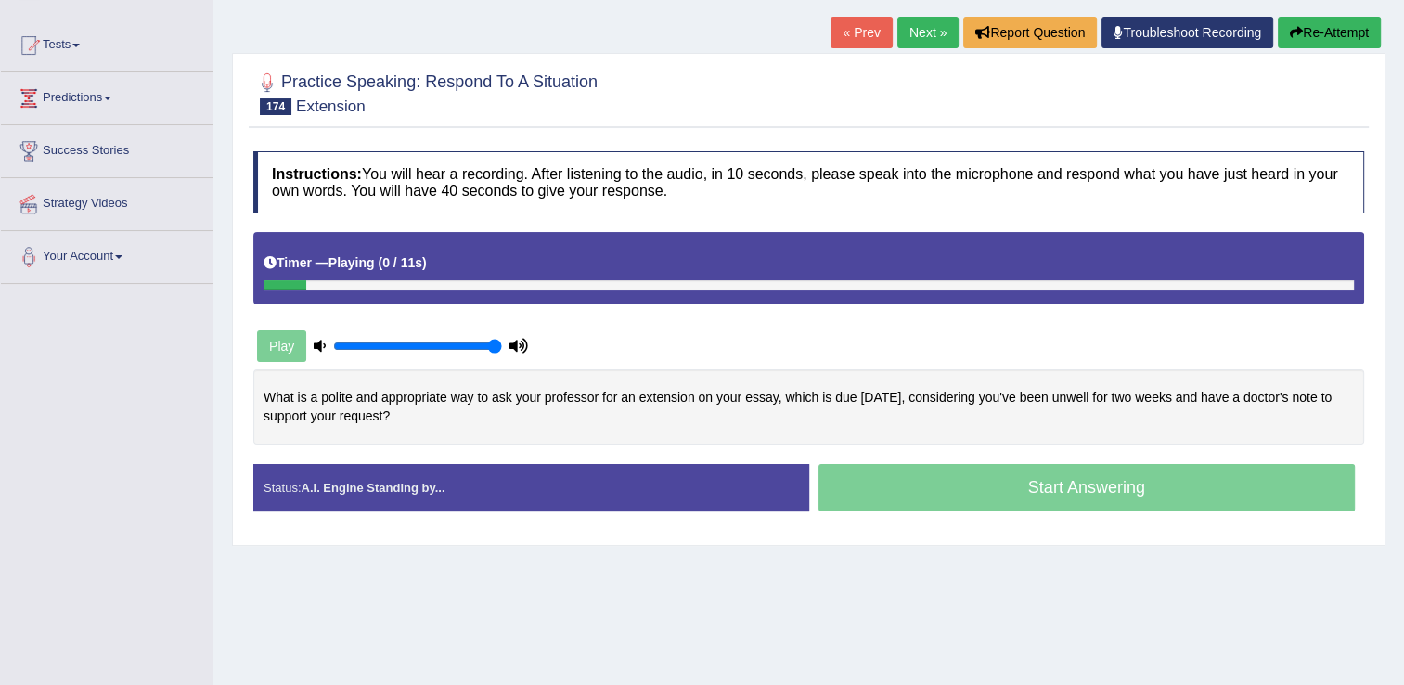
scroll to position [186, 0]
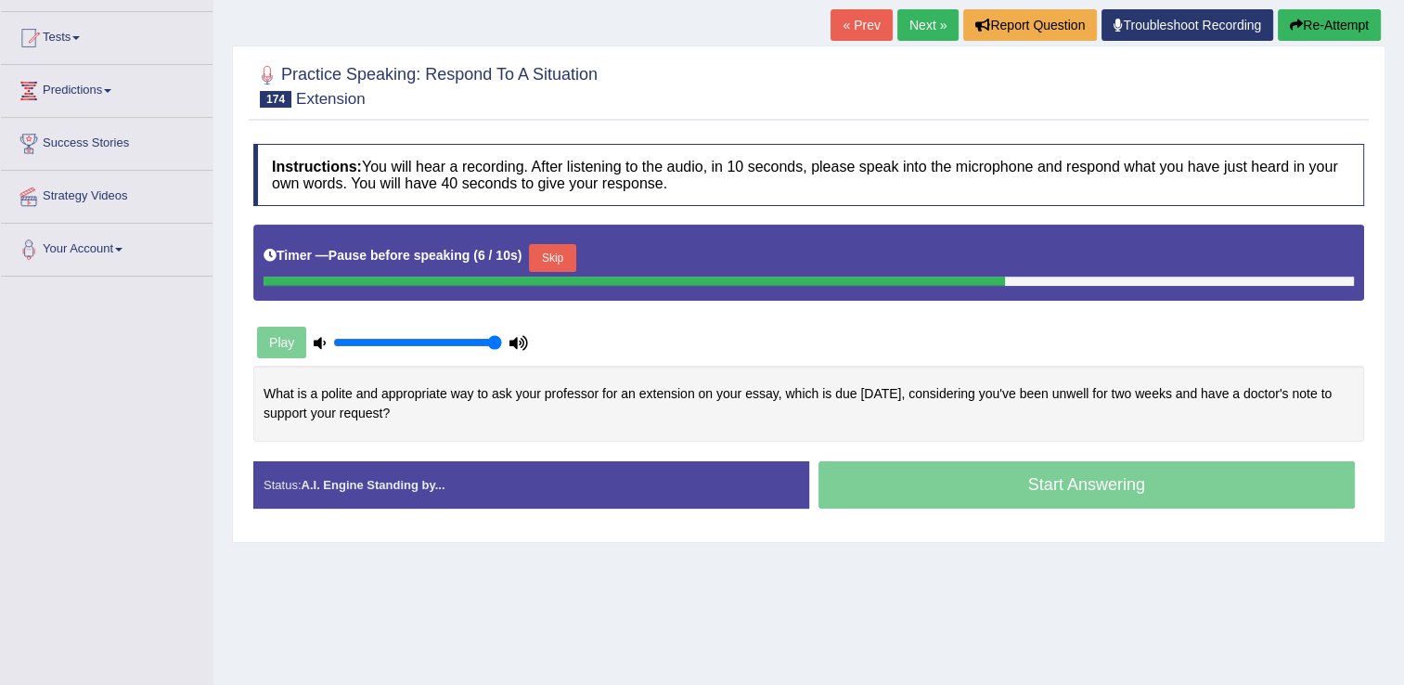
click at [544, 257] on button "Skip" at bounding box center [552, 258] width 46 height 28
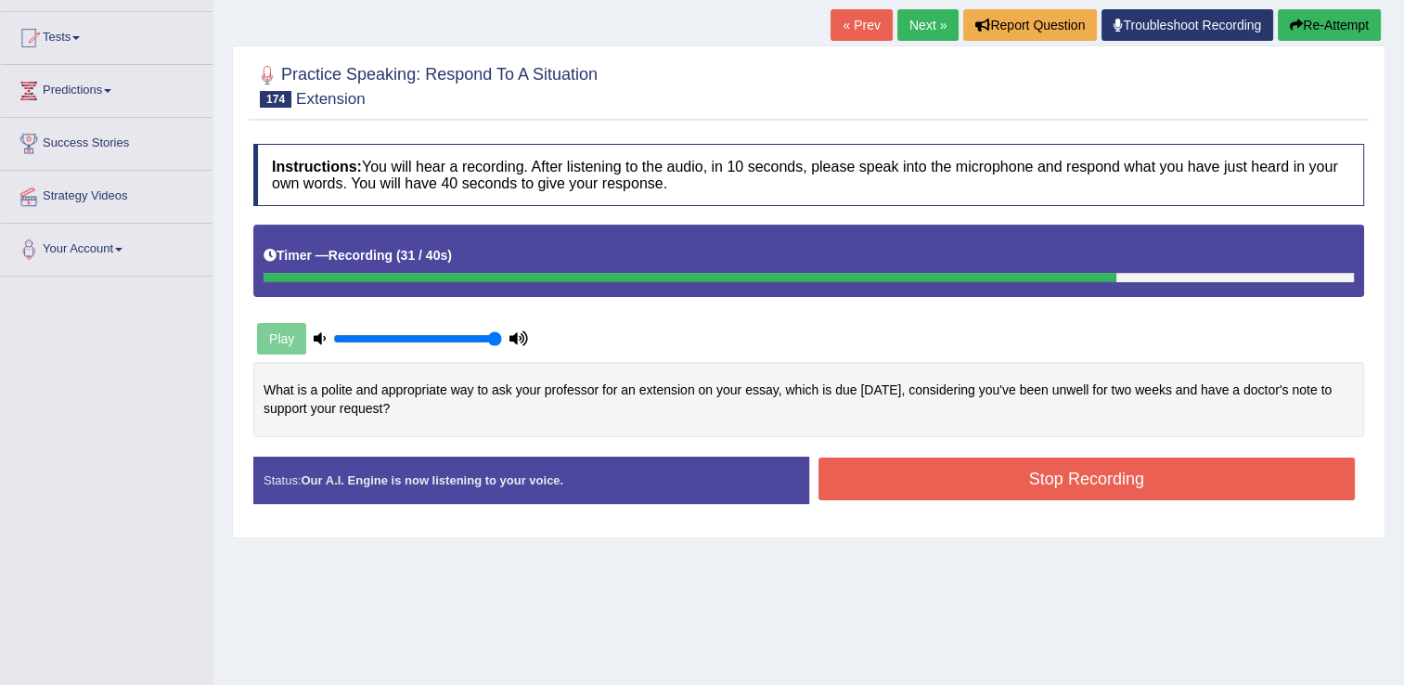
click at [1075, 488] on button "Stop Recording" at bounding box center [1086, 478] width 537 height 43
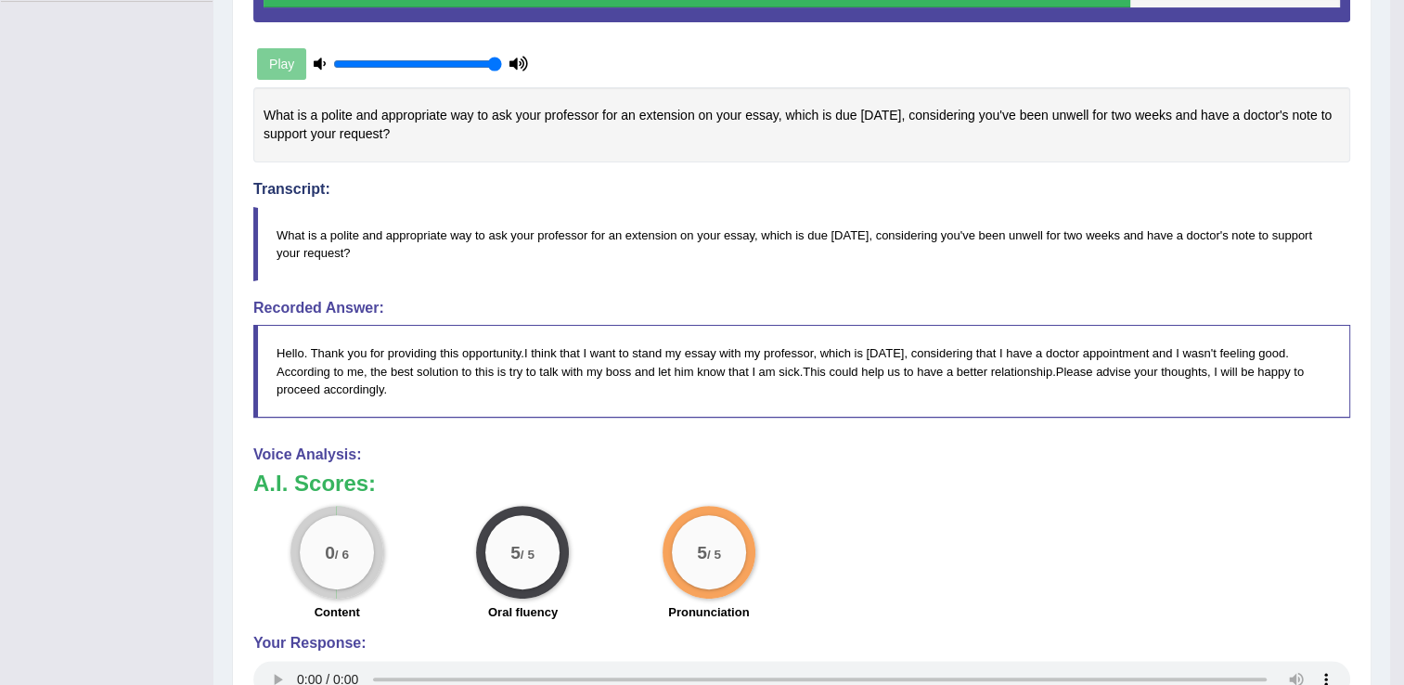
scroll to position [0, 0]
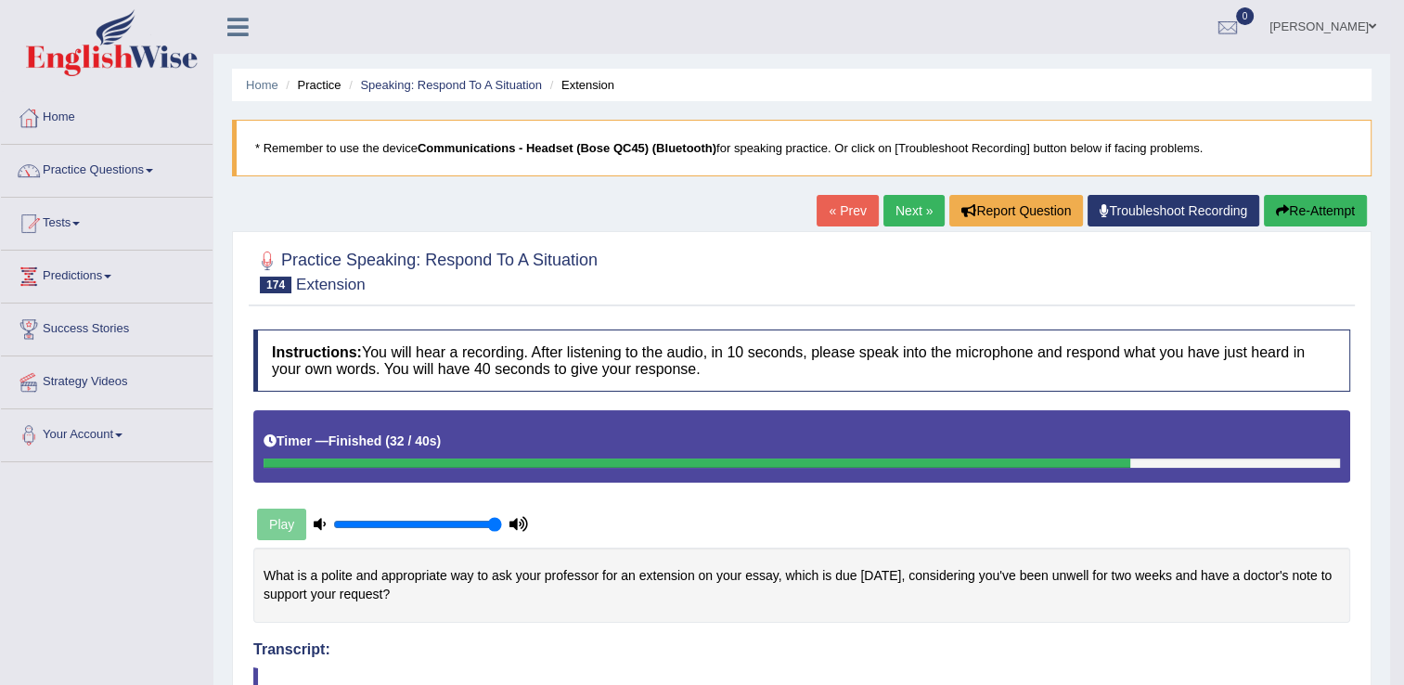
click at [917, 210] on link "Next »" at bounding box center [913, 211] width 61 height 32
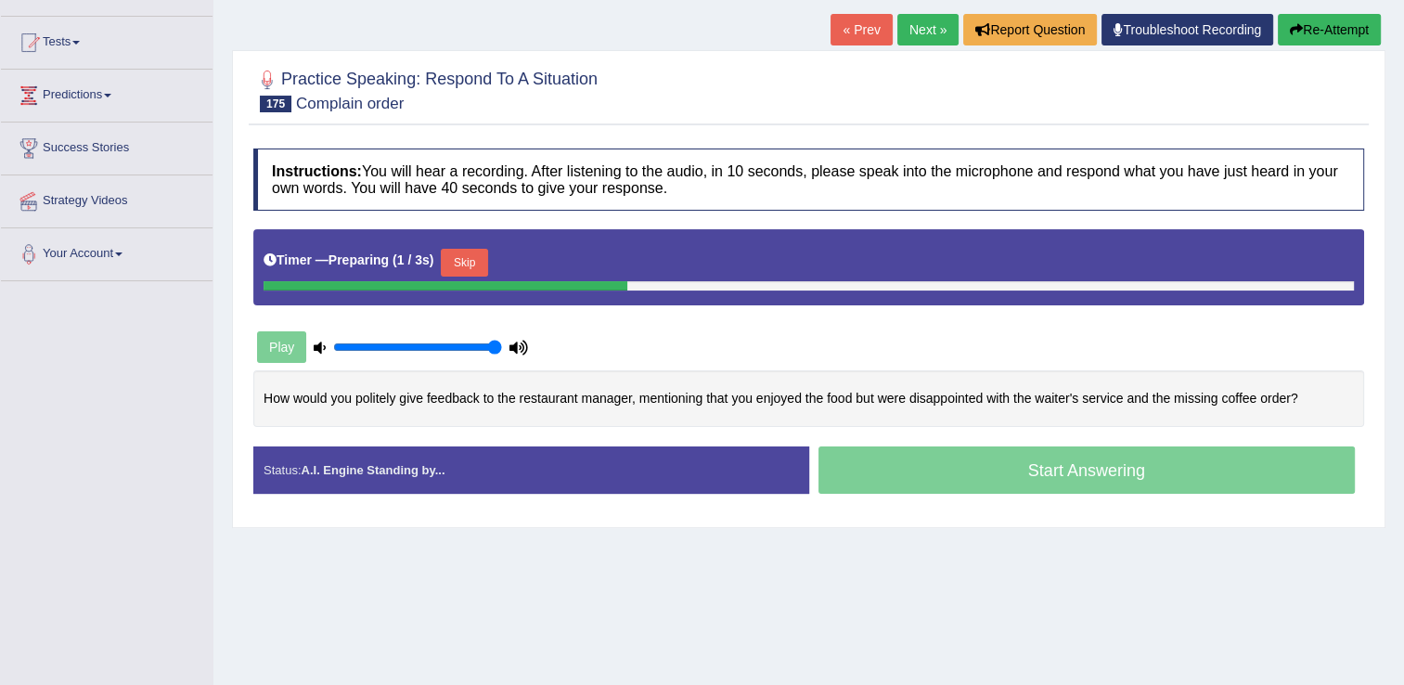
scroll to position [186, 0]
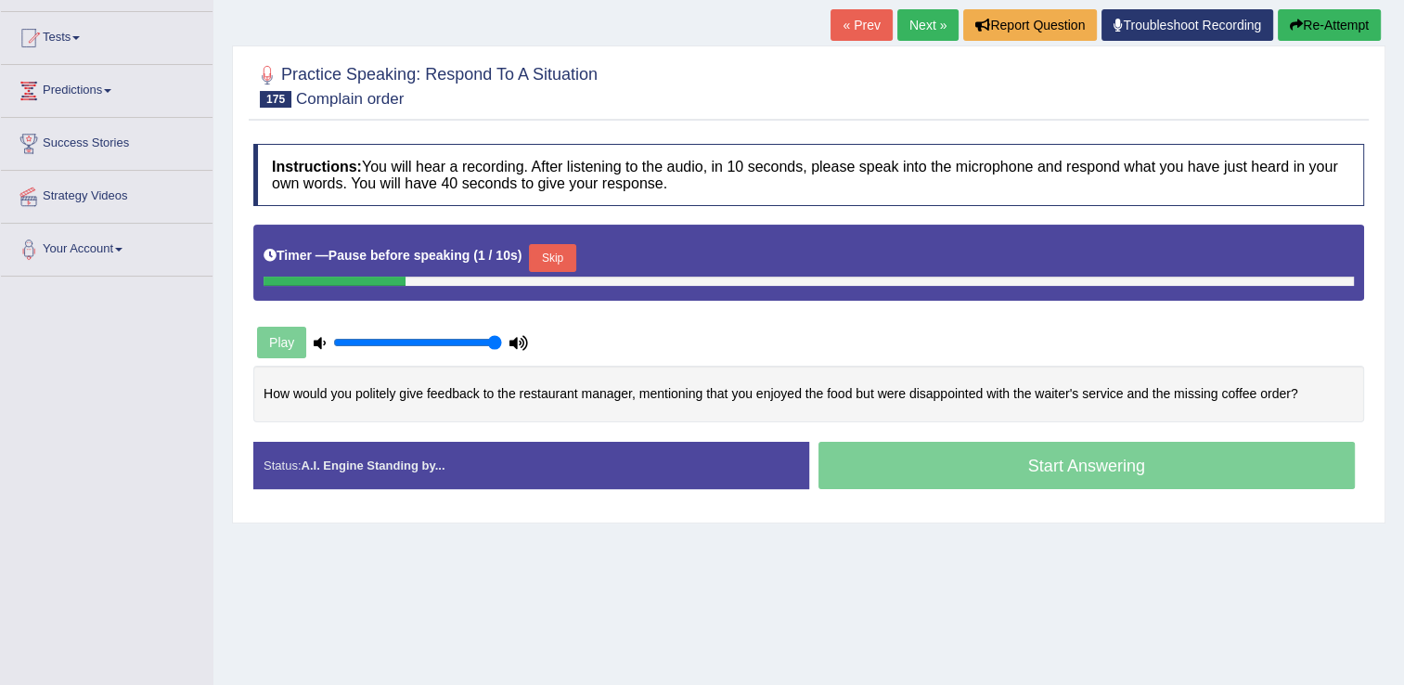
click at [558, 263] on button "Skip" at bounding box center [552, 258] width 46 height 28
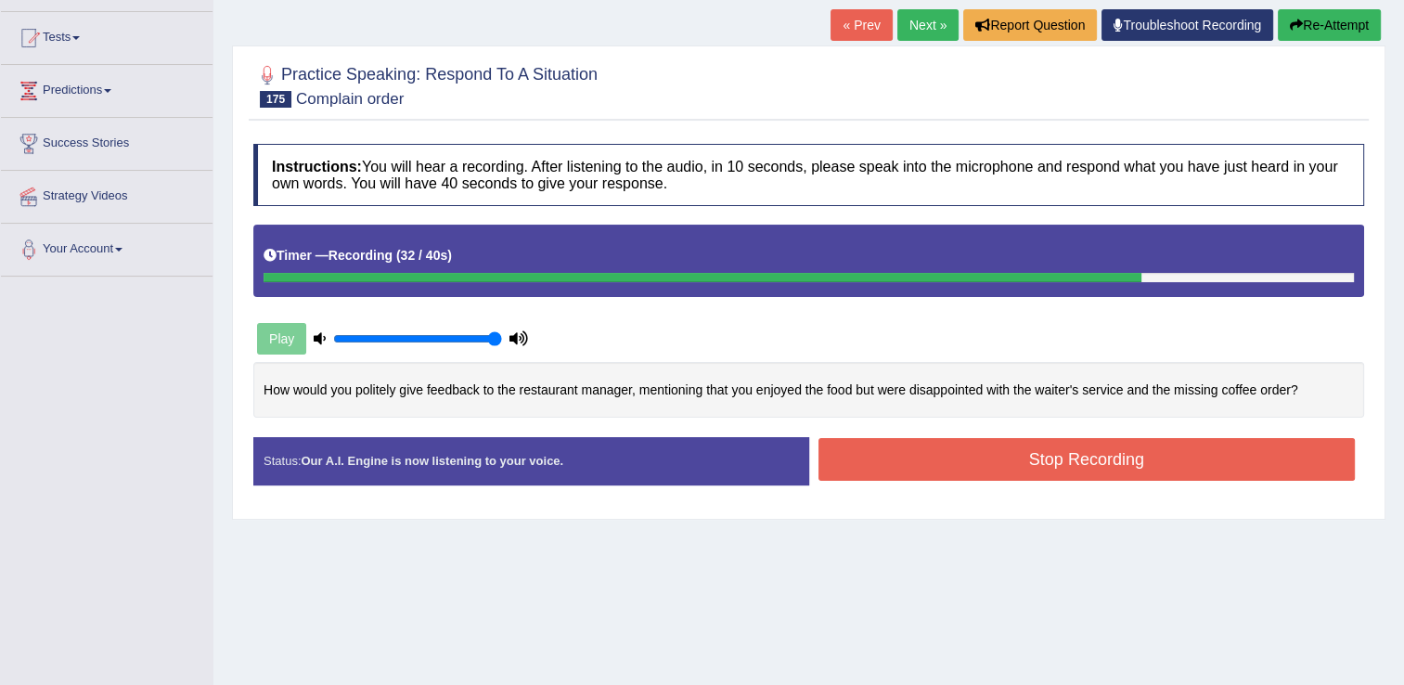
click at [887, 460] on button "Stop Recording" at bounding box center [1086, 459] width 537 height 43
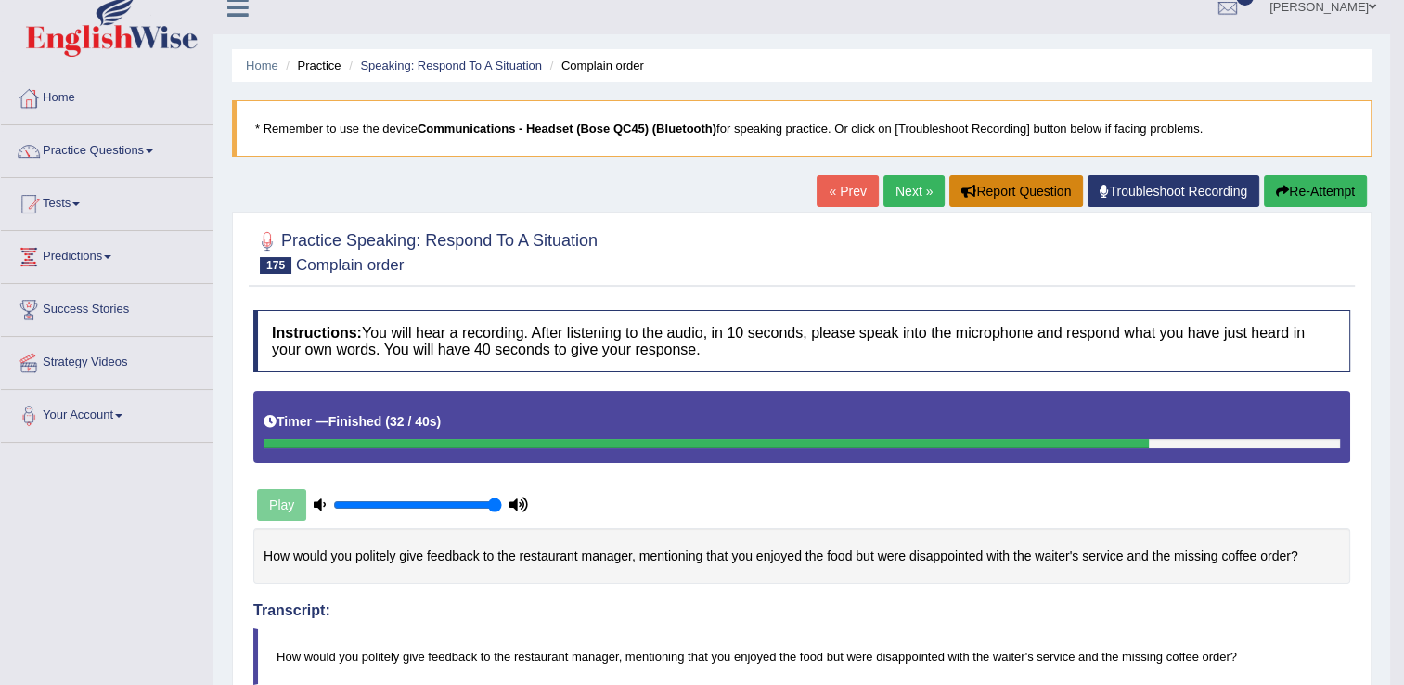
scroll to position [0, 0]
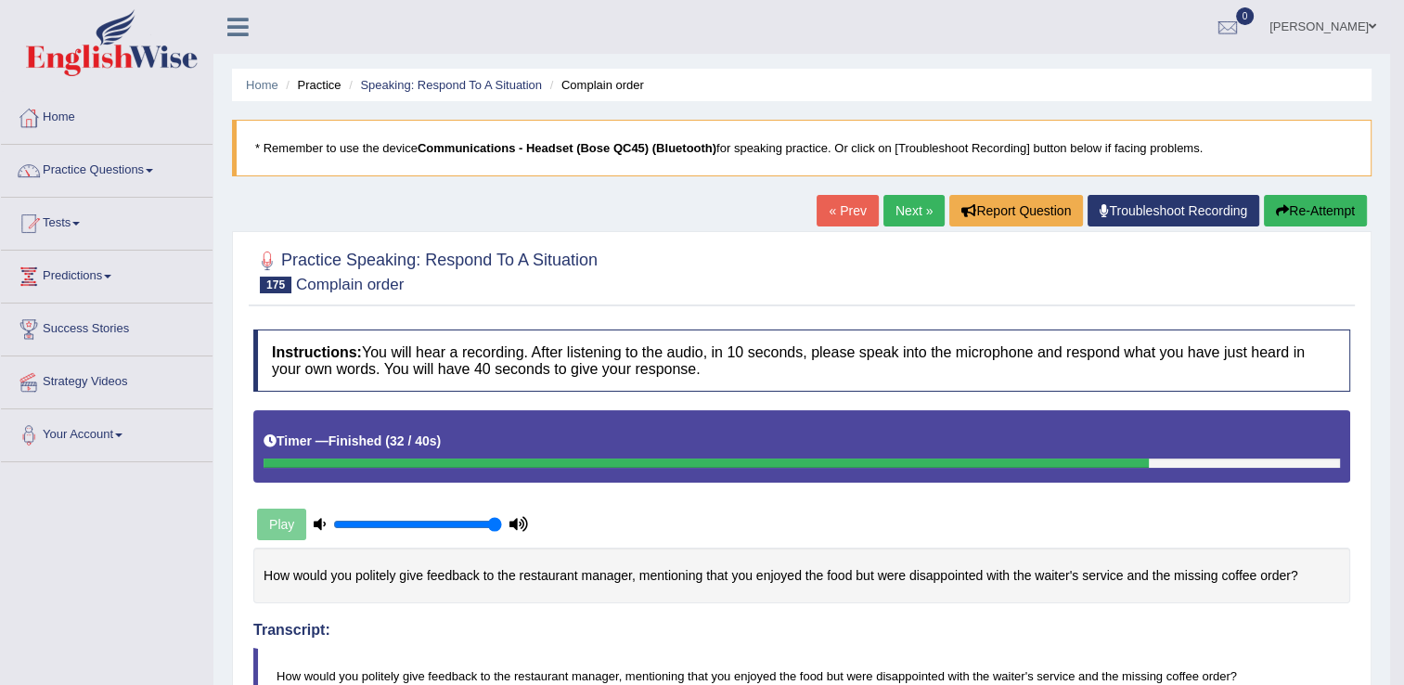
click at [893, 212] on link "Next »" at bounding box center [913, 211] width 61 height 32
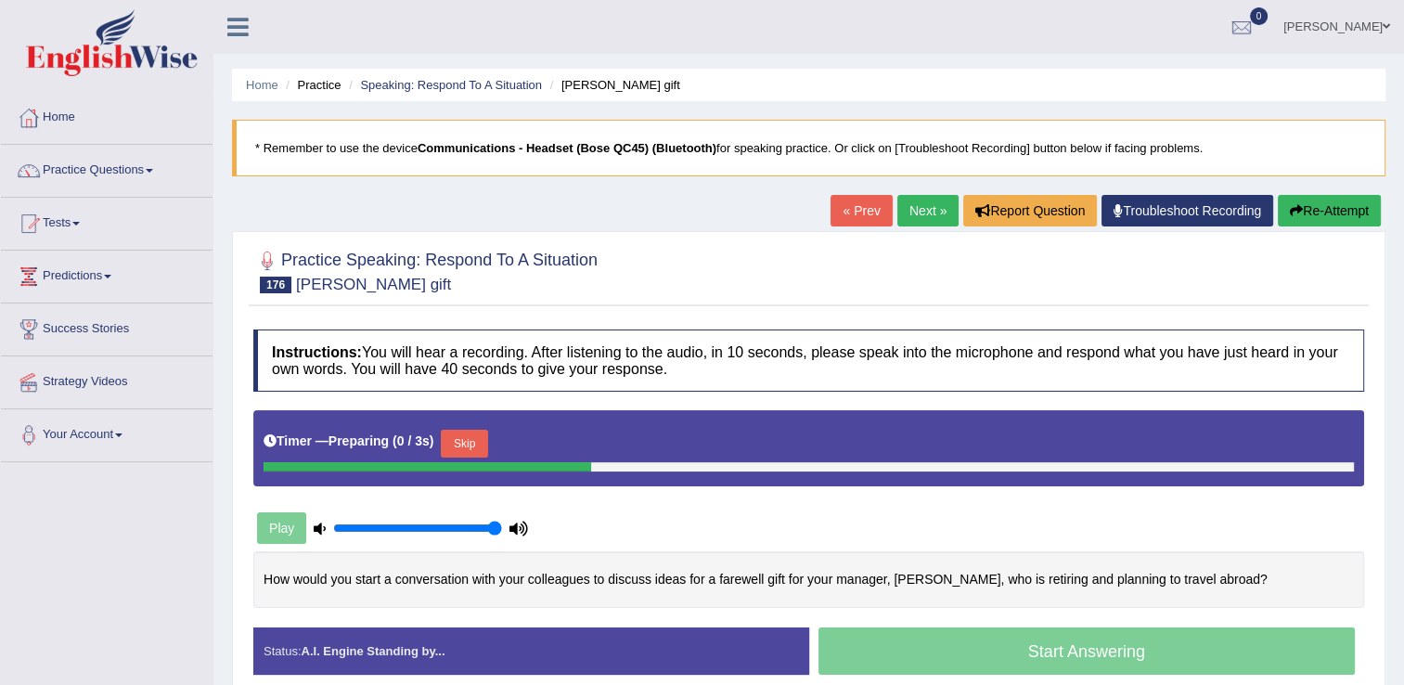
drag, startPoint x: 485, startPoint y: 432, endPoint x: 472, endPoint y: 433, distance: 13.0
click at [483, 432] on button "Skip" at bounding box center [464, 444] width 46 height 28
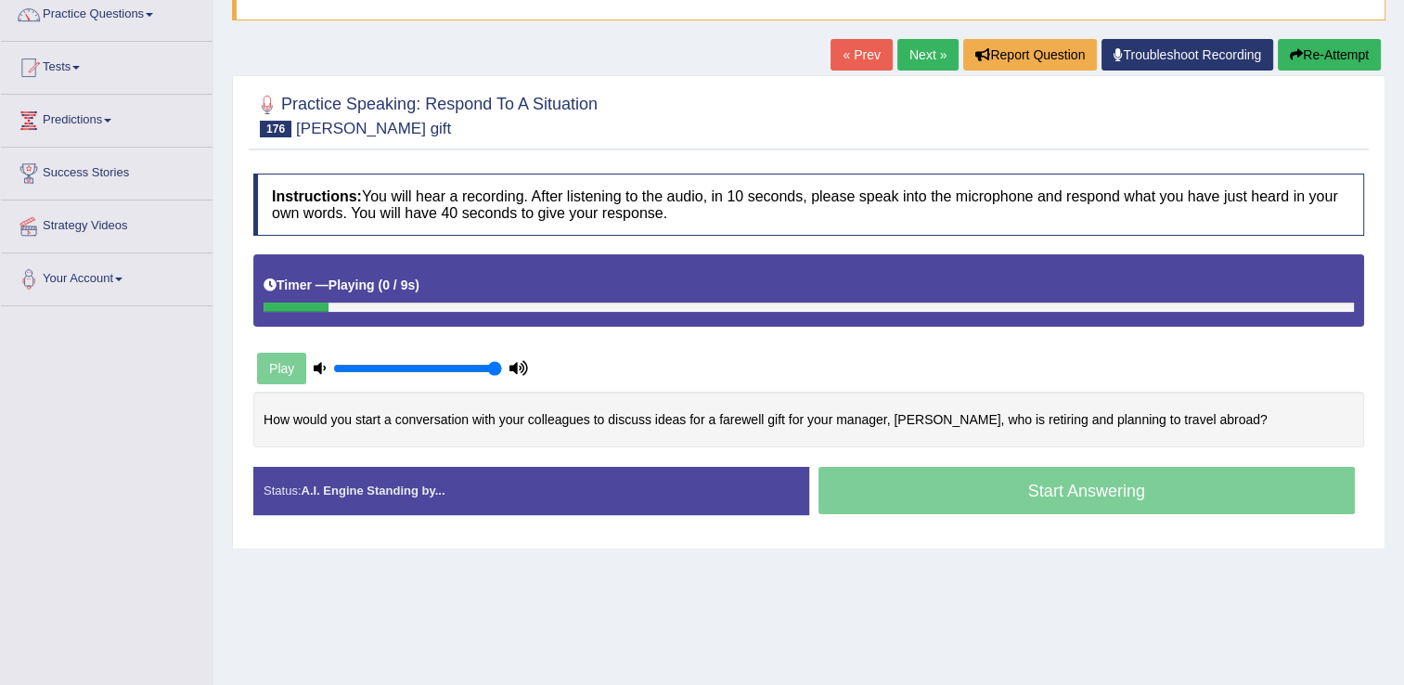
scroll to position [186, 0]
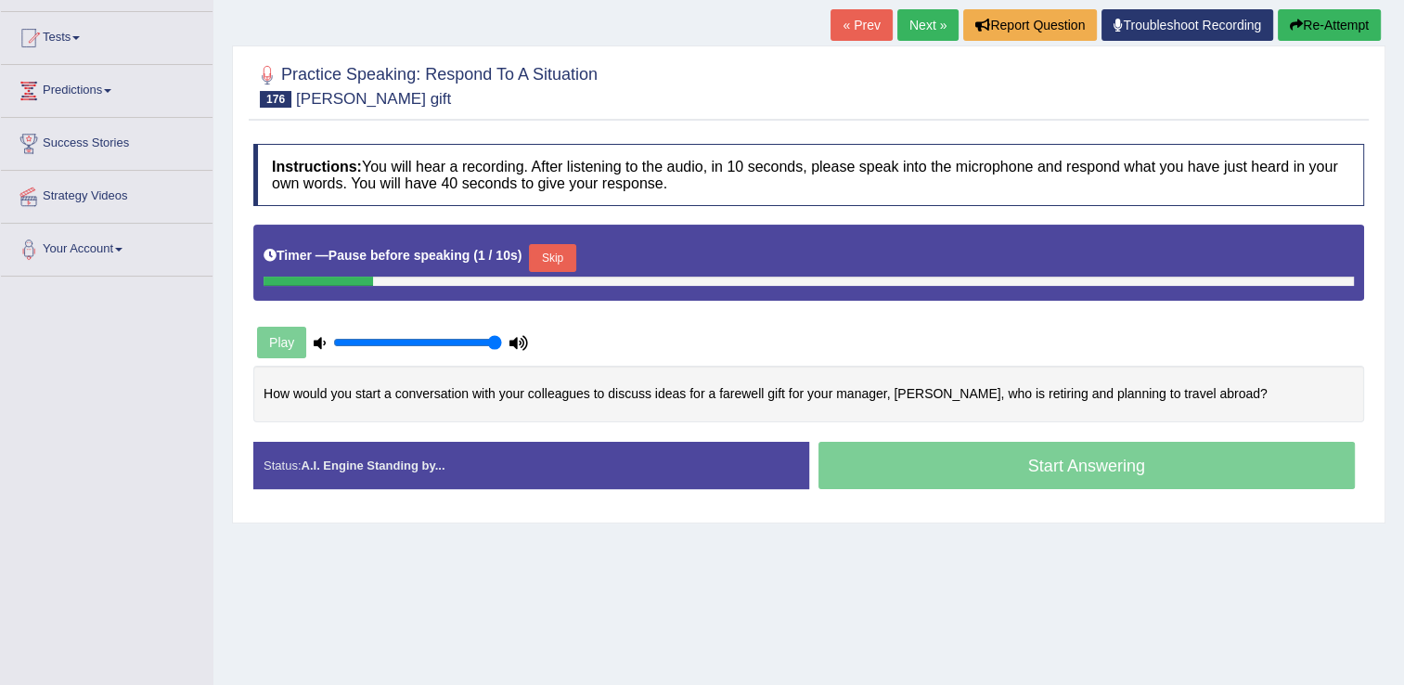
click at [541, 250] on button "Skip" at bounding box center [552, 258] width 46 height 28
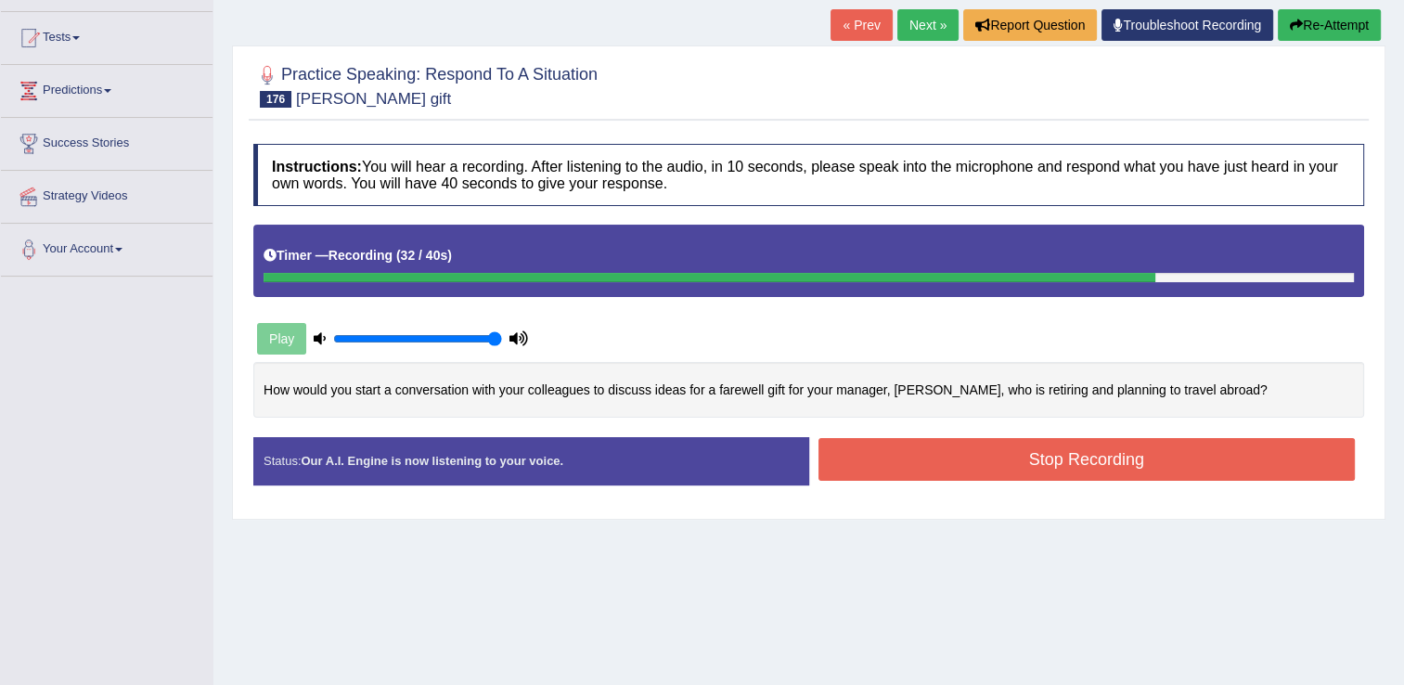
click at [1066, 465] on button "Stop Recording" at bounding box center [1086, 459] width 537 height 43
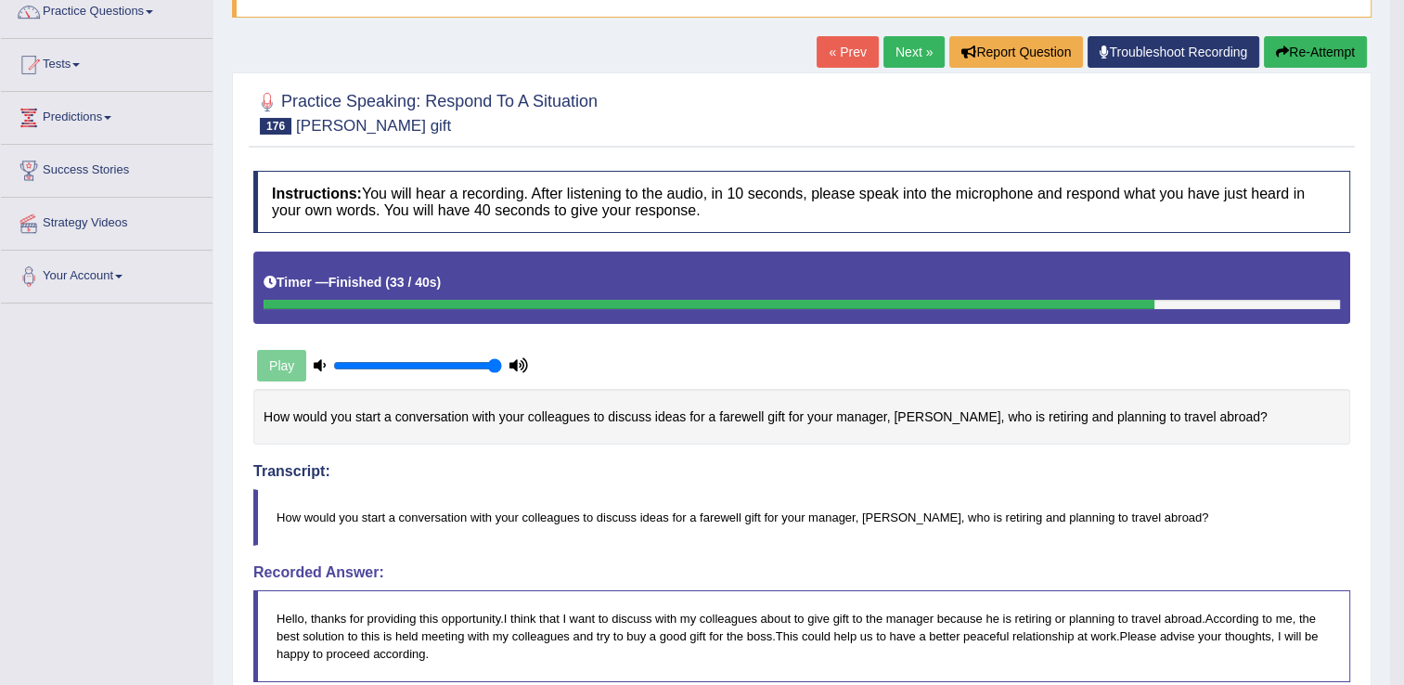
scroll to position [146, 0]
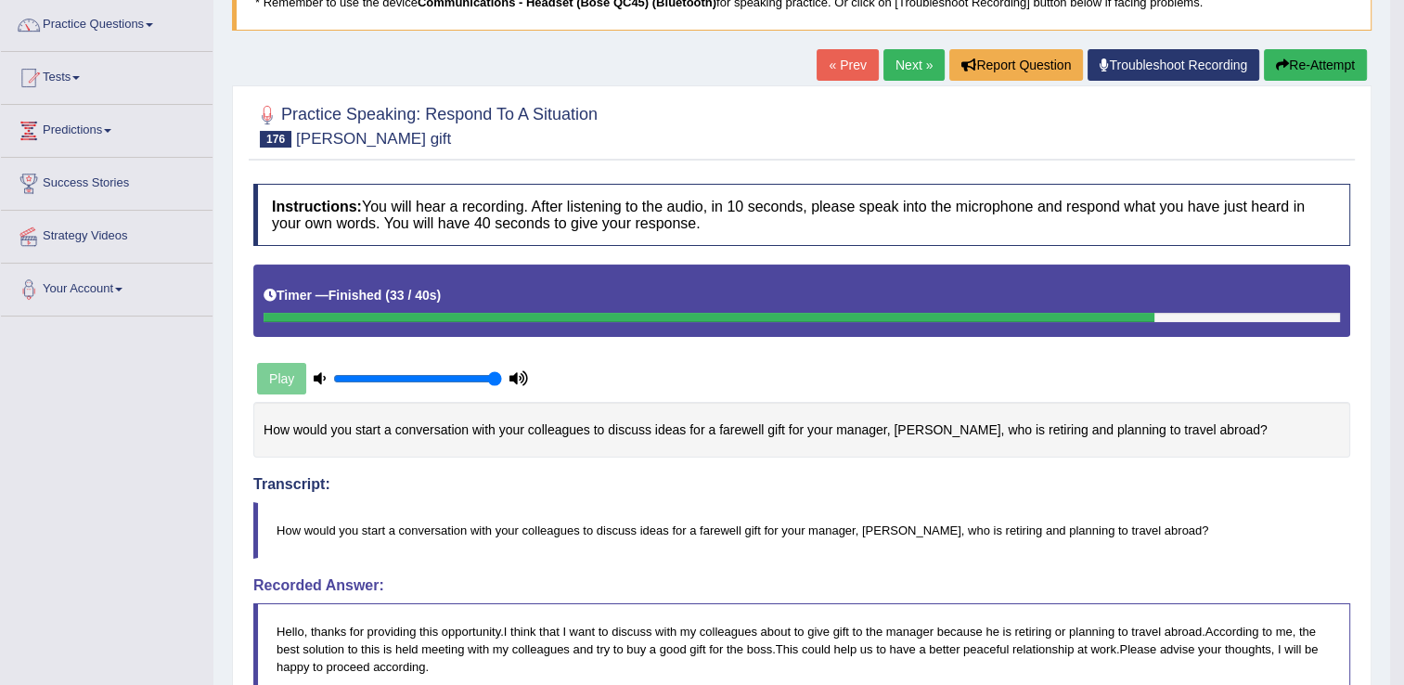
click at [921, 63] on link "Next »" at bounding box center [913, 65] width 61 height 32
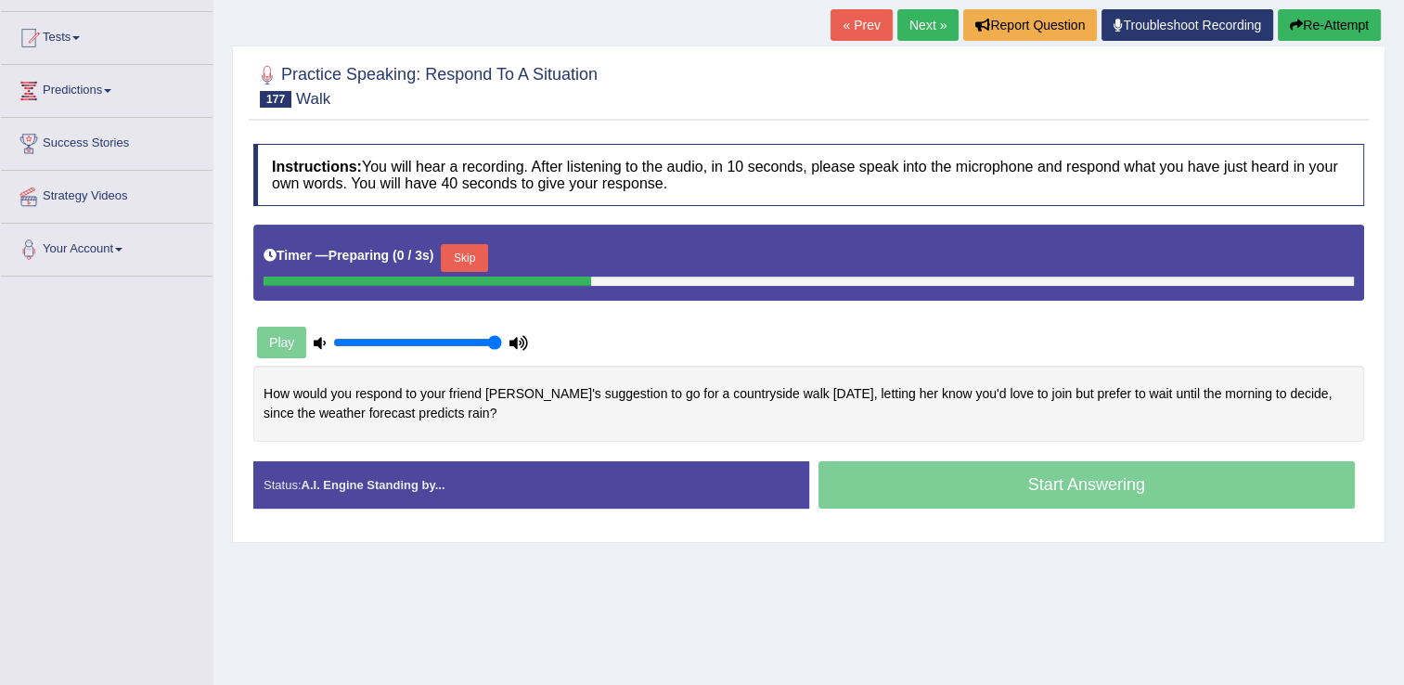
click at [468, 250] on button "Skip" at bounding box center [464, 258] width 46 height 28
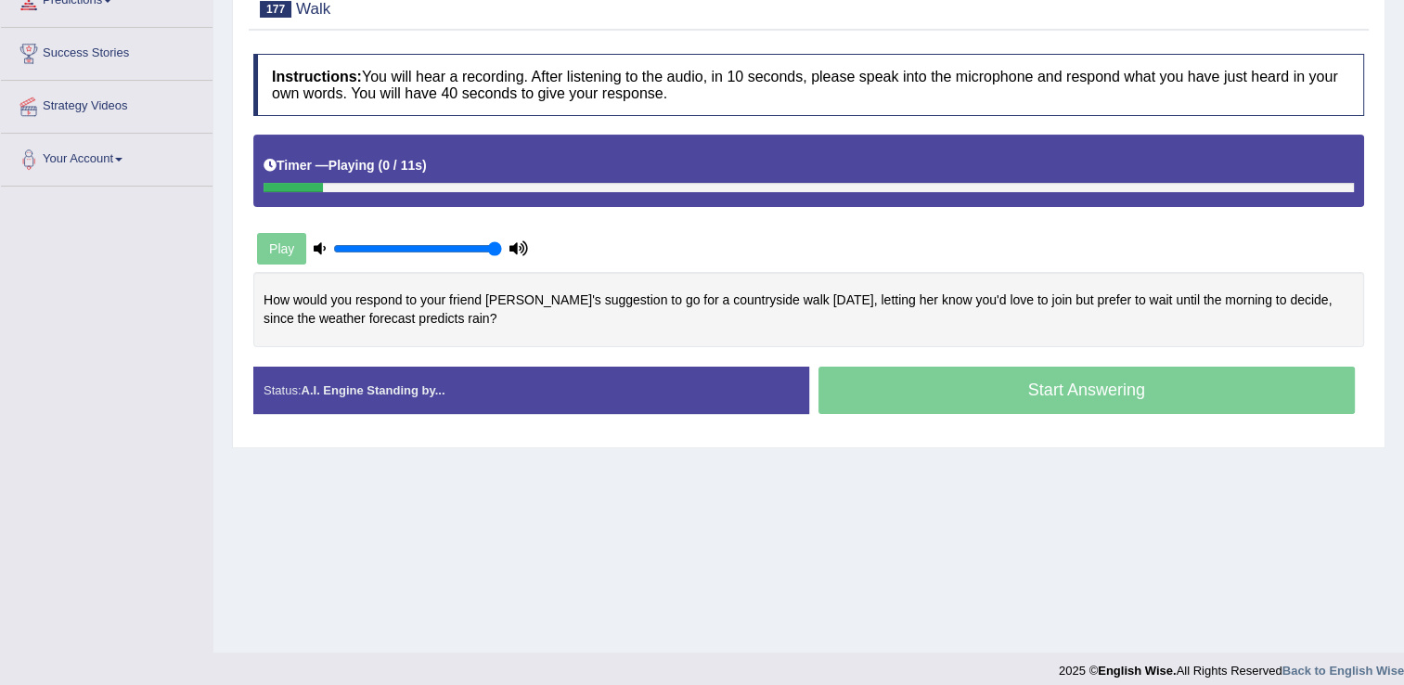
scroll to position [278, 0]
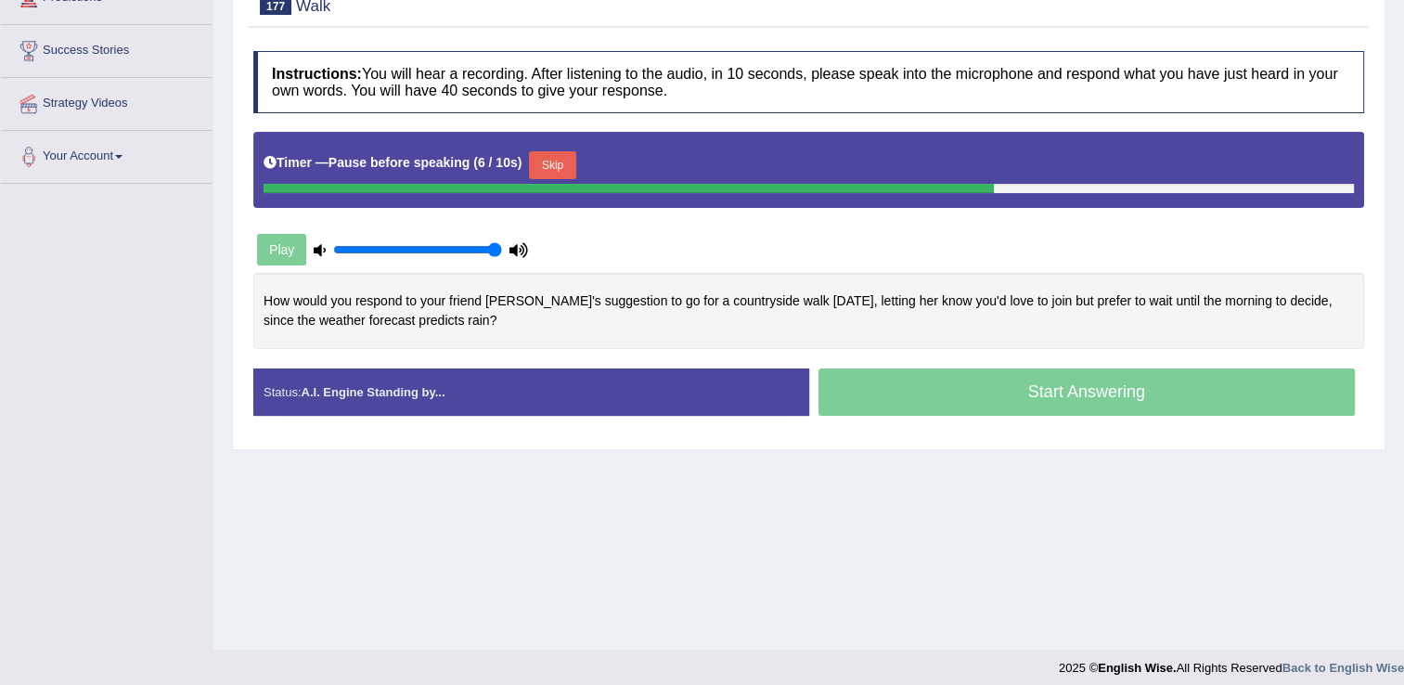
click at [547, 150] on div "Timer — Pause before speaking ( 6 / 10s ) Skip" at bounding box center [809, 165] width 1090 height 37
click at [556, 174] on button "Skip" at bounding box center [552, 165] width 46 height 28
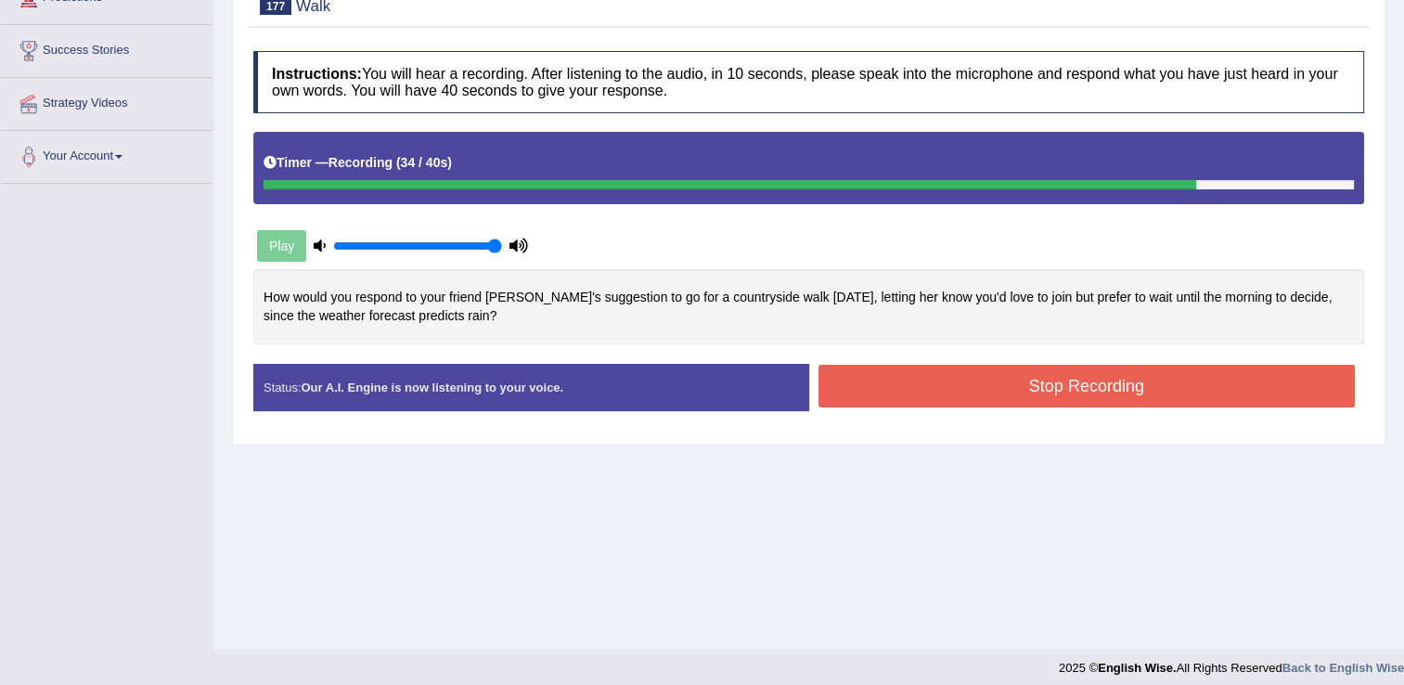
click at [955, 380] on button "Stop Recording" at bounding box center [1086, 386] width 537 height 43
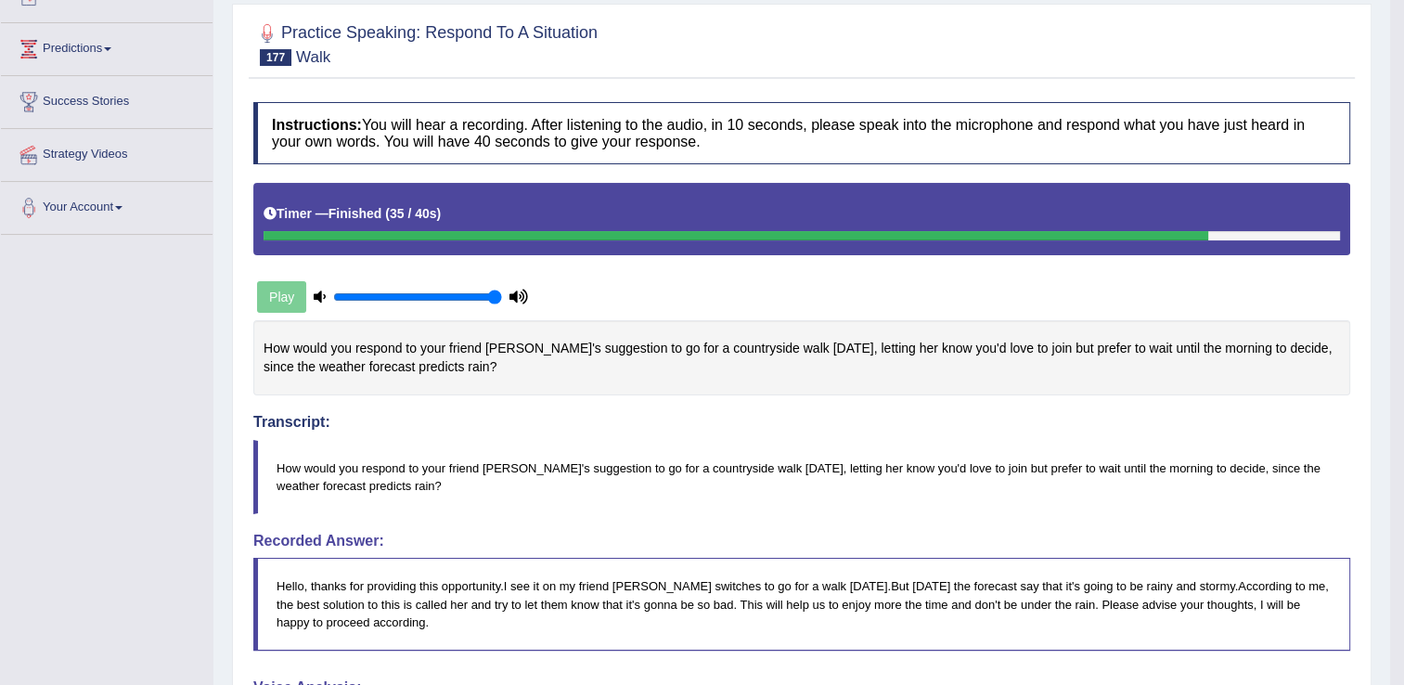
scroll to position [0, 0]
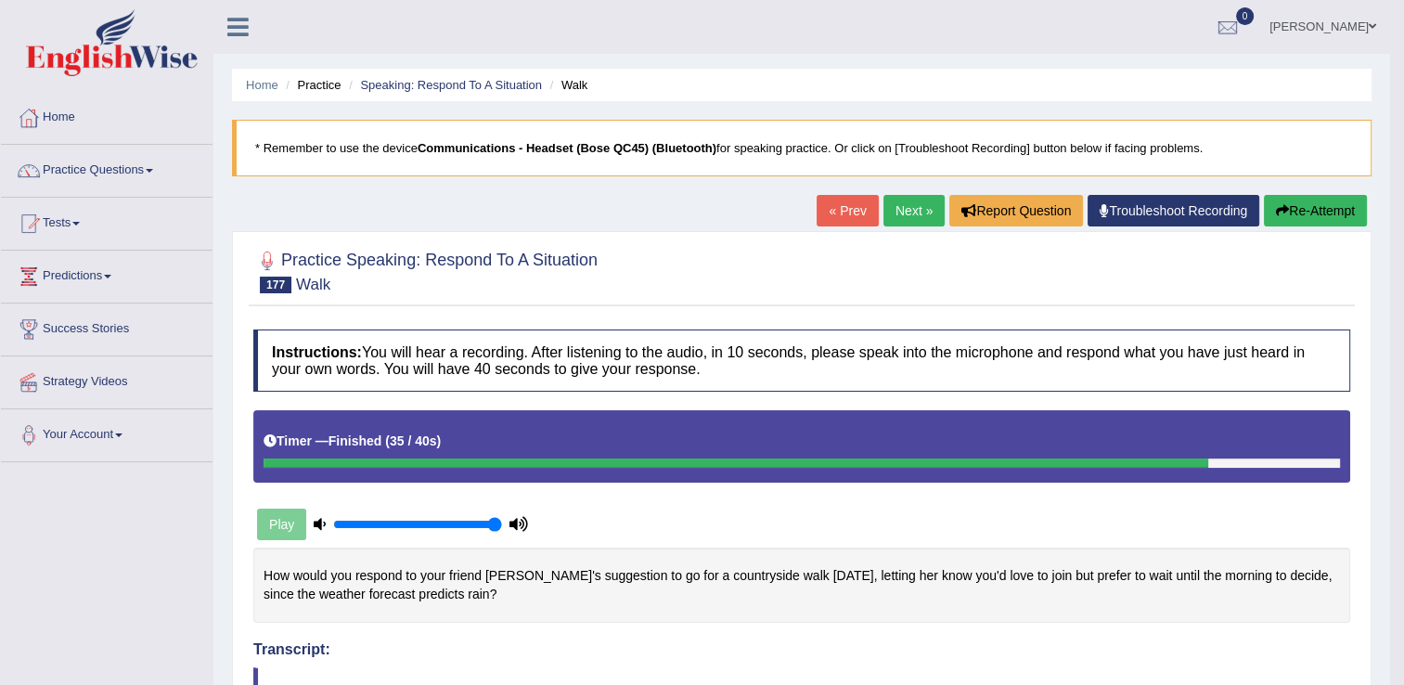
click at [920, 206] on link "Next »" at bounding box center [913, 211] width 61 height 32
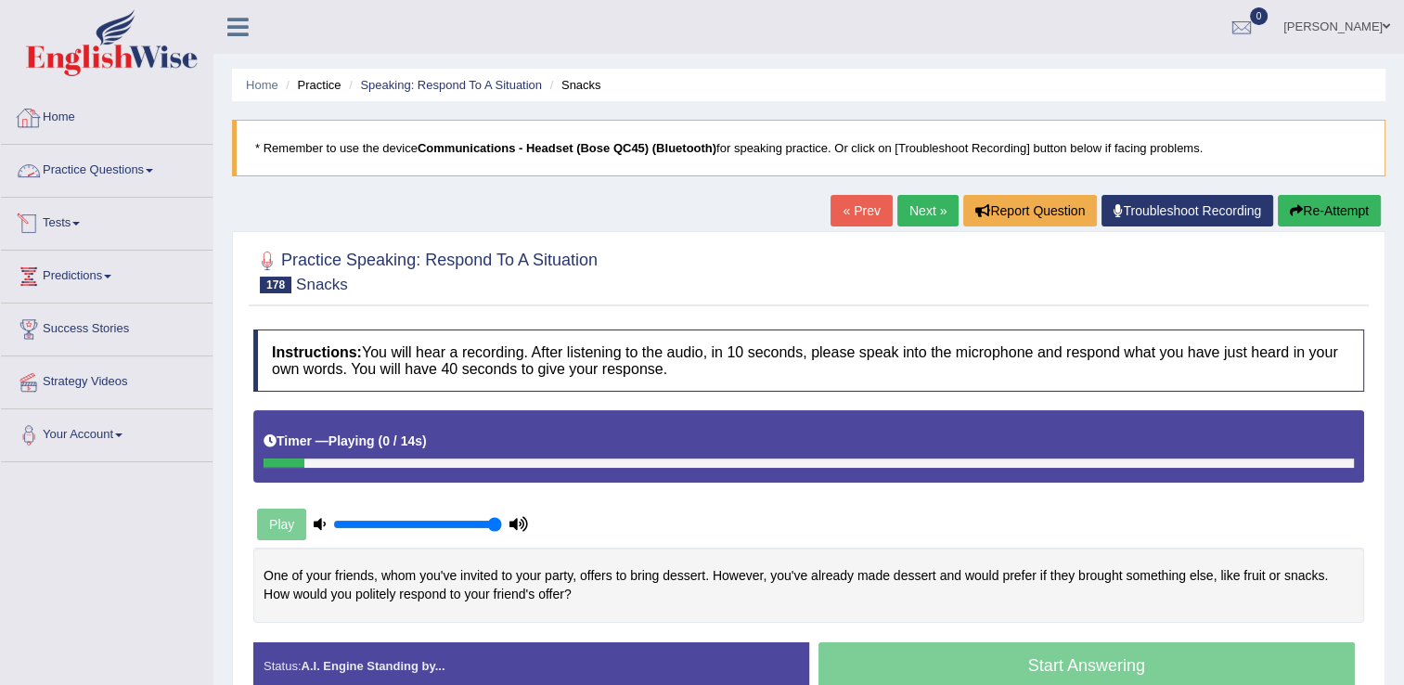
click at [96, 174] on link "Practice Questions" at bounding box center [107, 168] width 212 height 46
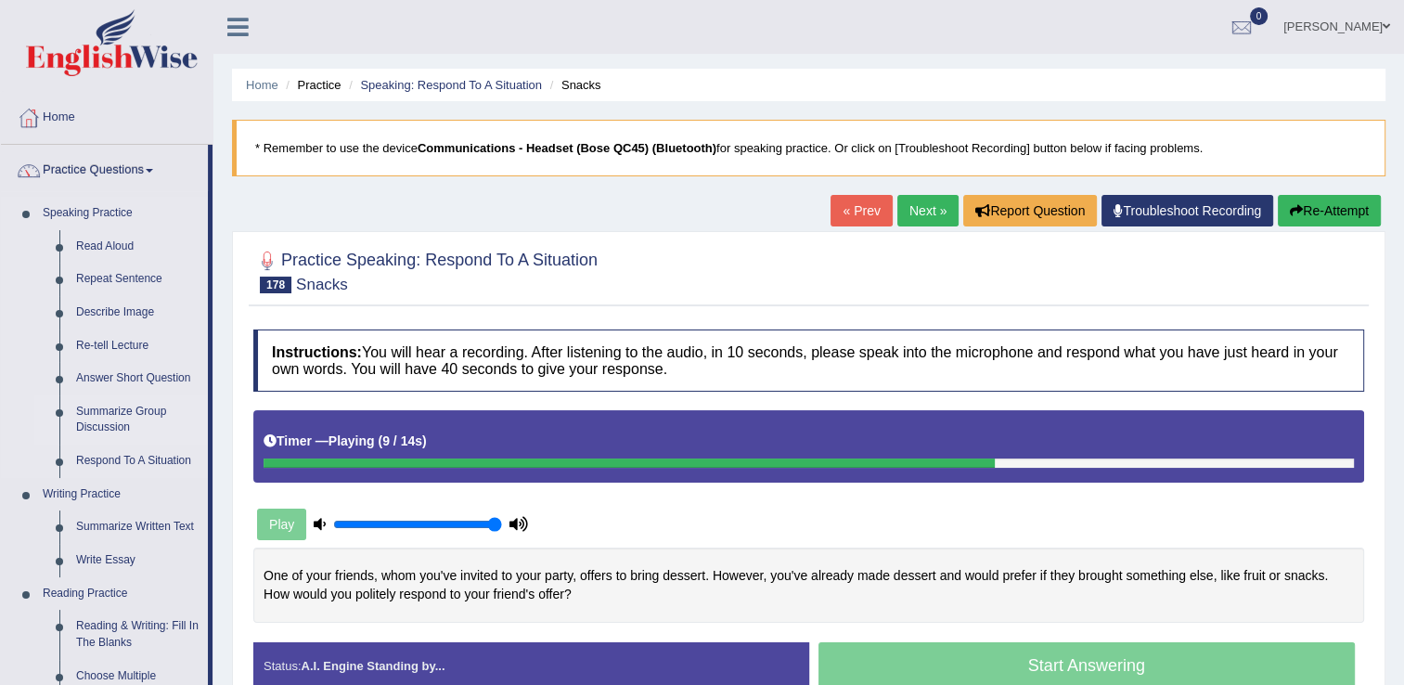
click at [140, 421] on link "Summarize Group Discussion" at bounding box center [138, 419] width 140 height 49
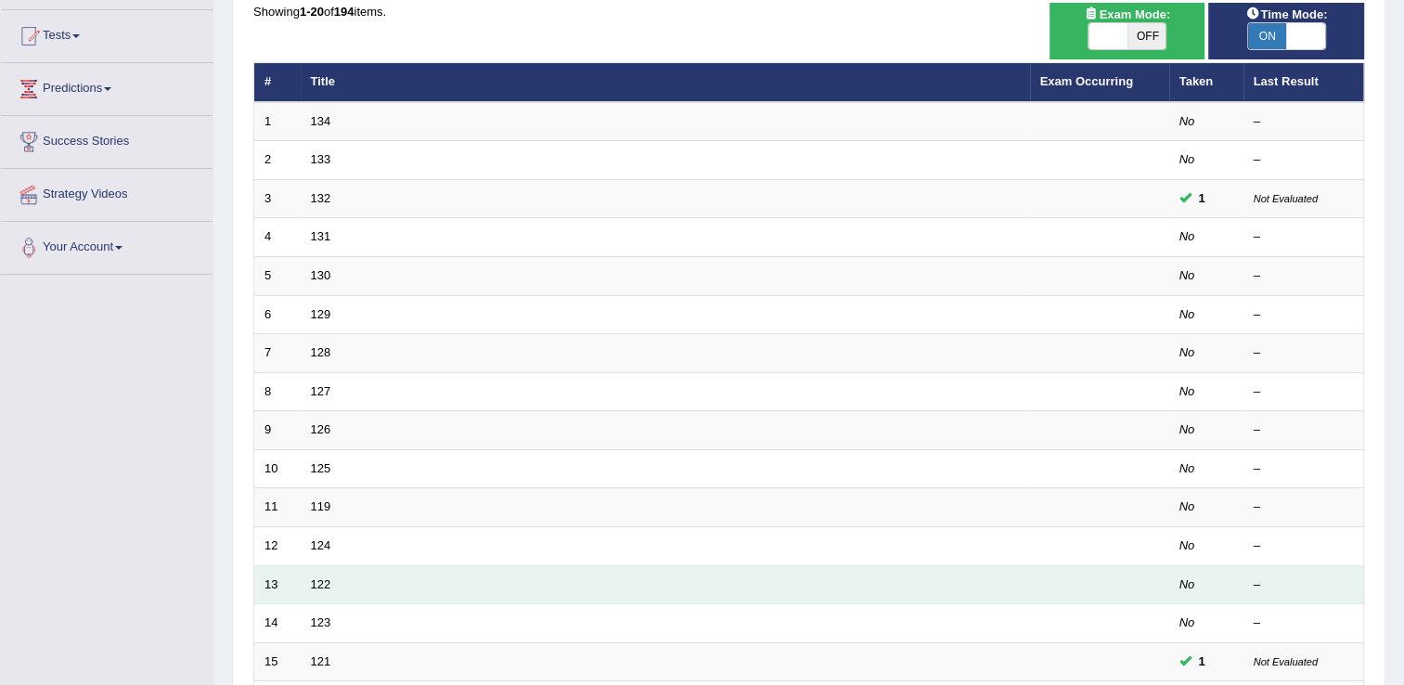
scroll to position [186, 0]
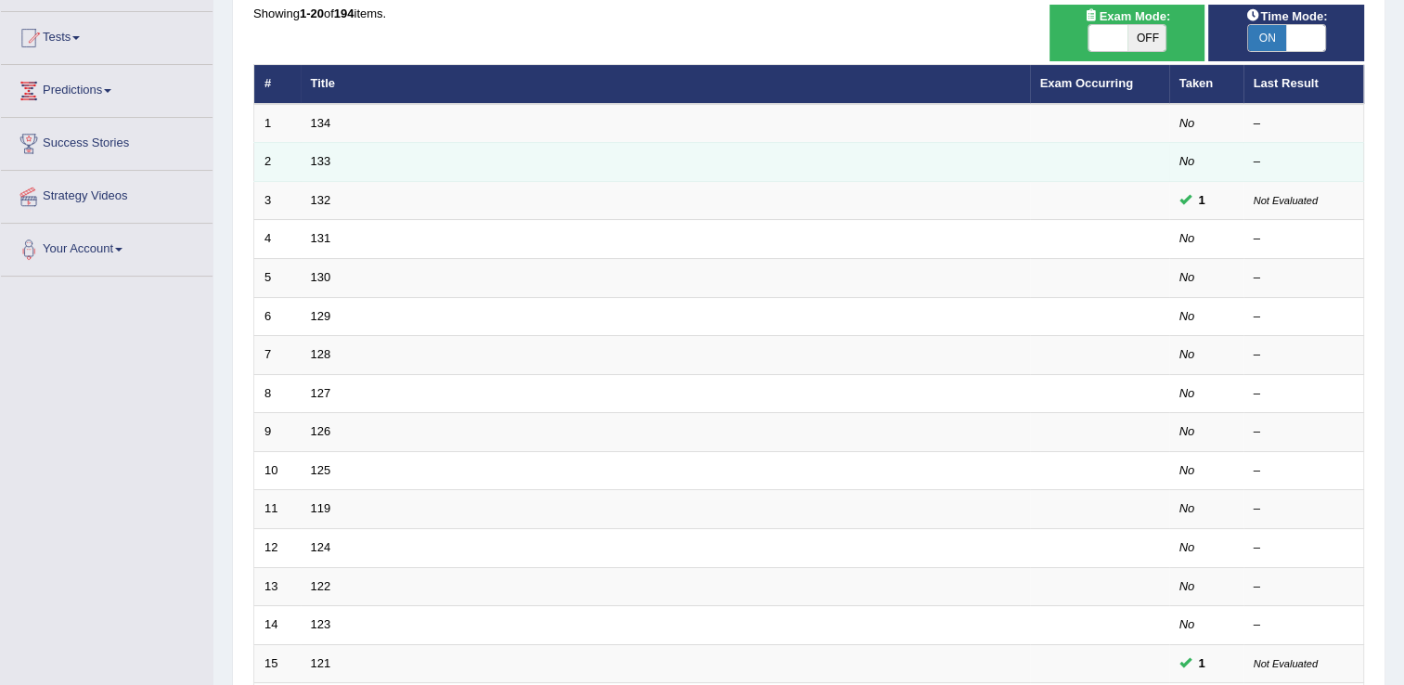
click at [891, 150] on td "133" at bounding box center [665, 162] width 729 height 39
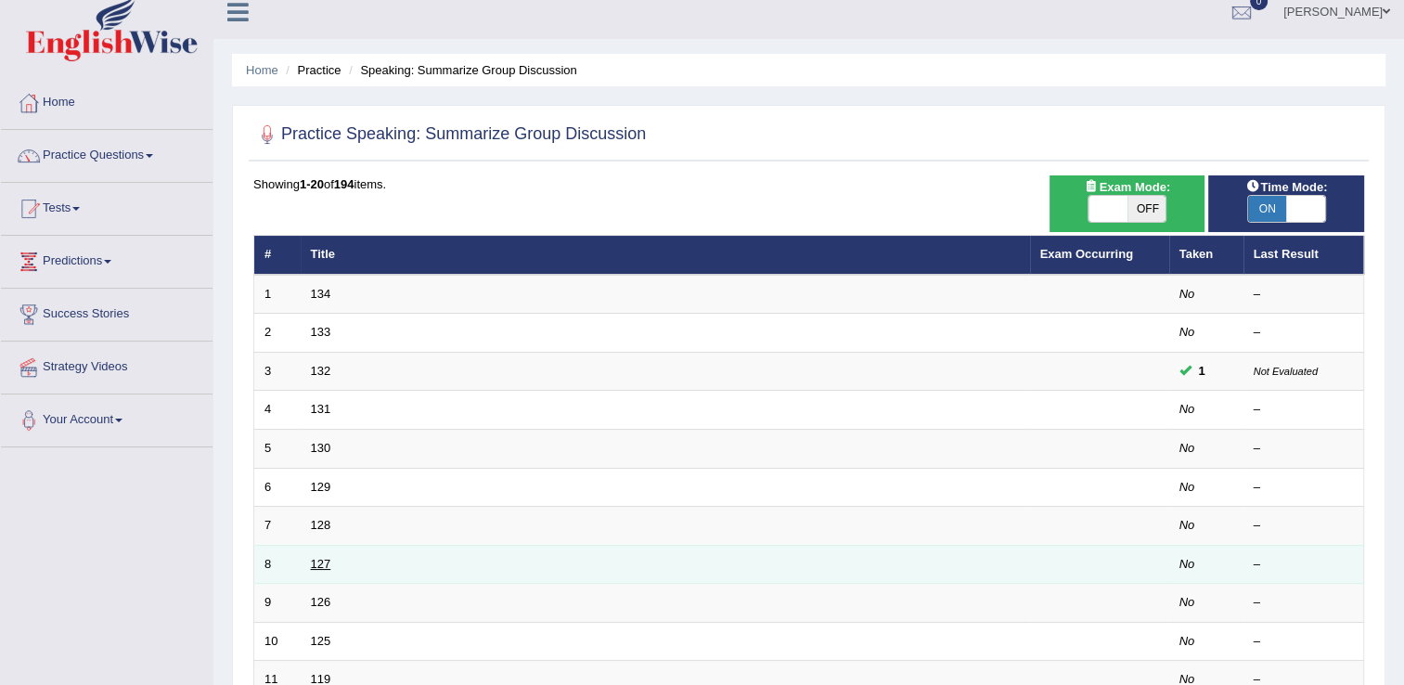
scroll to position [0, 0]
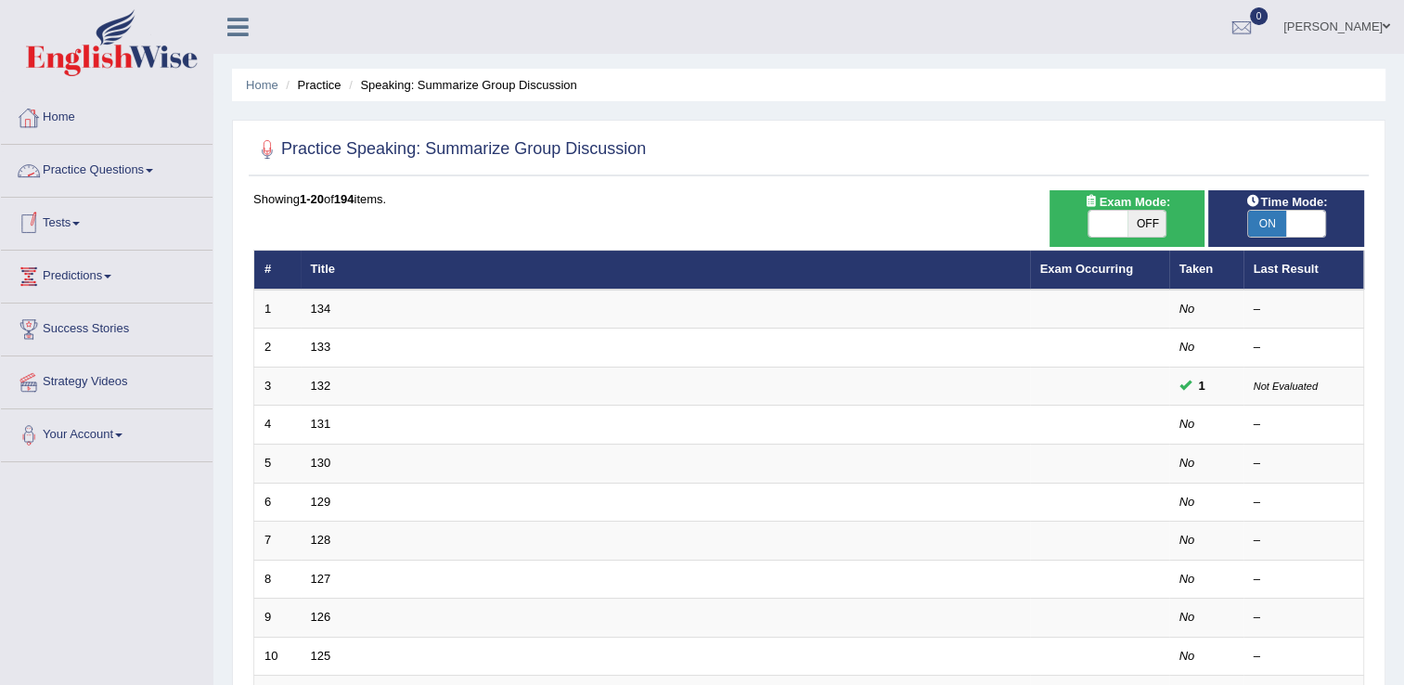
click at [65, 230] on link "Tests" at bounding box center [107, 221] width 212 height 46
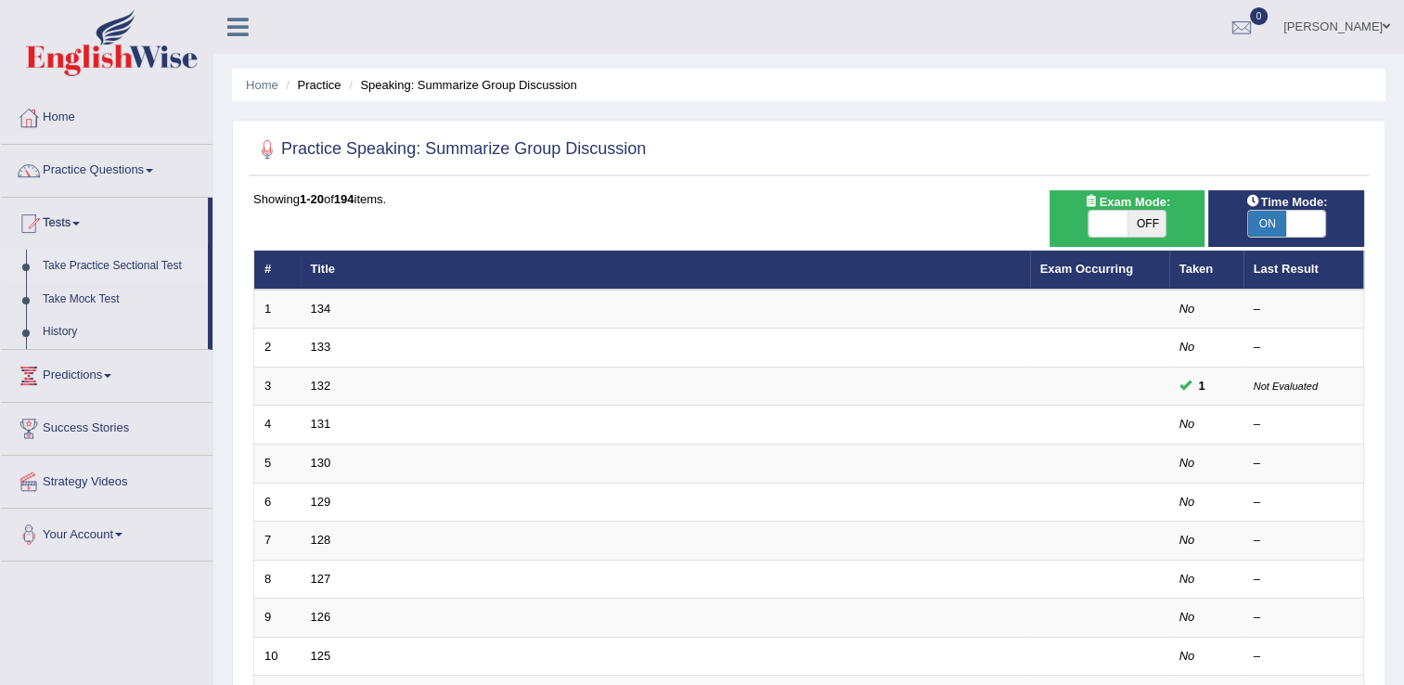
click at [105, 267] on link "Take Practice Sectional Test" at bounding box center [121, 266] width 174 height 33
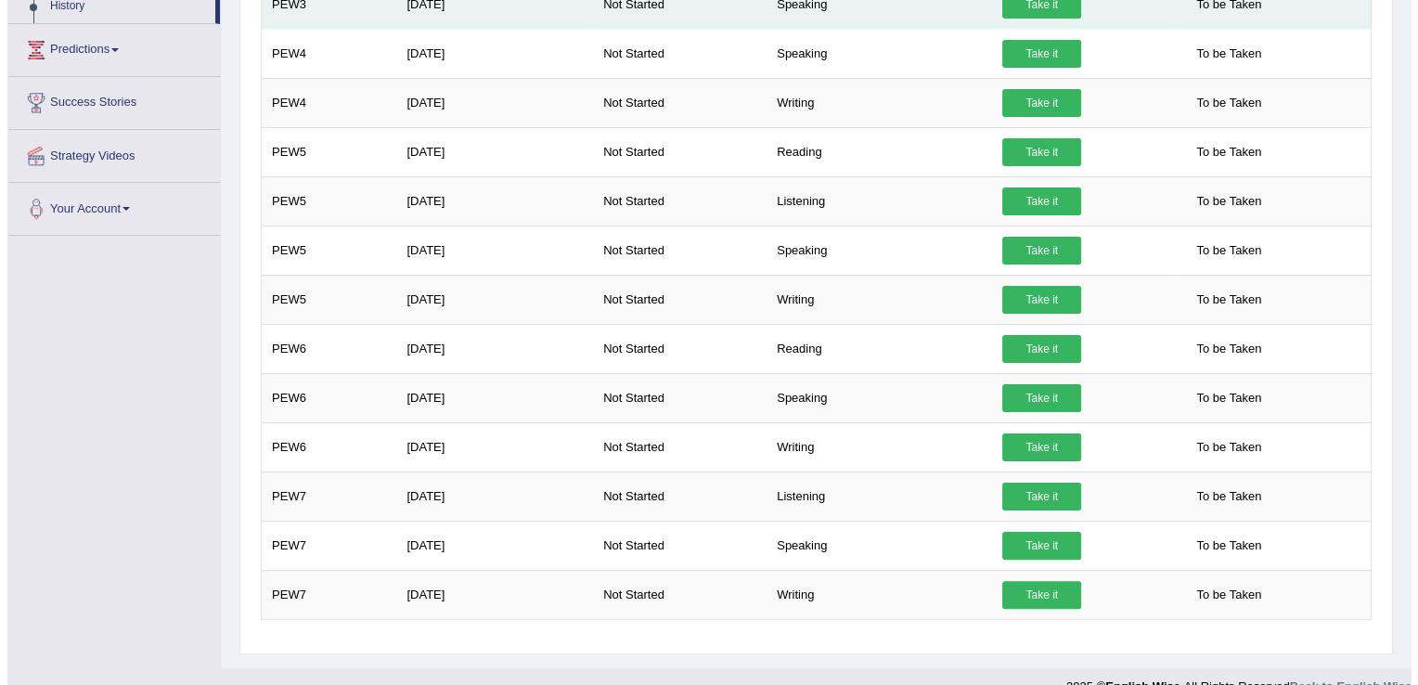
scroll to position [351, 0]
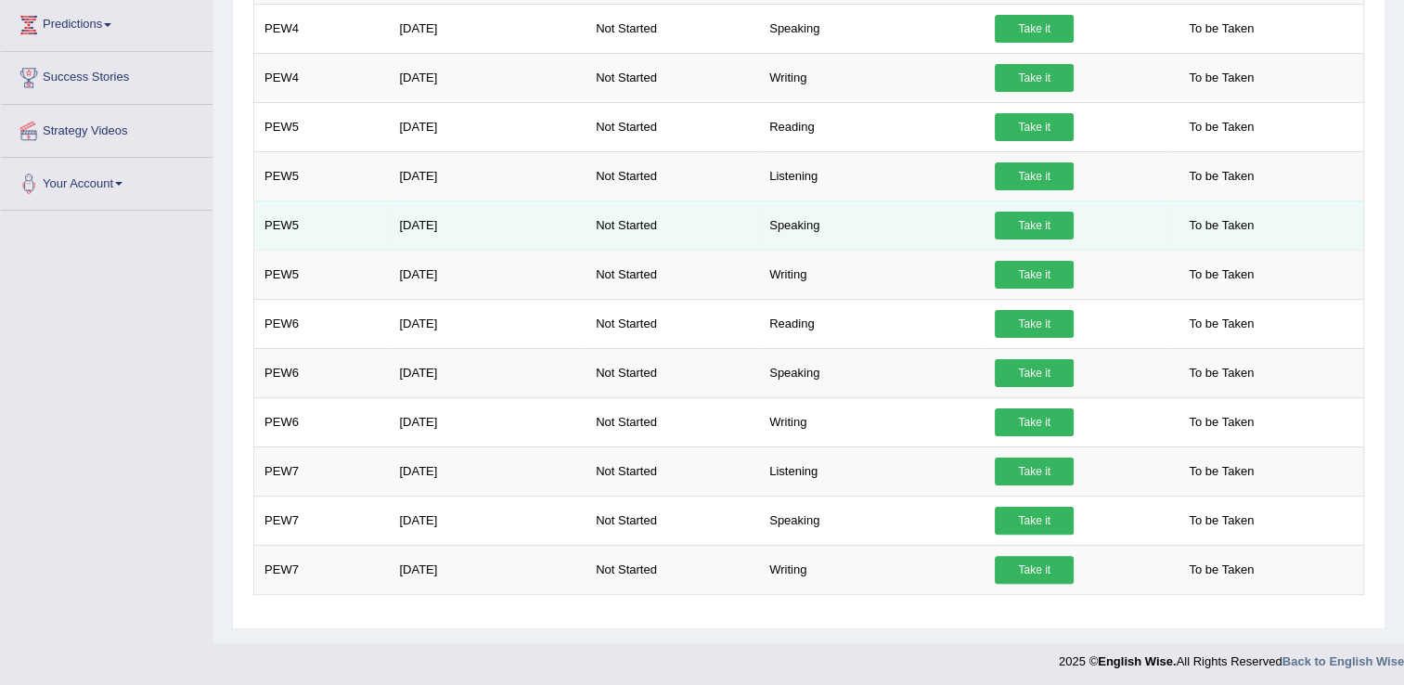
click at [1039, 229] on link "Take it" at bounding box center [1034, 226] width 79 height 28
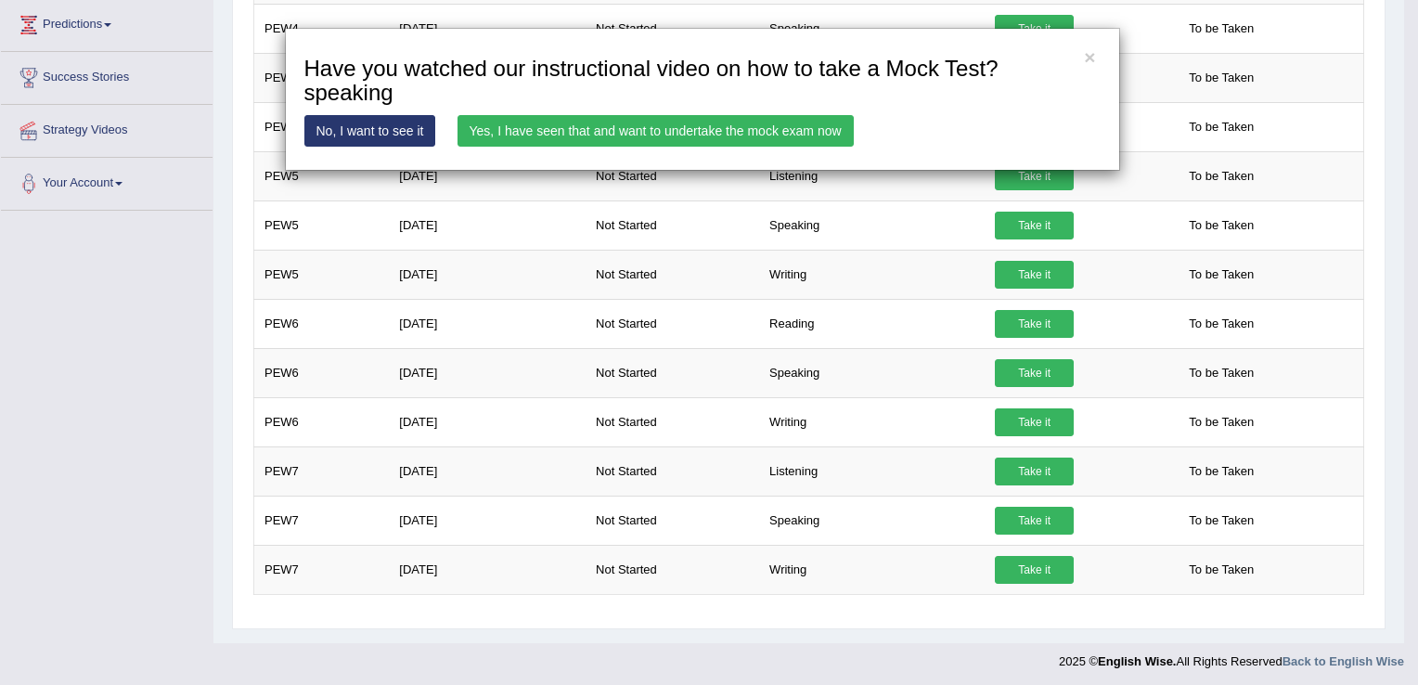
click at [663, 137] on link "Yes, I have seen that and want to undertake the mock exam now" at bounding box center [655, 131] width 396 height 32
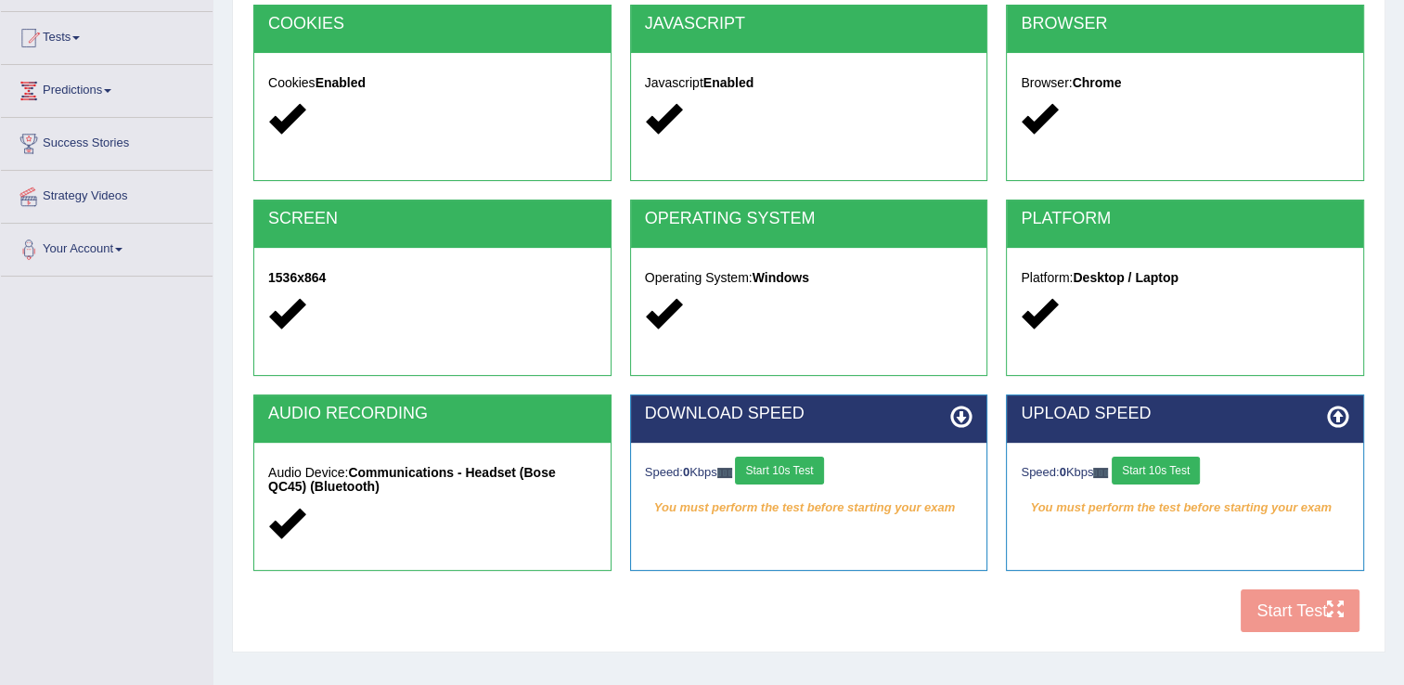
click at [826, 483] on div "Speed: 0 Kbps Start 10s Test" at bounding box center [809, 473] width 328 height 32
click at [802, 470] on button "Start 10s Test" at bounding box center [779, 471] width 88 height 28
click at [1182, 476] on button "Start 10s Test" at bounding box center [1156, 471] width 88 height 28
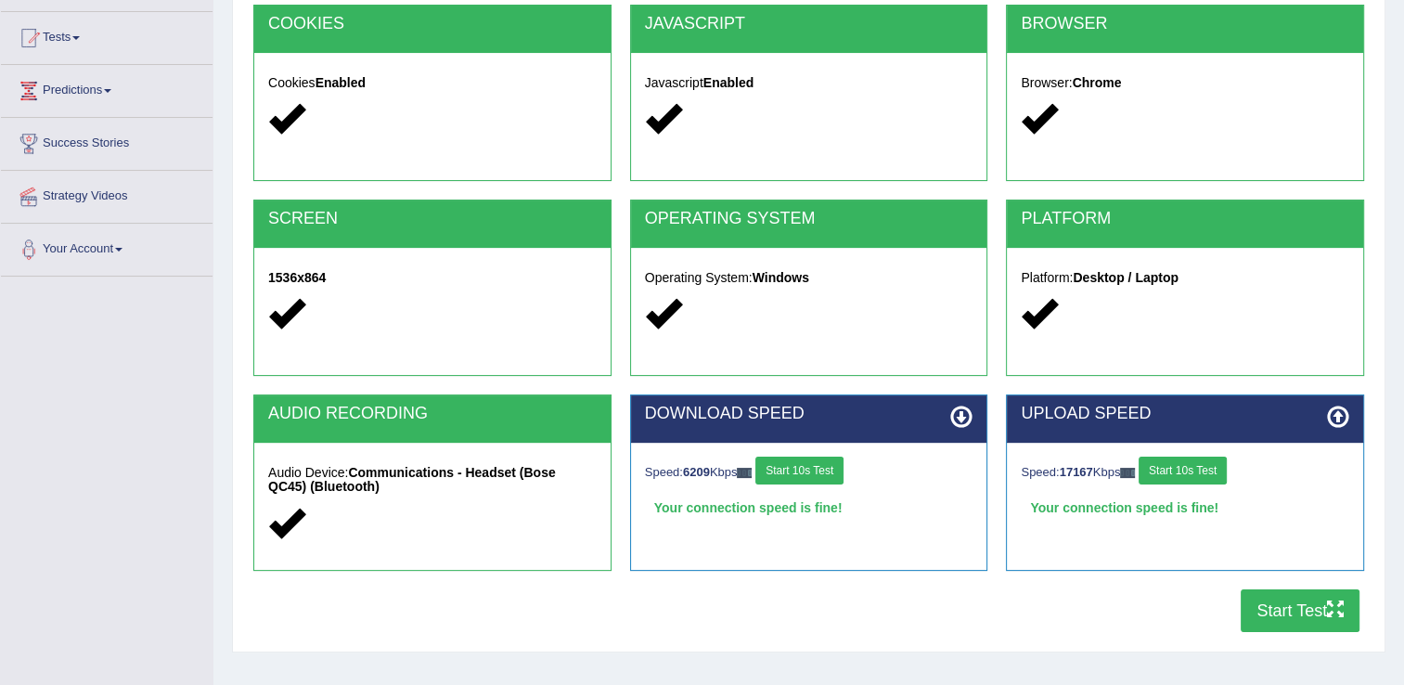
click at [1273, 628] on button "Start Test" at bounding box center [1300, 610] width 119 height 43
